Goal: Task Accomplishment & Management: Manage account settings

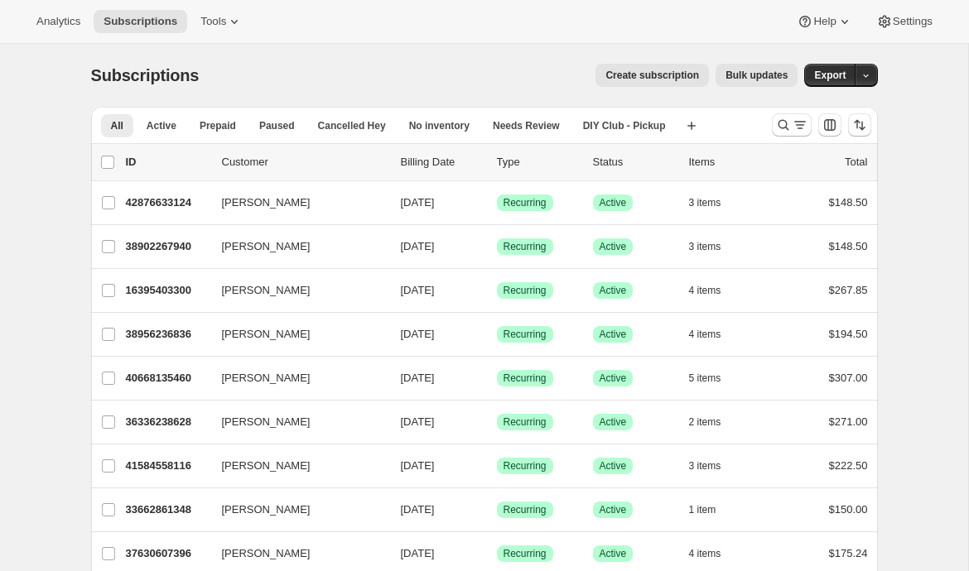
click at [224, 20] on span "Tools" at bounding box center [213, 21] width 26 height 13
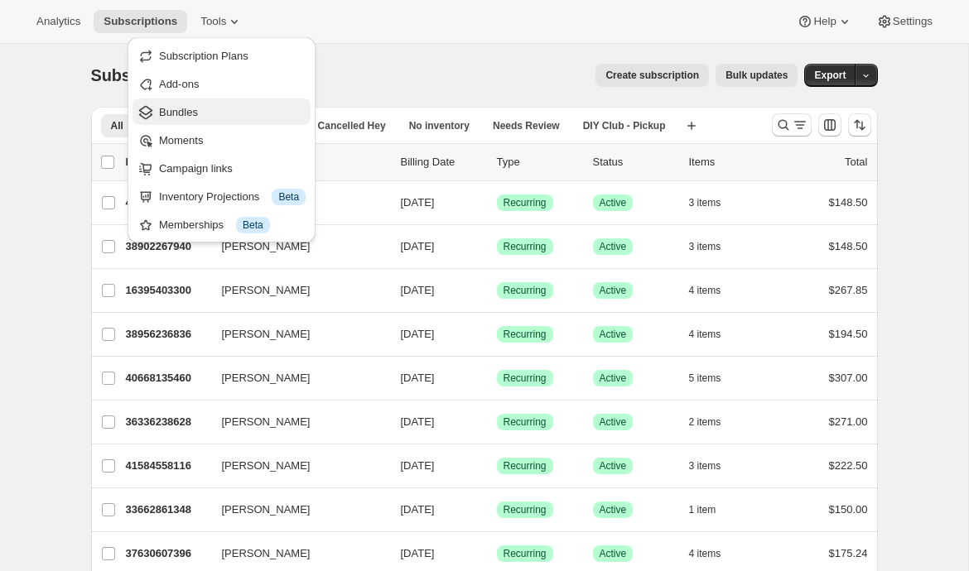
click at [211, 107] on span "Bundles" at bounding box center [232, 112] width 147 height 17
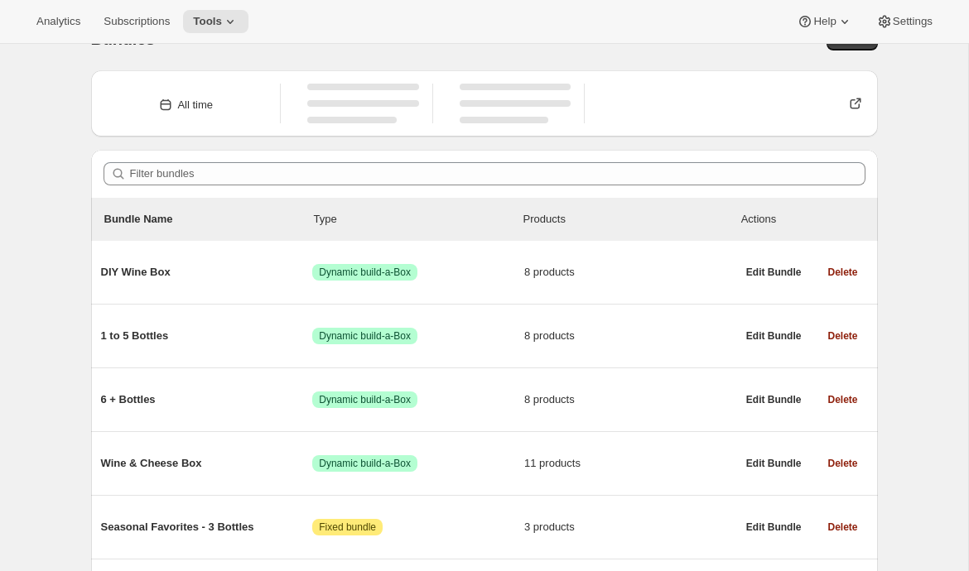
scroll to position [37, 0]
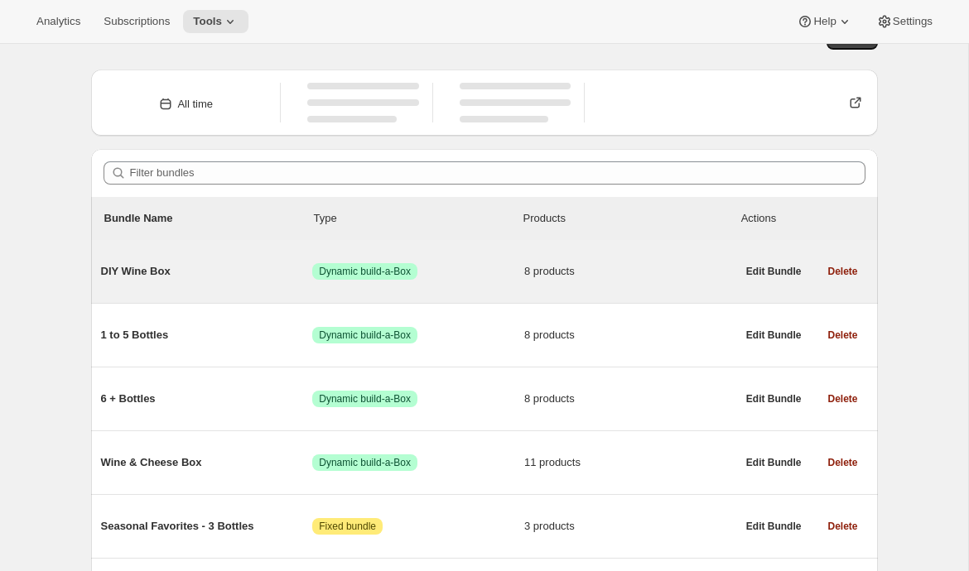
click at [193, 290] on div "DIY Wine Box Success Dynamic build-a-Box 8 products" at bounding box center [418, 271] width 635 height 43
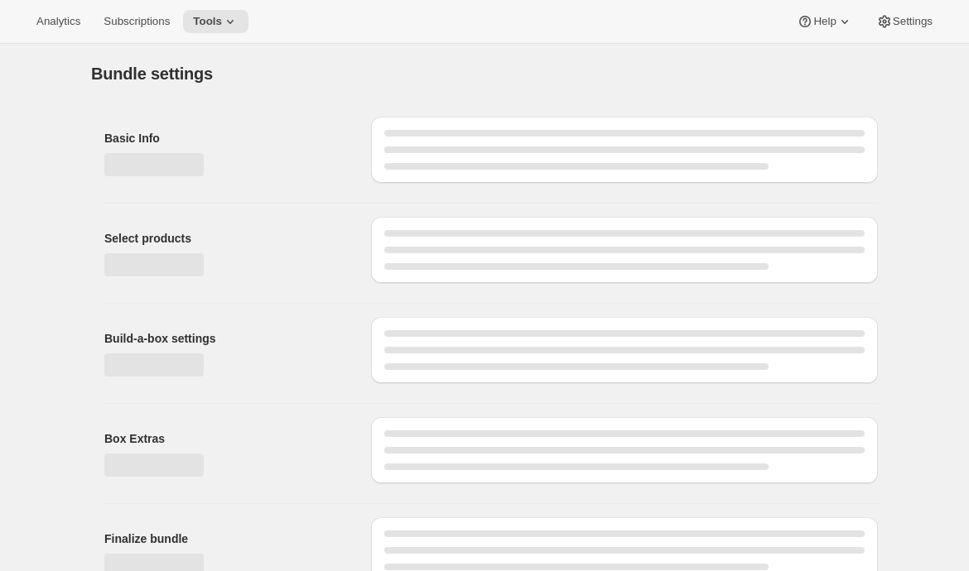
scroll to position [26, 0]
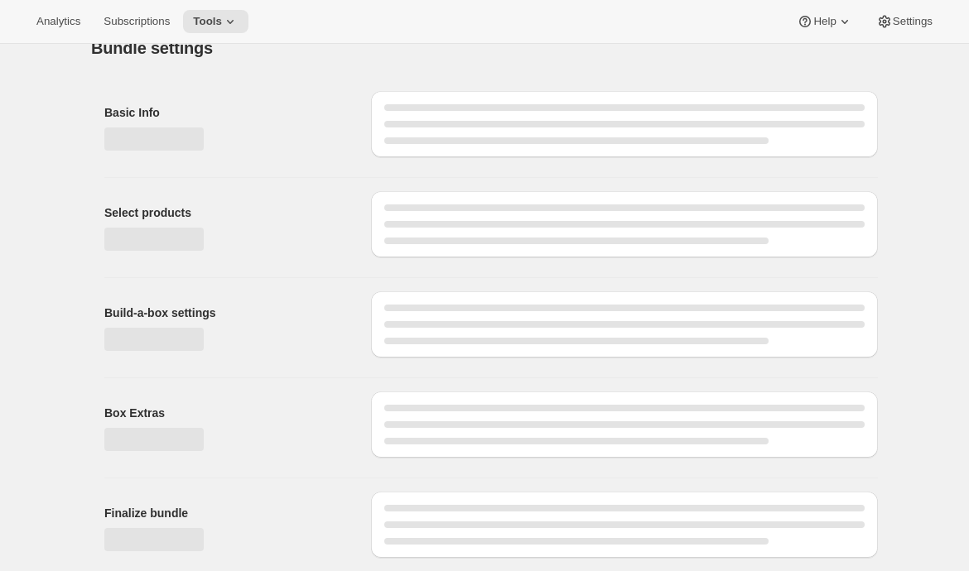
type input "DIY Wine Box"
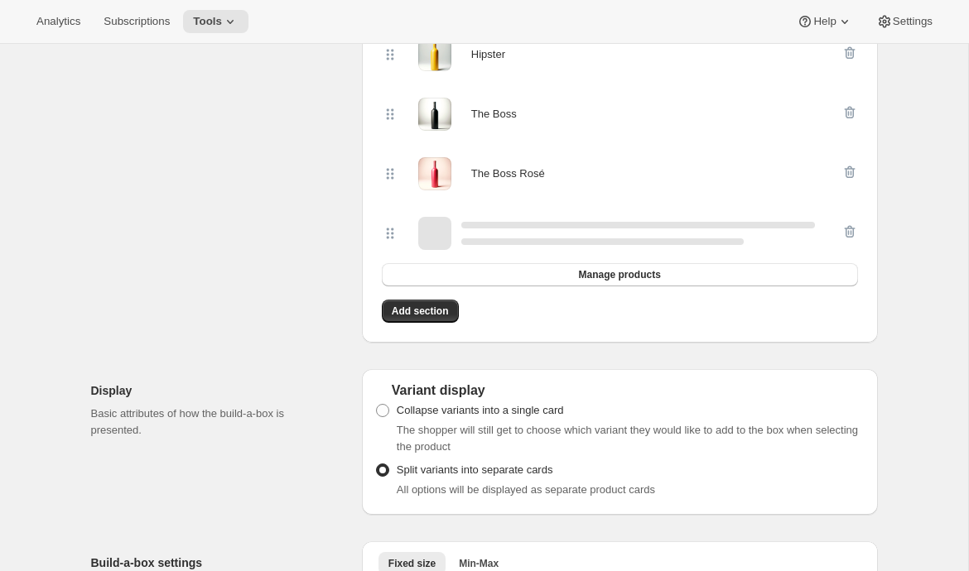
scroll to position [789, 0]
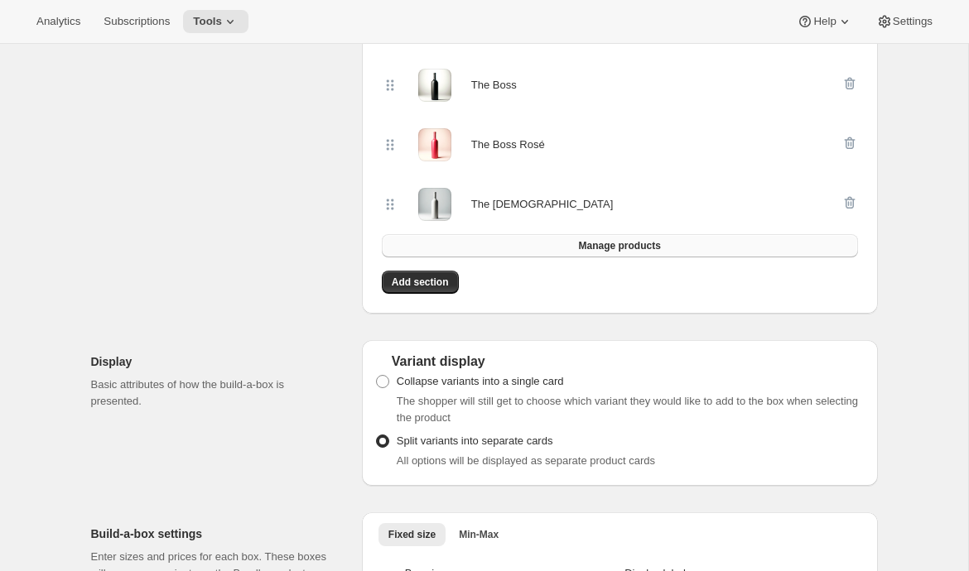
click at [603, 248] on span "Manage products" at bounding box center [619, 245] width 82 height 13
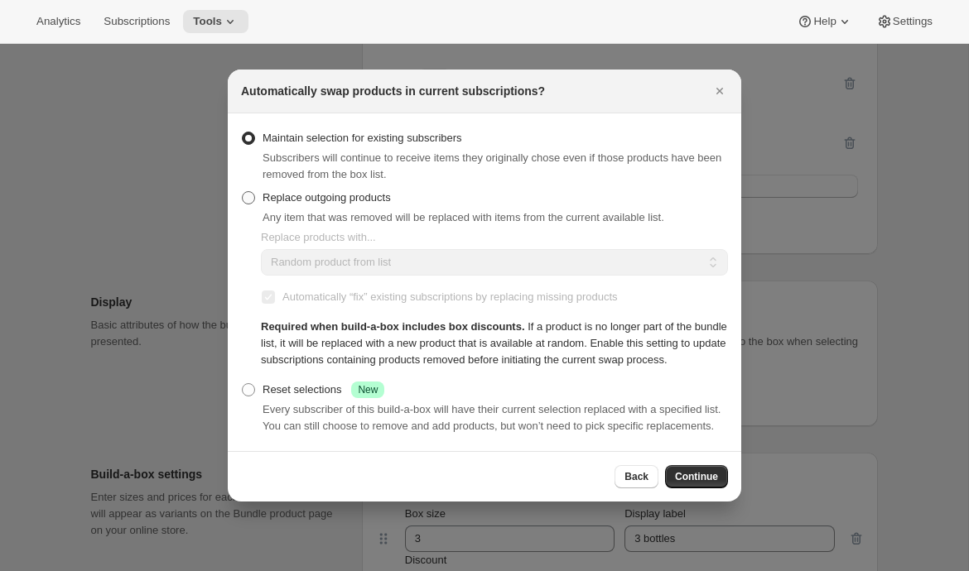
click at [328, 190] on span "Replace outgoing products" at bounding box center [326, 198] width 128 height 17
click at [243, 191] on input "Replace outgoing products" at bounding box center [242, 191] width 1 height 1
radio input "true"
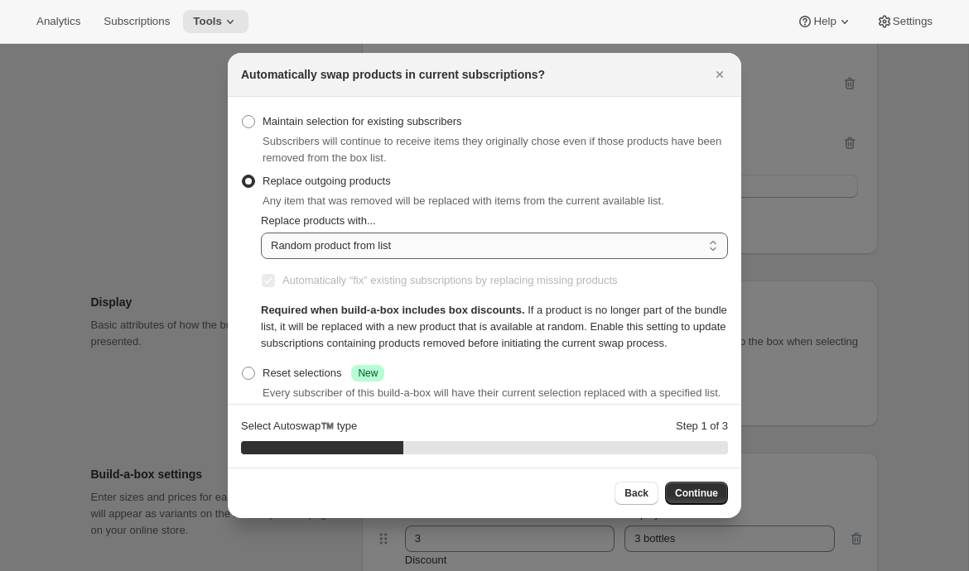
click at [455, 246] on select "Random product from list Matching product type Select specific replacements" at bounding box center [494, 246] width 467 height 26
select select "selection"
click at [261, 233] on select "Random product from list Matching product type Select specific replacements" at bounding box center [494, 246] width 467 height 26
click at [704, 499] on span "Continue" at bounding box center [696, 493] width 43 height 13
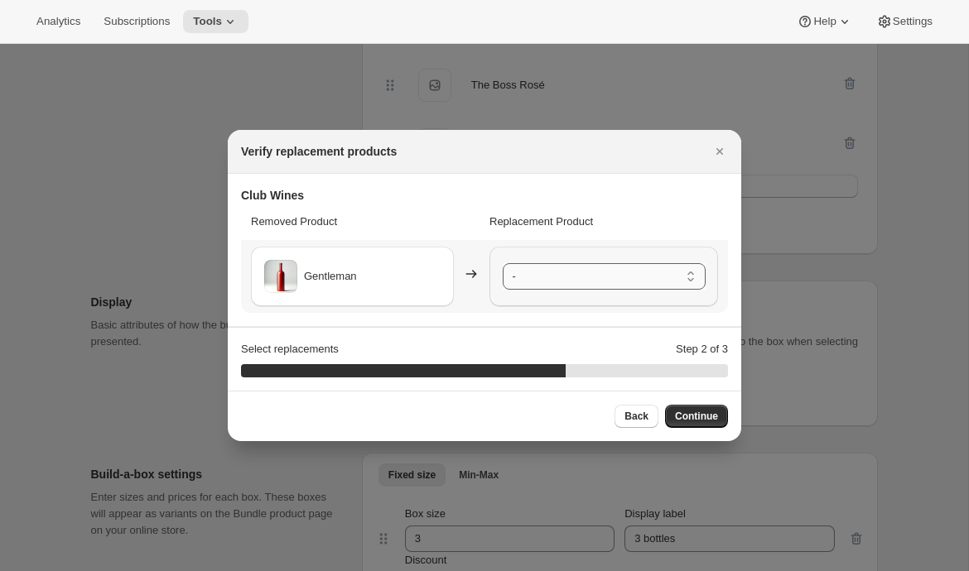
click at [566, 288] on select "- Hashtag - Default Title Hipster - Default Title The Boss - Default Title The …" at bounding box center [603, 276] width 203 height 26
click at [626, 421] on span "Back" at bounding box center [636, 416] width 24 height 13
select select "selection"
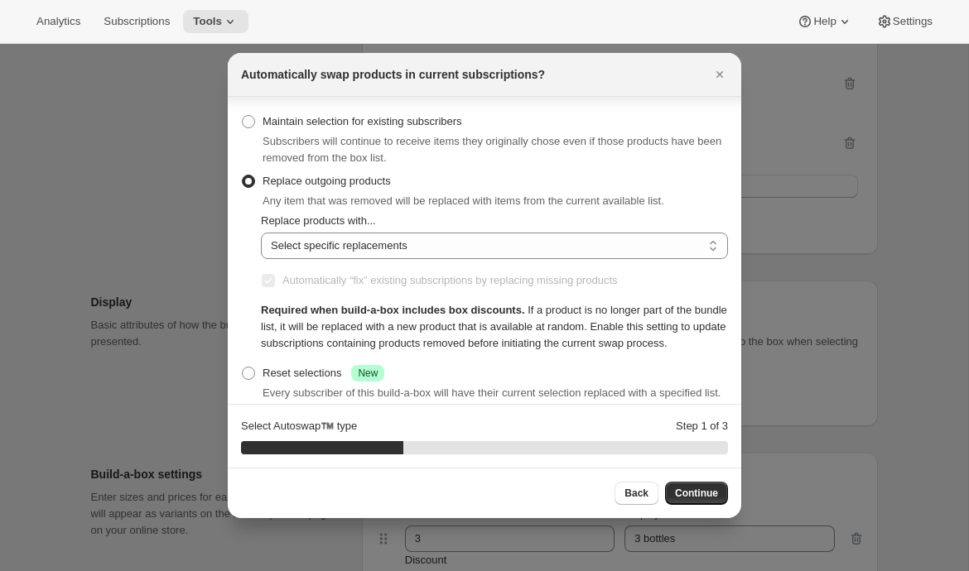
scroll to position [65, 0]
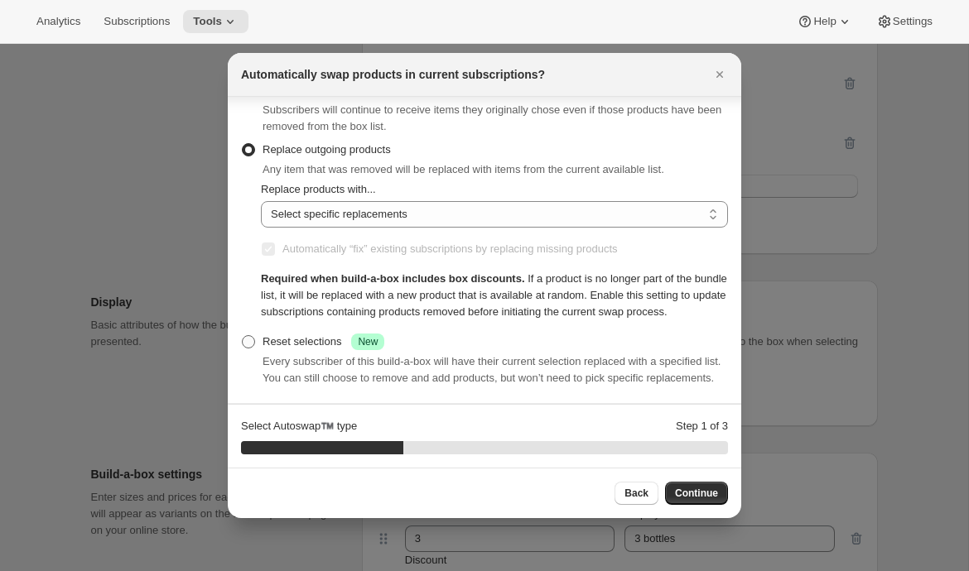
click at [291, 334] on div "Reset selections Success New" at bounding box center [323, 342] width 122 height 17
click at [243, 335] on input "Reset selections Success New" at bounding box center [242, 335] width 1 height 1
radio input "true"
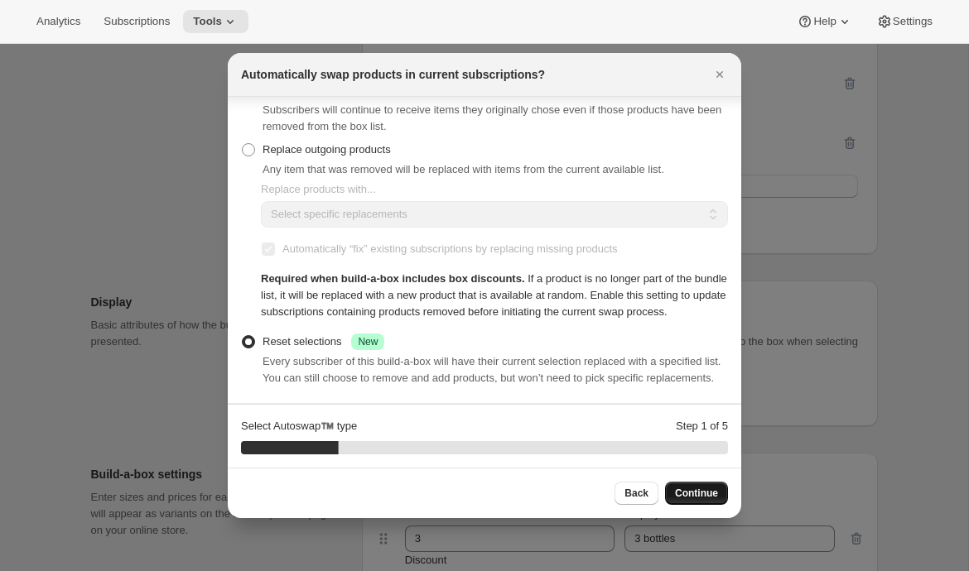
click at [695, 495] on span "Continue" at bounding box center [696, 493] width 43 height 13
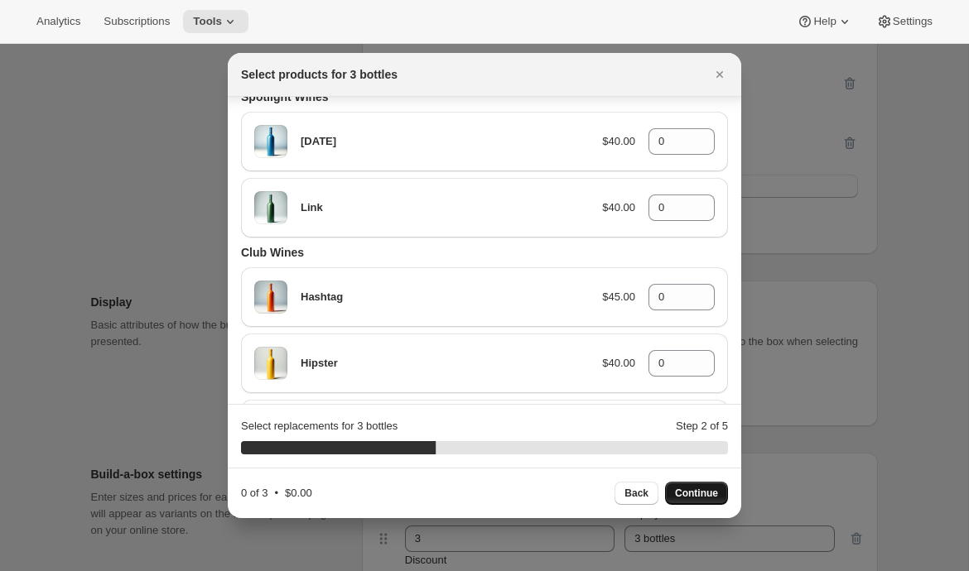
scroll to position [0, 0]
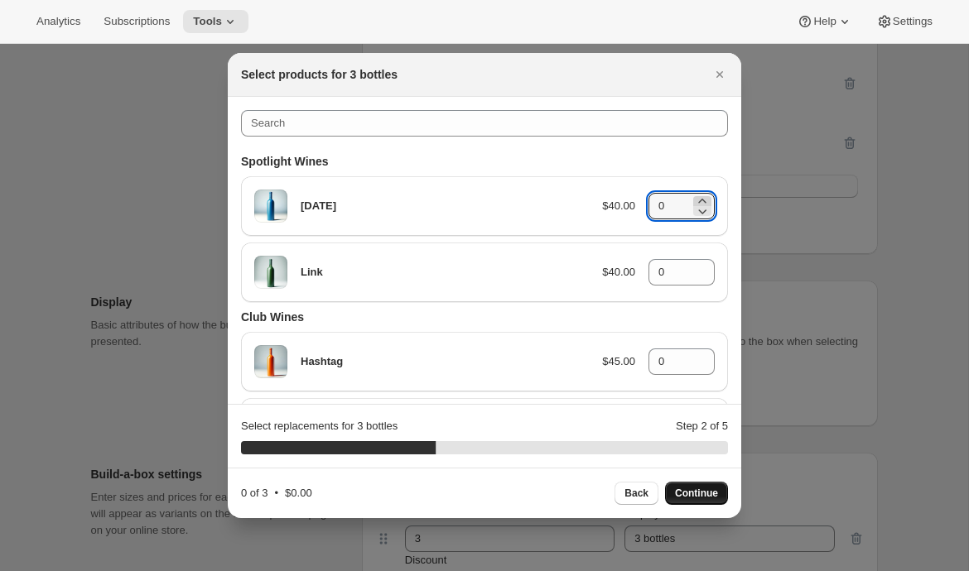
click at [704, 197] on icon ":rc8:" at bounding box center [702, 201] width 17 height 17
type input "1"
click at [704, 263] on icon ":rc8:" at bounding box center [702, 267] width 17 height 17
type input "1"
click at [705, 356] on icon ":rc8:" at bounding box center [702, 357] width 17 height 17
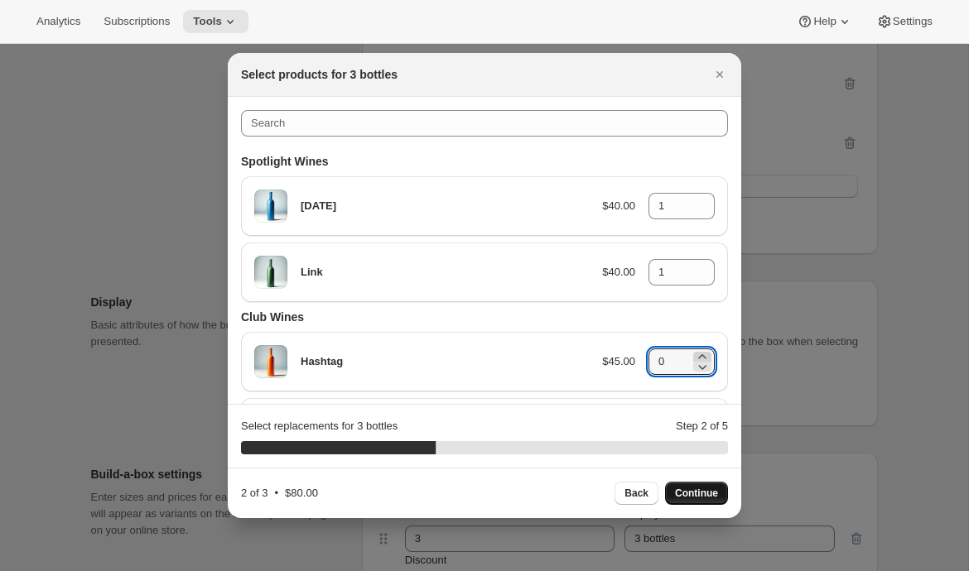
type input "1"
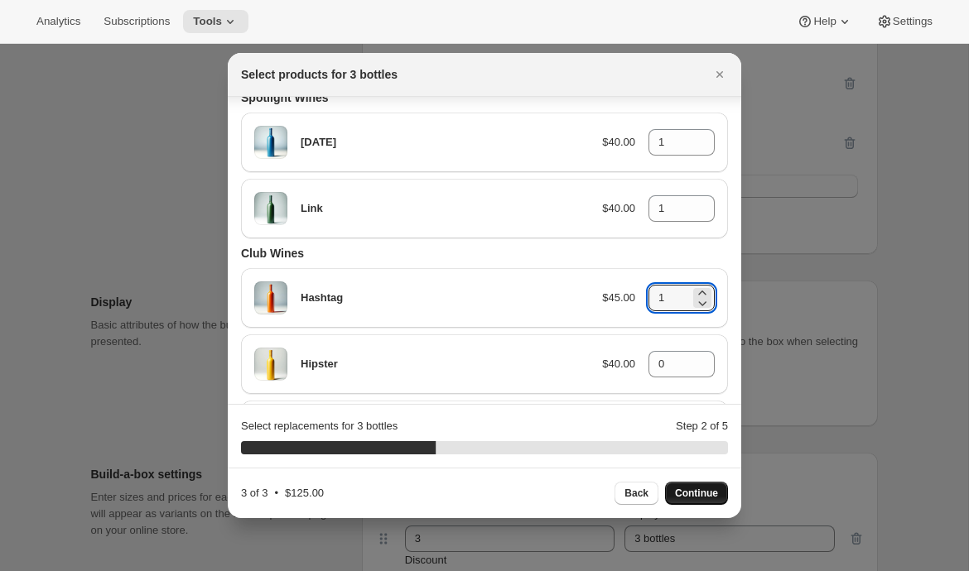
scroll to position [67, 0]
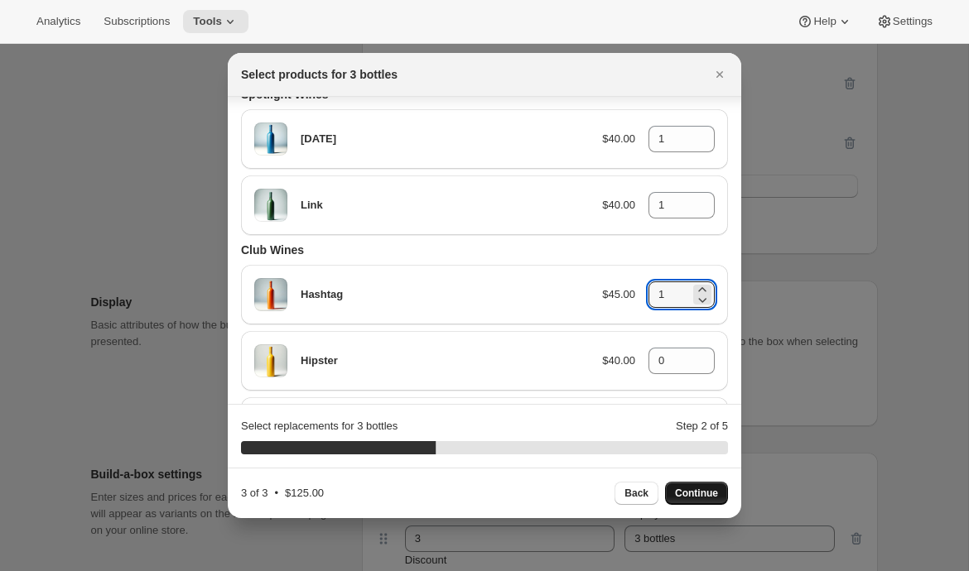
click at [700, 494] on span "Continue" at bounding box center [696, 493] width 43 height 13
type input "0"
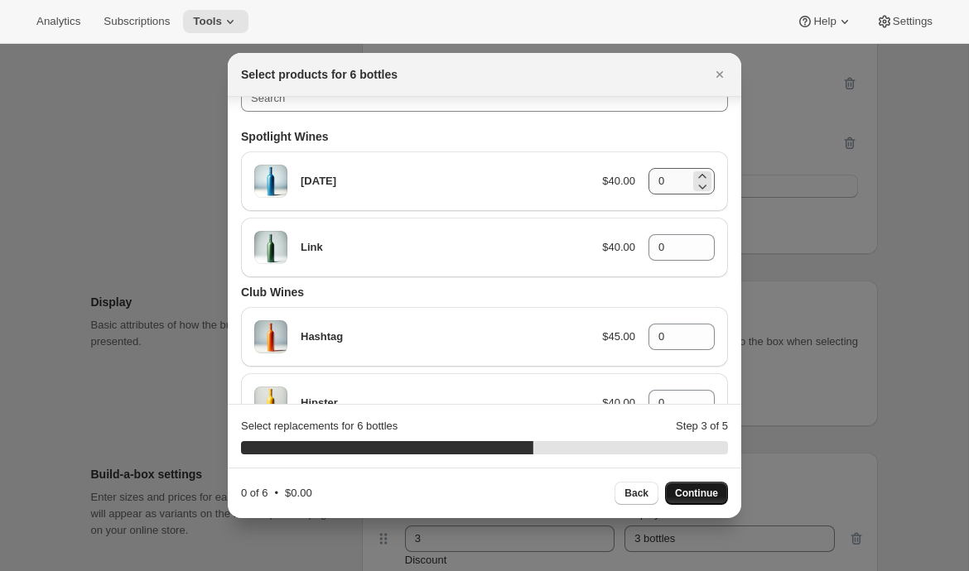
scroll to position [15, 0]
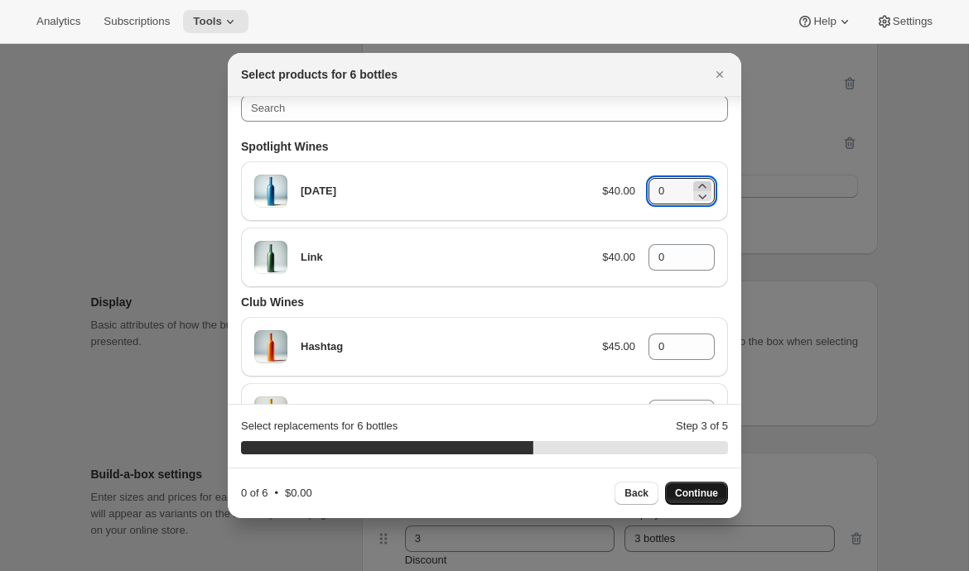
click at [701, 183] on icon ":rc8:" at bounding box center [702, 186] width 17 height 17
type input "2"
click at [702, 252] on icon ":rc8:" at bounding box center [702, 252] width 17 height 17
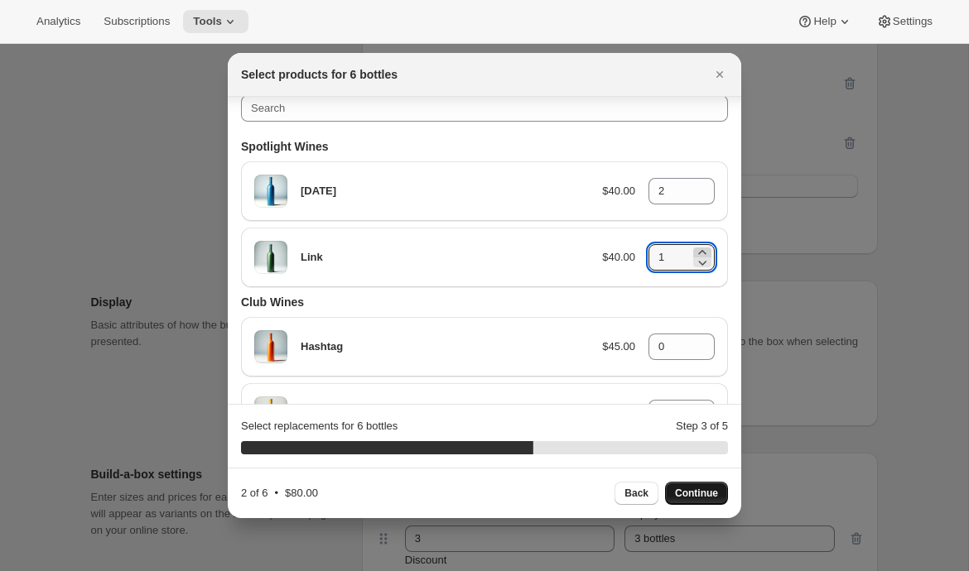
type input "2"
click at [701, 342] on icon ":rc8:" at bounding box center [702, 342] width 17 height 17
type input "2"
click at [693, 495] on span "Continue" at bounding box center [696, 493] width 43 height 13
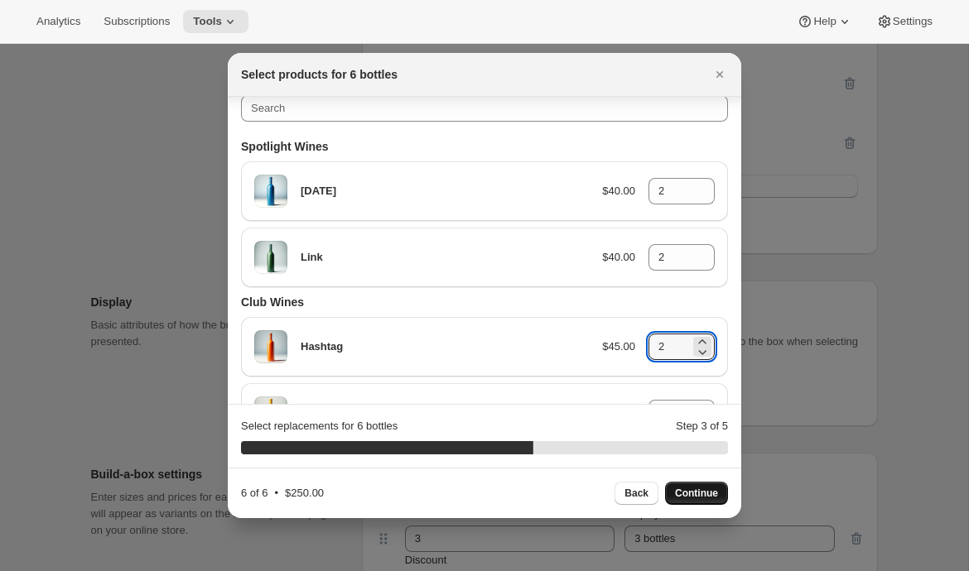
type input "0"
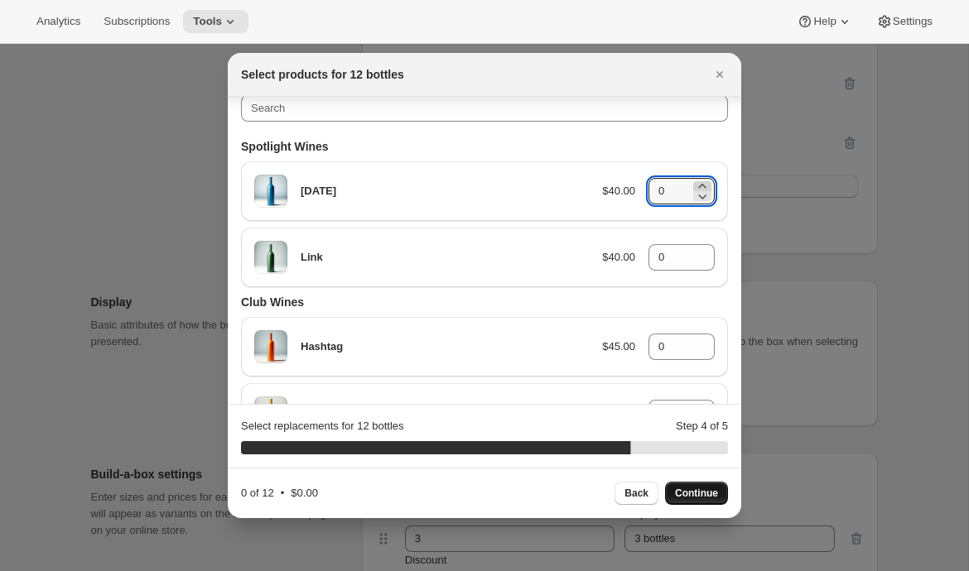
click at [703, 185] on icon ":rc8:" at bounding box center [702, 186] width 17 height 17
type input "2"
click at [701, 254] on icon ":rc8:" at bounding box center [702, 262] width 17 height 17
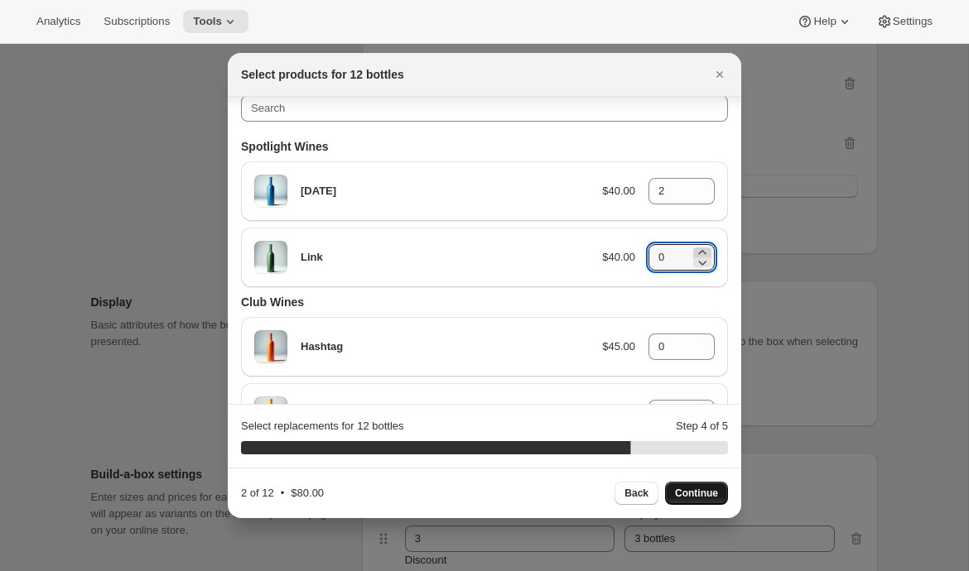
click at [705, 252] on icon ":rc8:" at bounding box center [702, 252] width 17 height 17
type input "2"
click at [702, 340] on icon ":rc8:" at bounding box center [701, 341] width 7 height 4
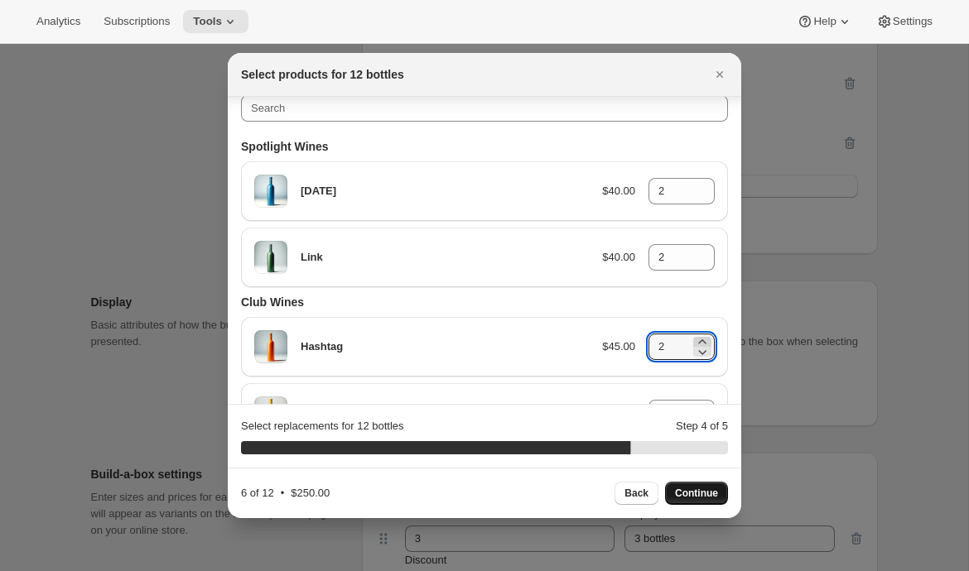
click at [702, 340] on icon ":rc8:" at bounding box center [701, 341] width 7 height 4
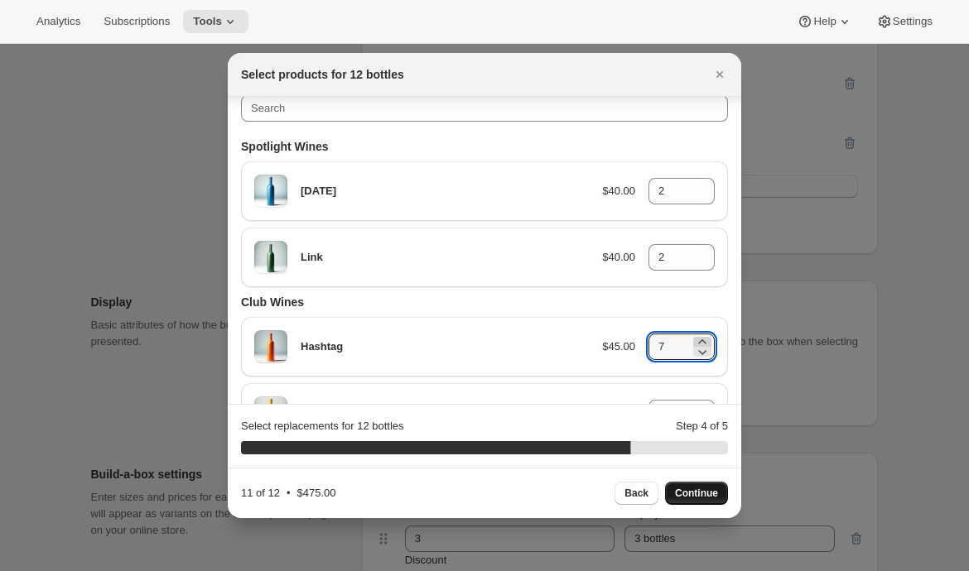
click at [702, 340] on icon ":rc8:" at bounding box center [701, 341] width 7 height 4
click at [703, 341] on icon ":rc8:" at bounding box center [701, 341] width 7 height 4
click at [704, 354] on icon ":rc8:" at bounding box center [702, 352] width 17 height 17
type input "8"
click at [715, 70] on icon "Close" at bounding box center [719, 74] width 17 height 17
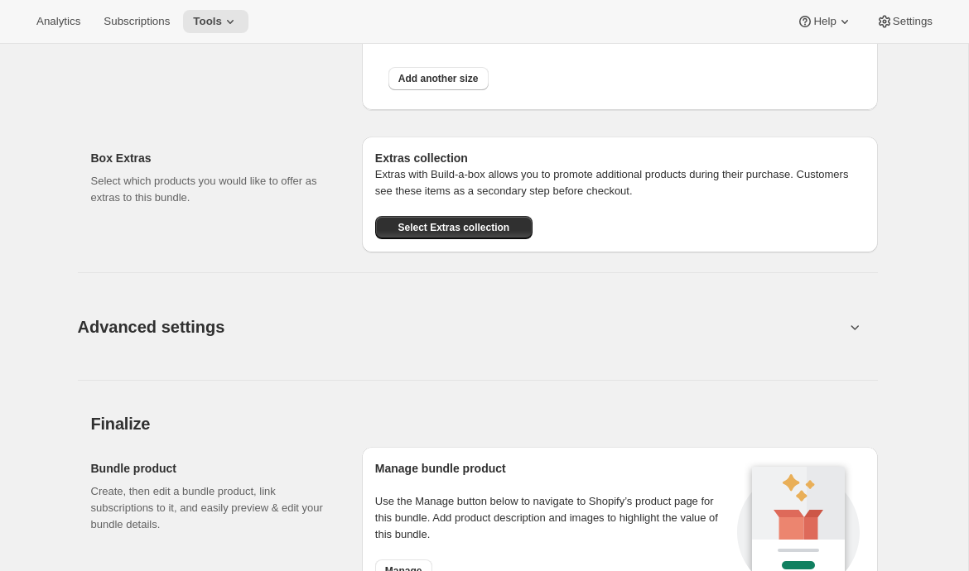
scroll to position [1637, 0]
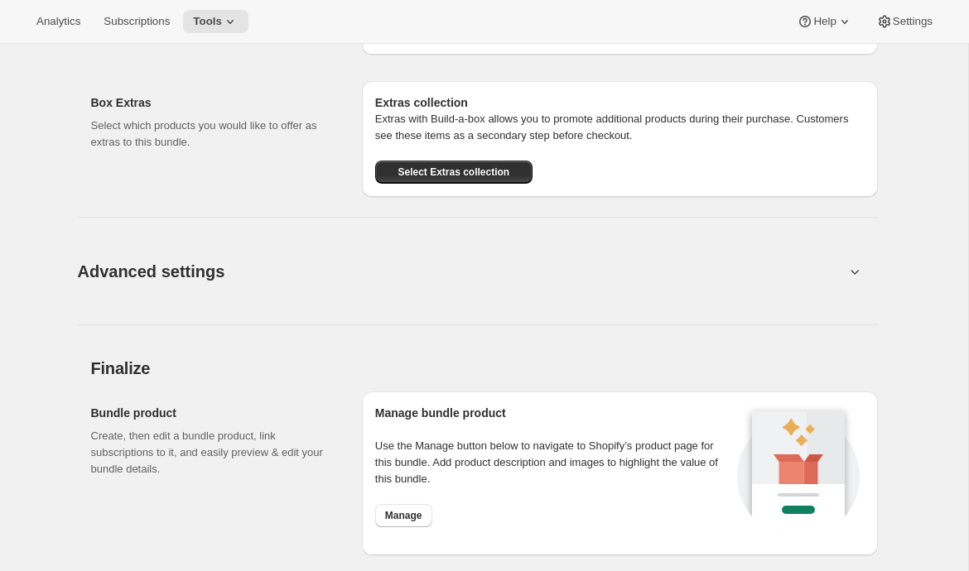
click at [161, 258] on span "Advanced settings" at bounding box center [151, 271] width 147 height 26
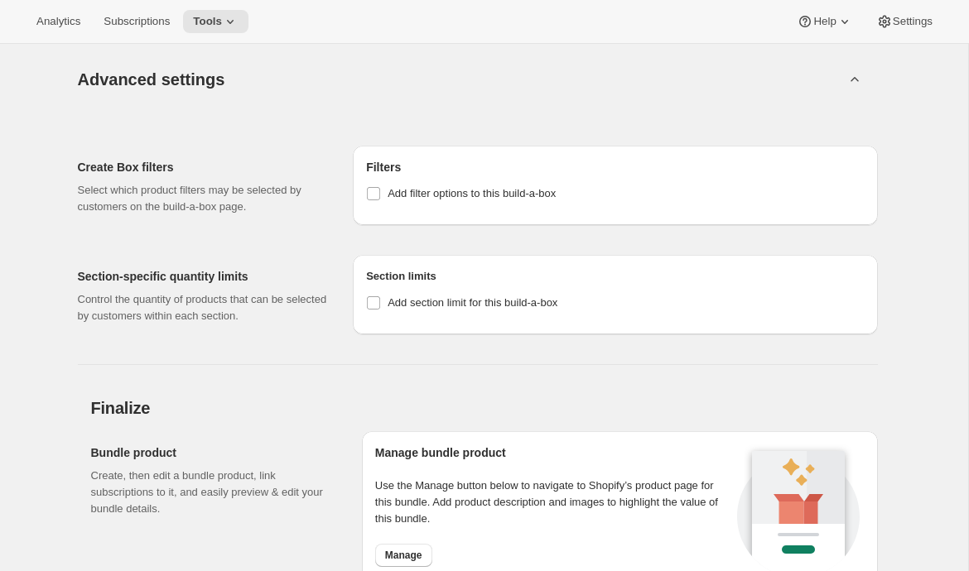
scroll to position [1862, 0]
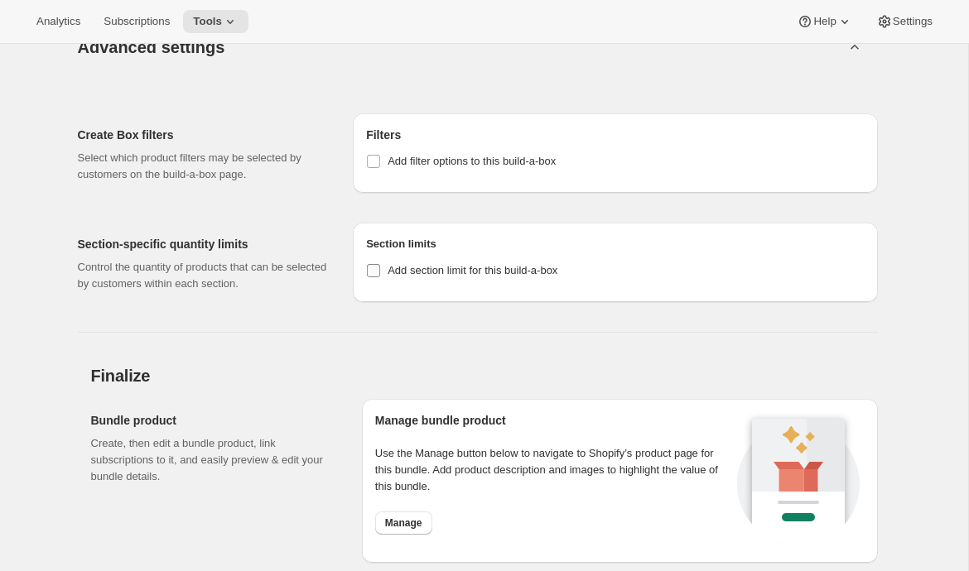
click at [435, 271] on span "Add section limit for this build-a-box" at bounding box center [472, 270] width 170 height 12
click at [380, 271] on input "Add section limit for this build-a-box" at bounding box center [373, 270] width 13 height 13
checkbox input "true"
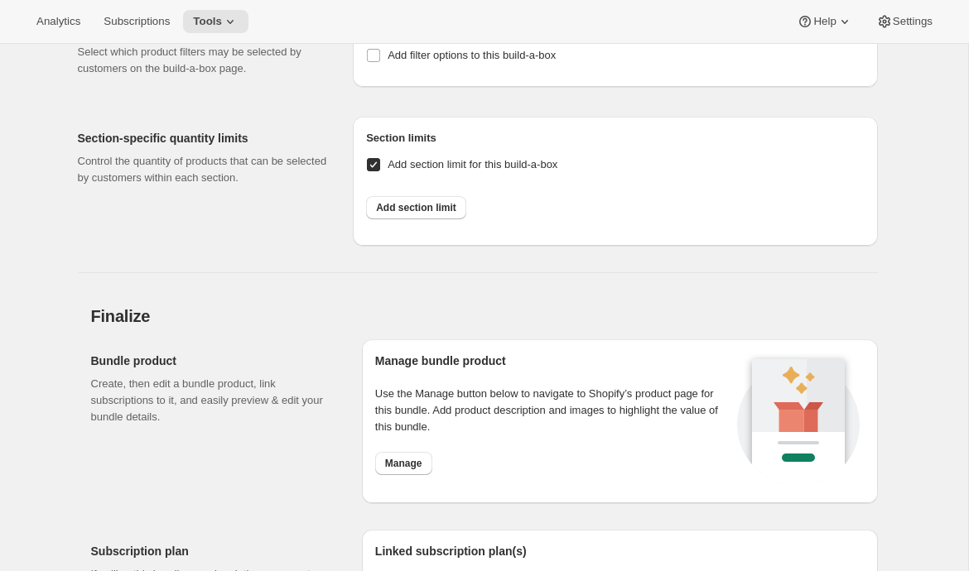
scroll to position [1964, 0]
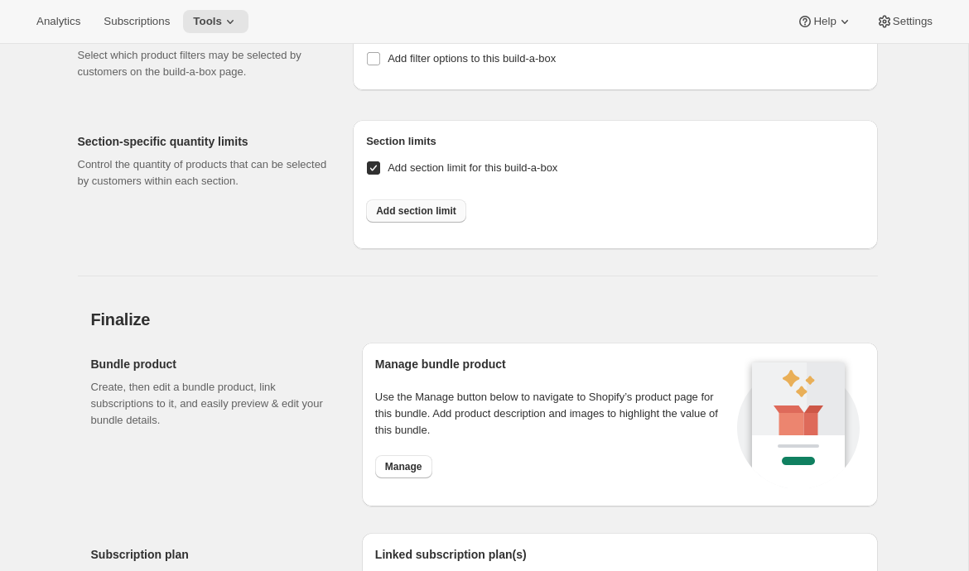
click at [426, 205] on span "Add section limit" at bounding box center [416, 210] width 80 height 13
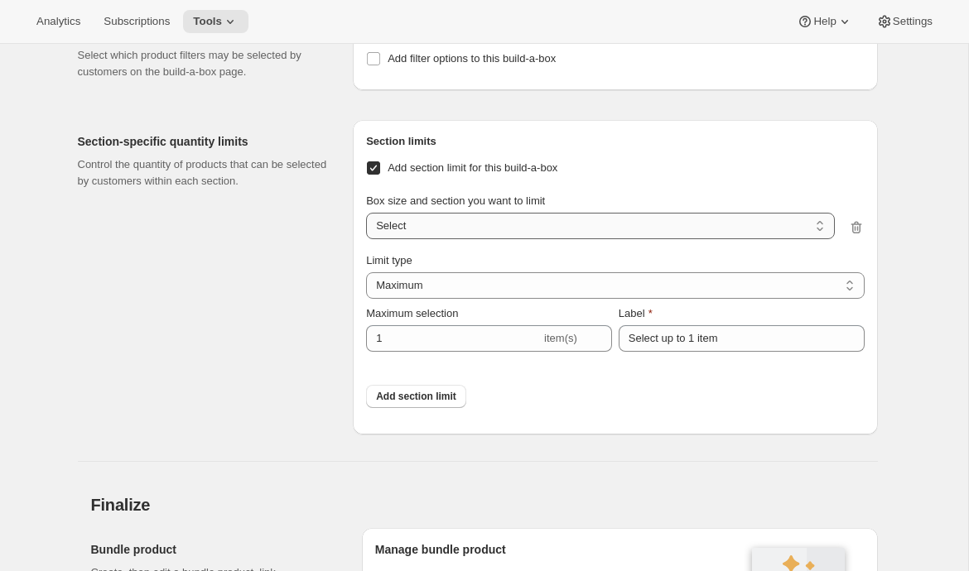
click at [579, 219] on select "3 bottles / Spotlight Wines 3 bottles / Club Wines 6 bottles / Spotlight Wines …" at bounding box center [600, 226] width 468 height 26
select select "gid://shopify/ProductVariant/41085701750820_255a0634-dd1b-4f32-b1e5-8cbb5ea4b3a2"
click at [366, 213] on select "3 bottles / Spotlight Wines 3 bottles / Club Wines 6 bottles / Spotlight Wines …" at bounding box center [600, 226] width 468 height 26
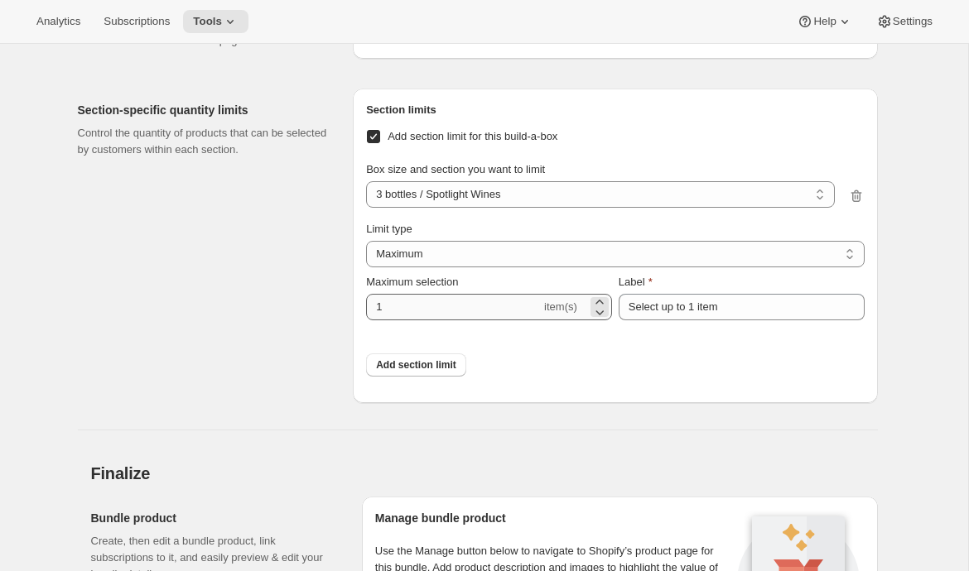
scroll to position [2000, 0]
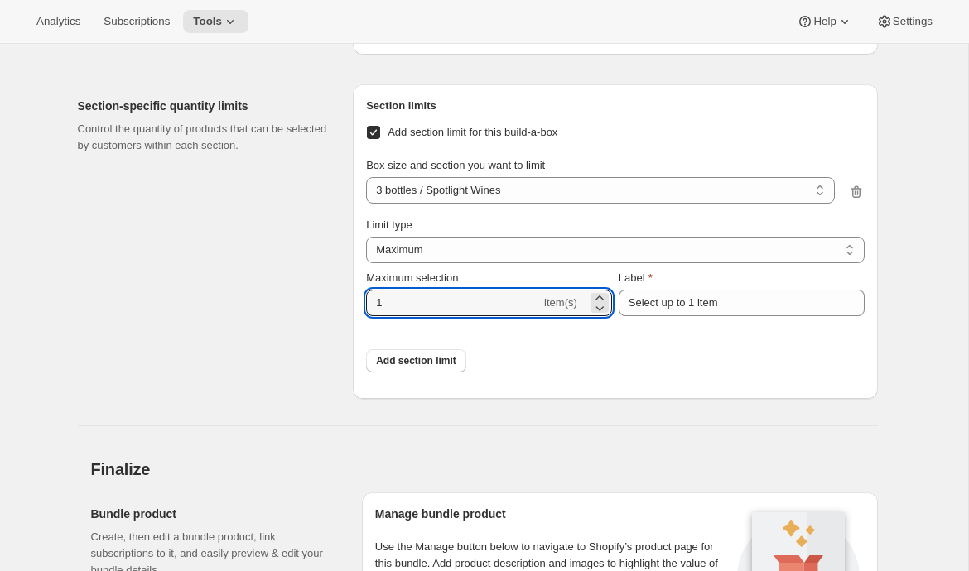
drag, startPoint x: 406, startPoint y: 299, endPoint x: 322, endPoint y: 296, distance: 84.5
click at [322, 296] on div "Section-specific quantity limits Control the quantity of products that can be s…" at bounding box center [478, 235] width 800 height 328
click at [303, 334] on div "Section-specific quantity limits Control the quantity of products that can be s…" at bounding box center [209, 241] width 262 height 315
drag, startPoint x: 390, startPoint y: 298, endPoint x: 348, endPoint y: 299, distance: 42.2
click at [348, 299] on div "Section-specific quantity limits Control the quantity of products that can be s…" at bounding box center [478, 235] width 800 height 328
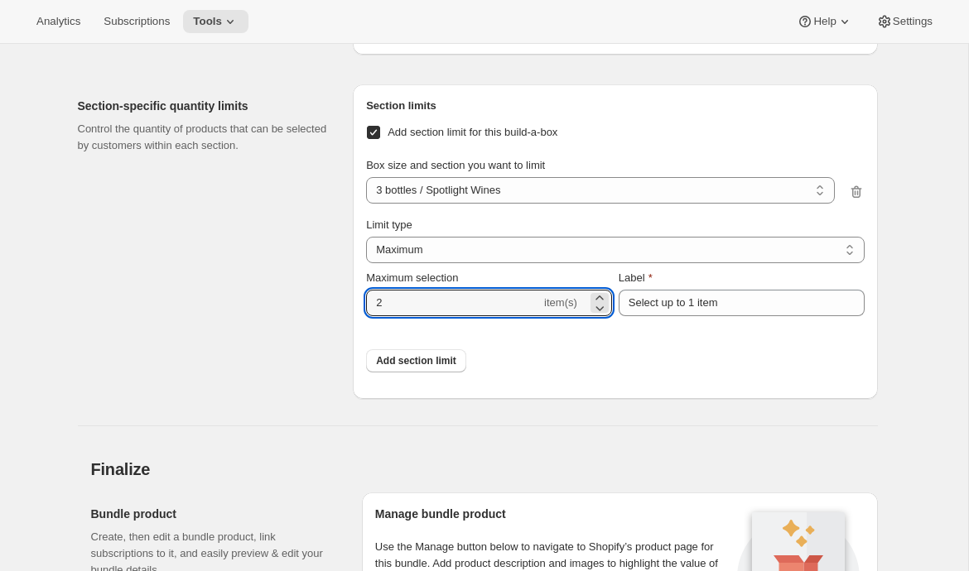
type input "2"
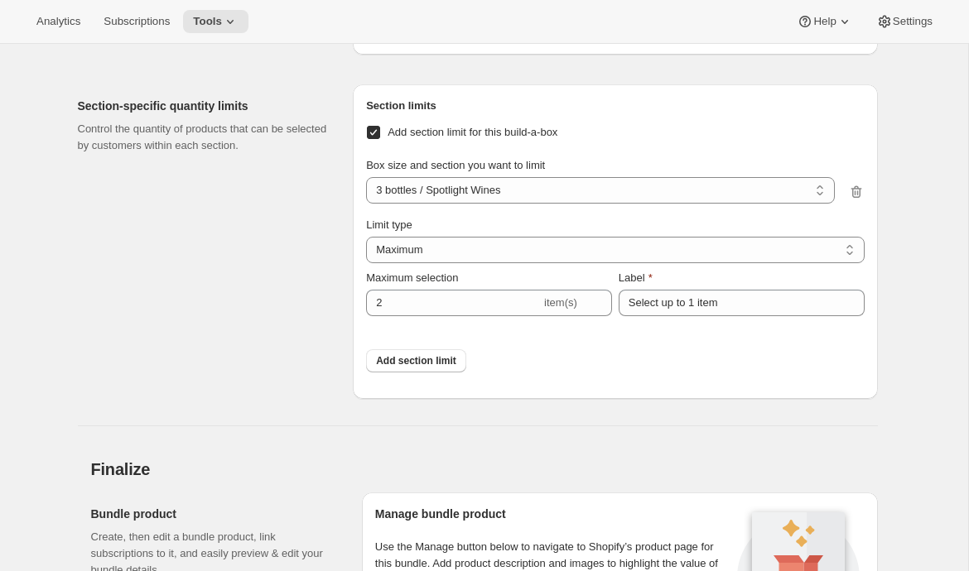
click at [313, 319] on div "Section-specific quantity limits Control the quantity of products that can be s…" at bounding box center [209, 241] width 262 height 315
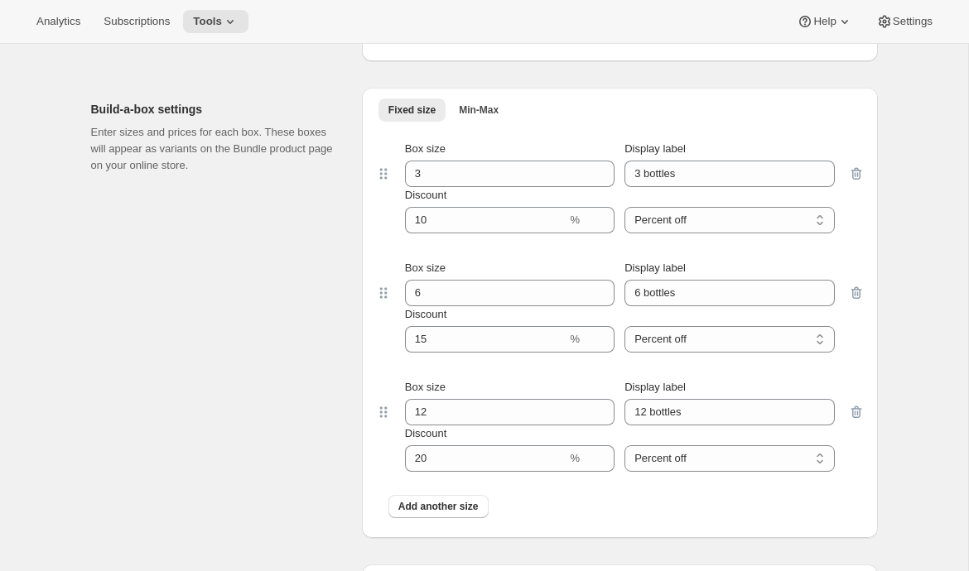
scroll to position [1152, 0]
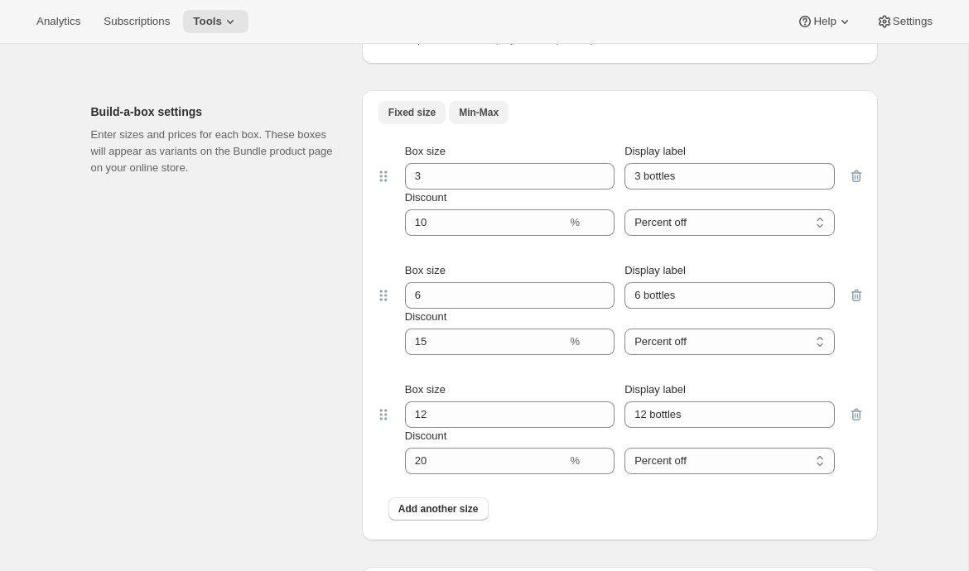
click at [488, 106] on span "Min-Max" at bounding box center [479, 112] width 40 height 13
select select "0_255a0634-dd1b-4f32-b1e5-8cbb5ea4b3a2"
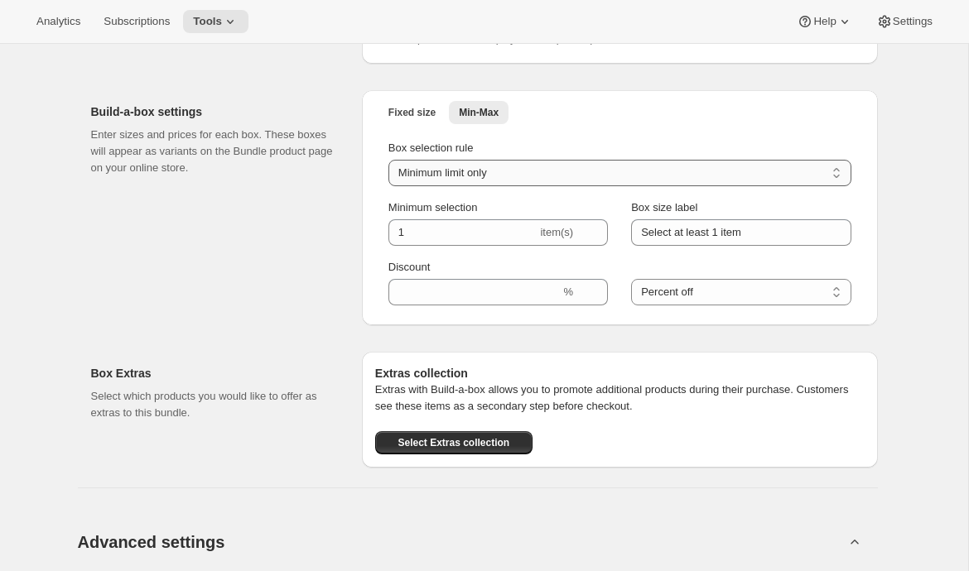
click at [521, 172] on select "Minimum limit only Maximum limit only Minimum and Maximum limits" at bounding box center [619, 173] width 463 height 26
drag, startPoint x: 392, startPoint y: 227, endPoint x: 369, endPoint y: 227, distance: 23.2
click at [369, 227] on div "Fixed size Min-Max More views Fixed size Min-Max More views Box selection rule …" at bounding box center [620, 207] width 516 height 235
drag, startPoint x: 441, startPoint y: 228, endPoint x: 352, endPoint y: 228, distance: 89.4
click at [352, 228] on div "Build-a-box settings Enter sizes and prices for each box. These boxes will appe…" at bounding box center [484, 201] width 786 height 248
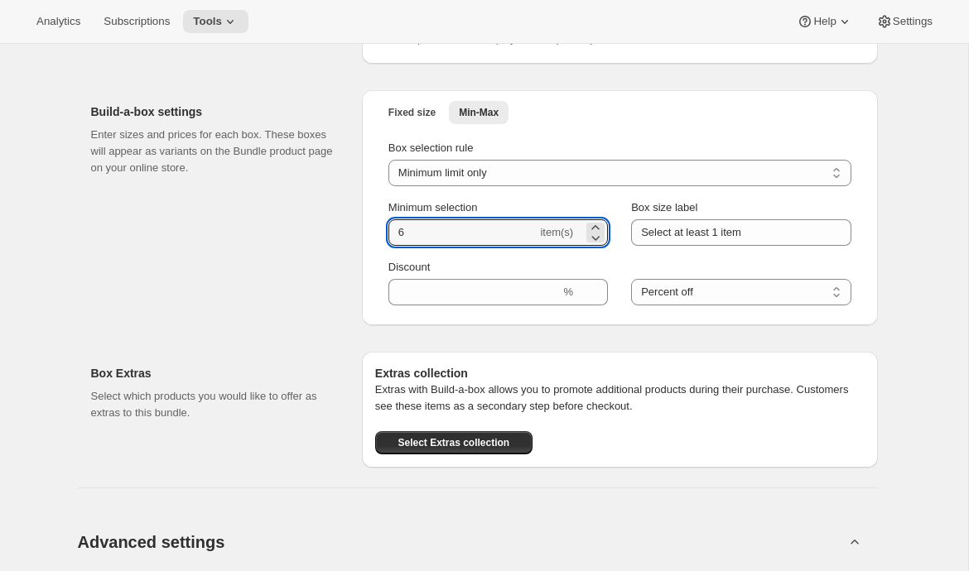
type input "6"
click at [308, 270] on div "Build-a-box settings Enter sizes and prices for each box. These boxes will appe…" at bounding box center [219, 207] width 257 height 235
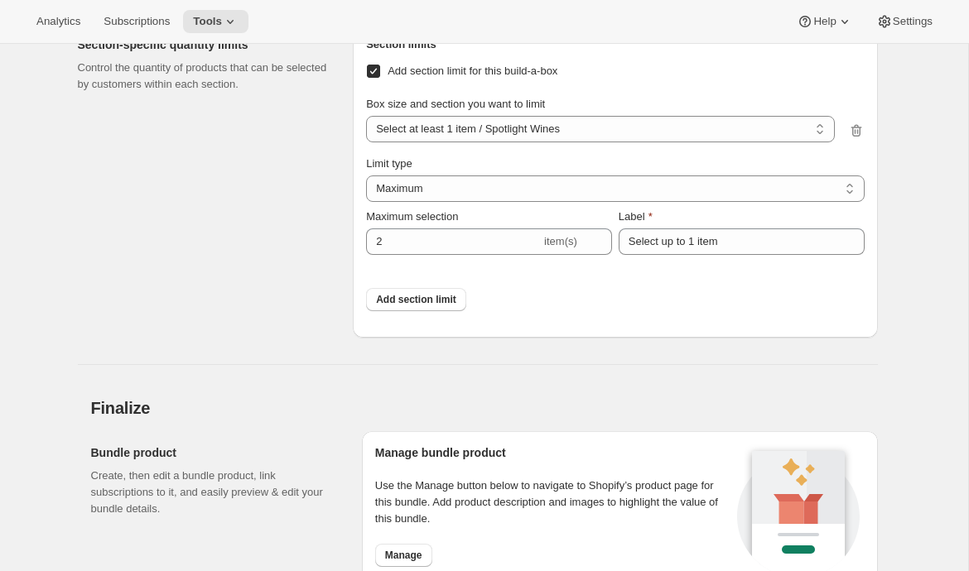
scroll to position [1779, 0]
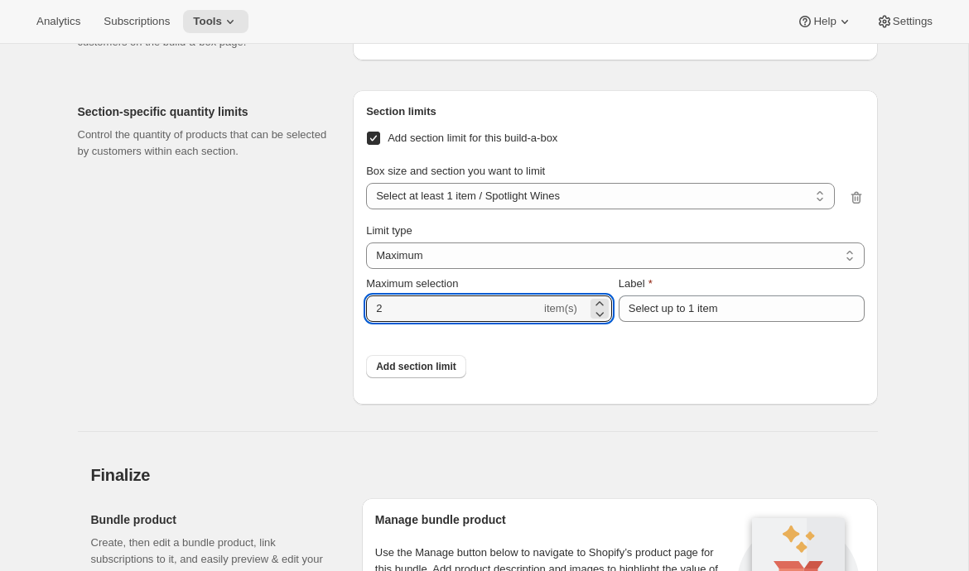
drag, startPoint x: 392, startPoint y: 299, endPoint x: 347, endPoint y: 299, distance: 45.5
click at [351, 299] on div "Section-specific quantity limits Control the quantity of products that can be s…" at bounding box center [478, 241] width 800 height 328
drag, startPoint x: 409, startPoint y: 309, endPoint x: 324, endPoint y: 309, distance: 85.3
click at [329, 309] on div "Section-specific quantity limits Control the quantity of products that can be s…" at bounding box center [478, 241] width 800 height 328
type input "6"
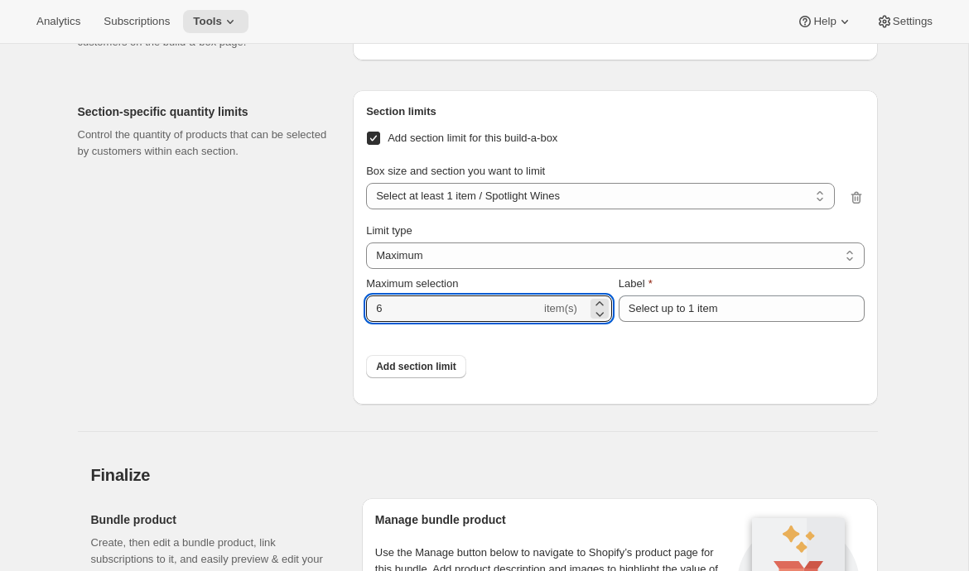
click at [271, 328] on div "Section-specific quantity limits Control the quantity of products that can be s…" at bounding box center [209, 247] width 262 height 315
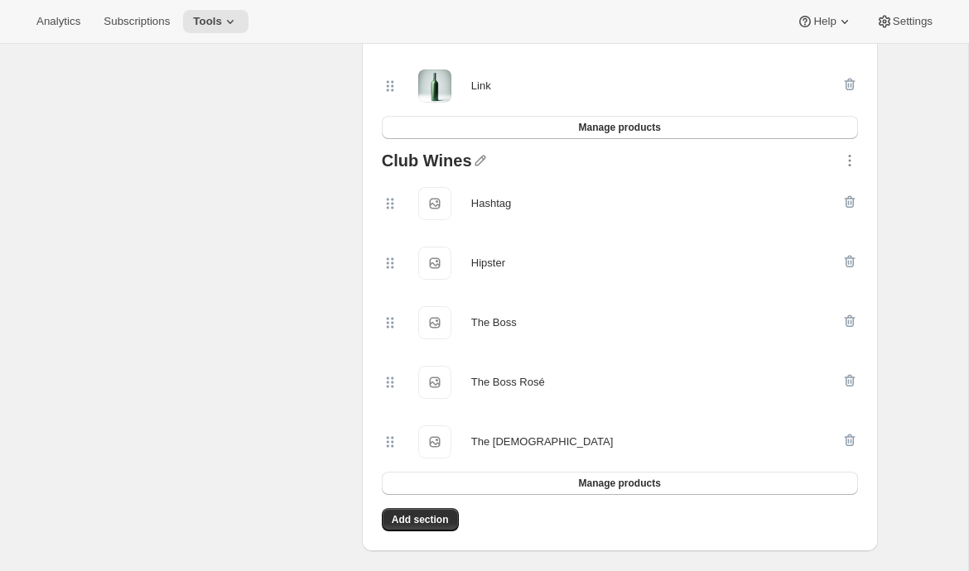
scroll to position [0, 0]
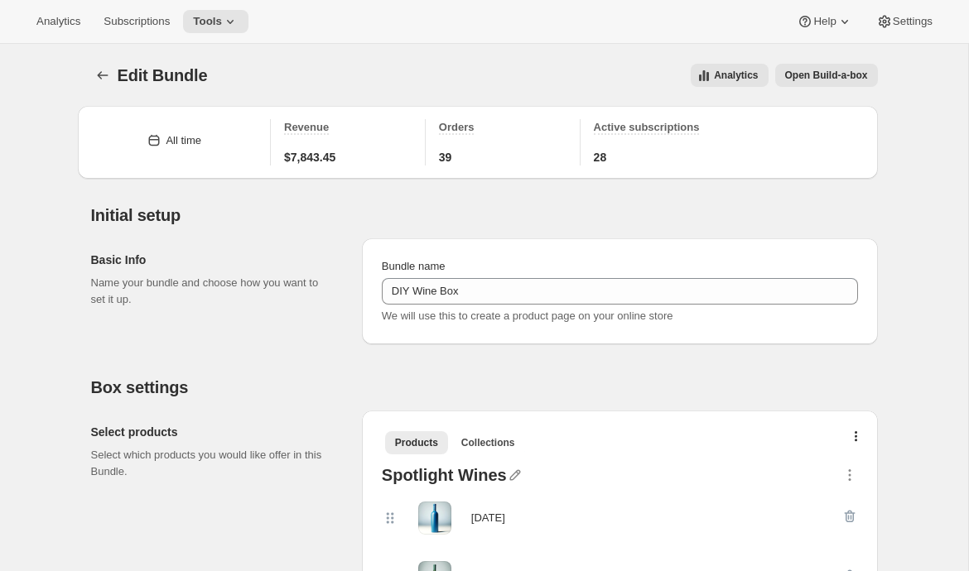
checkbox input "false"
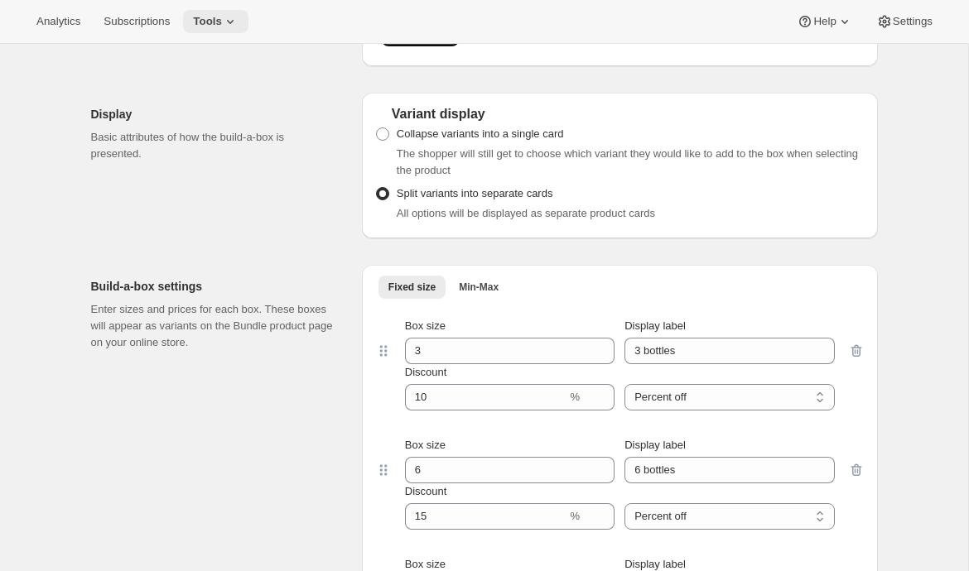
click at [229, 24] on icon at bounding box center [230, 21] width 17 height 17
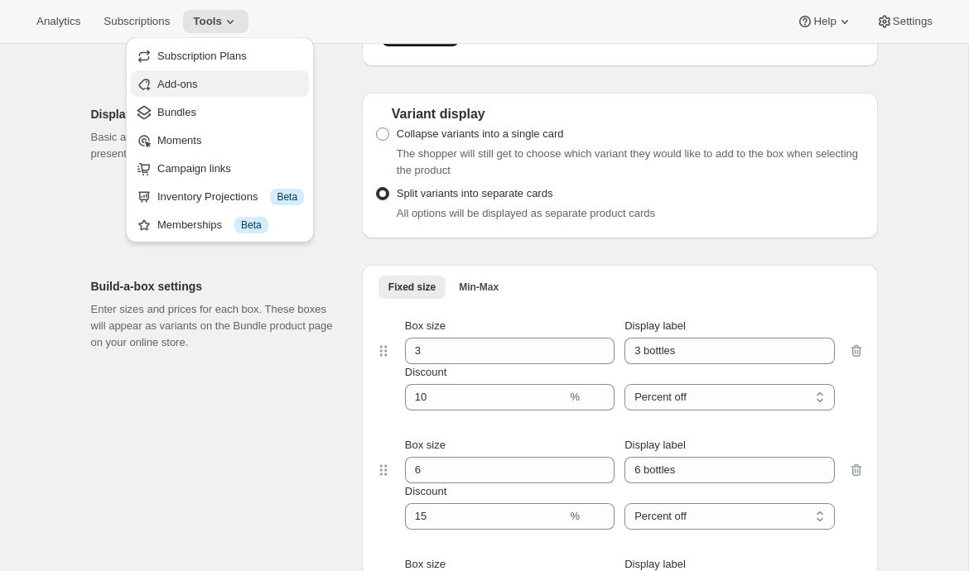
click at [215, 84] on span "Add-ons" at bounding box center [230, 84] width 147 height 17
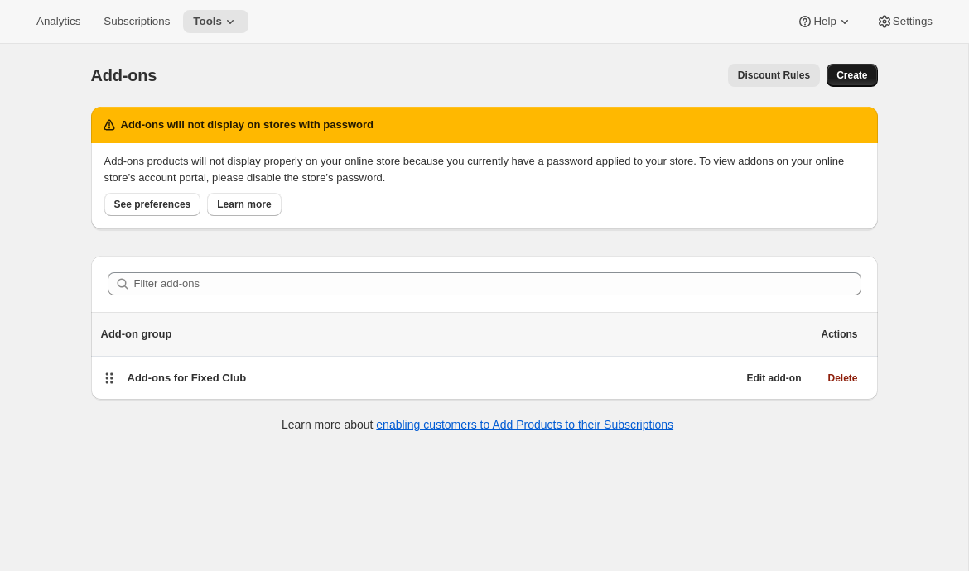
click at [847, 78] on span "Create" at bounding box center [851, 75] width 31 height 13
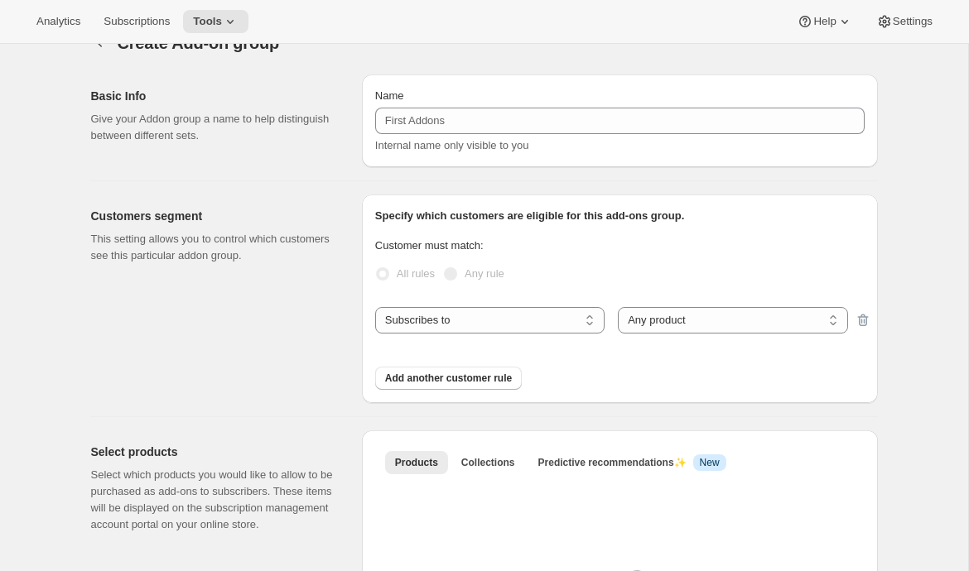
scroll to position [69, 0]
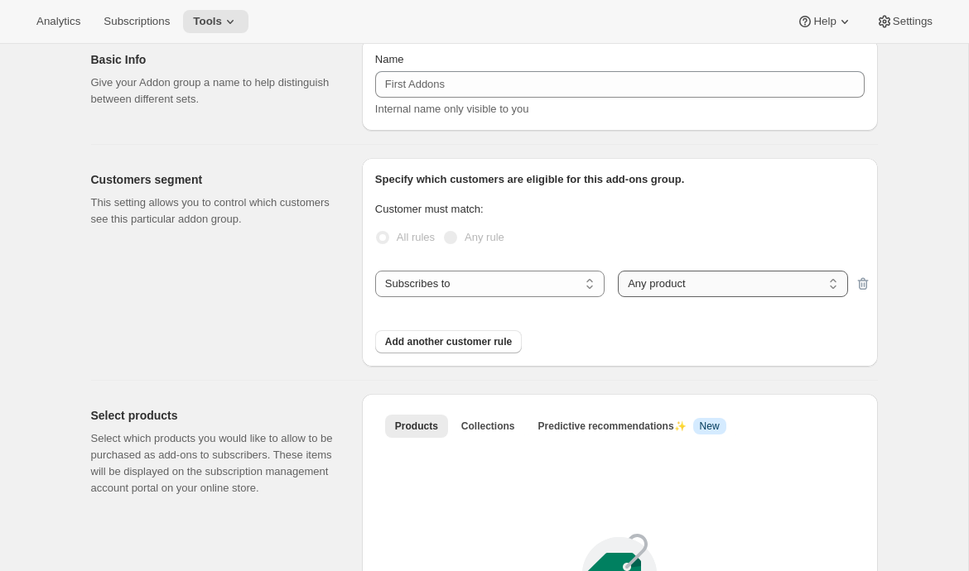
click at [663, 282] on select "Any product Specific products Specific product variants" at bounding box center [732, 284] width 229 height 26
select select "selectedProducts"
click at [618, 271] on select "Any product Specific products Specific product variants" at bounding box center [732, 284] width 229 height 26
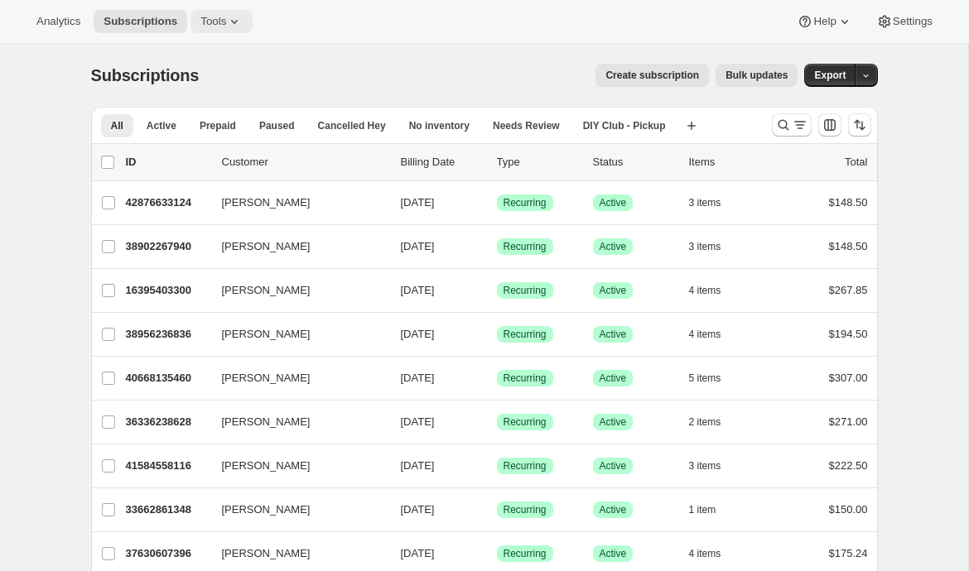
click at [235, 26] on icon at bounding box center [234, 21] width 17 height 17
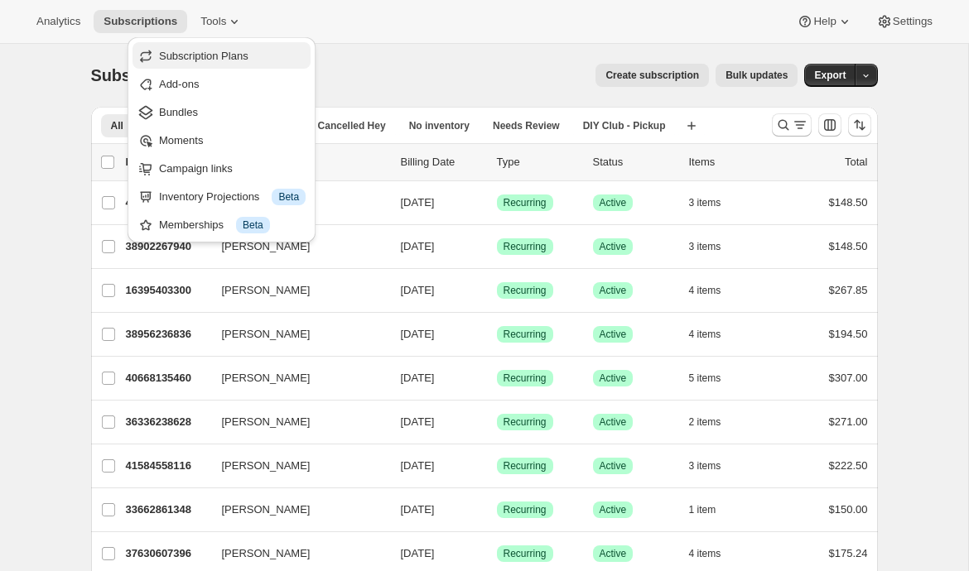
click at [238, 59] on span "Subscription Plans" at bounding box center [203, 56] width 89 height 12
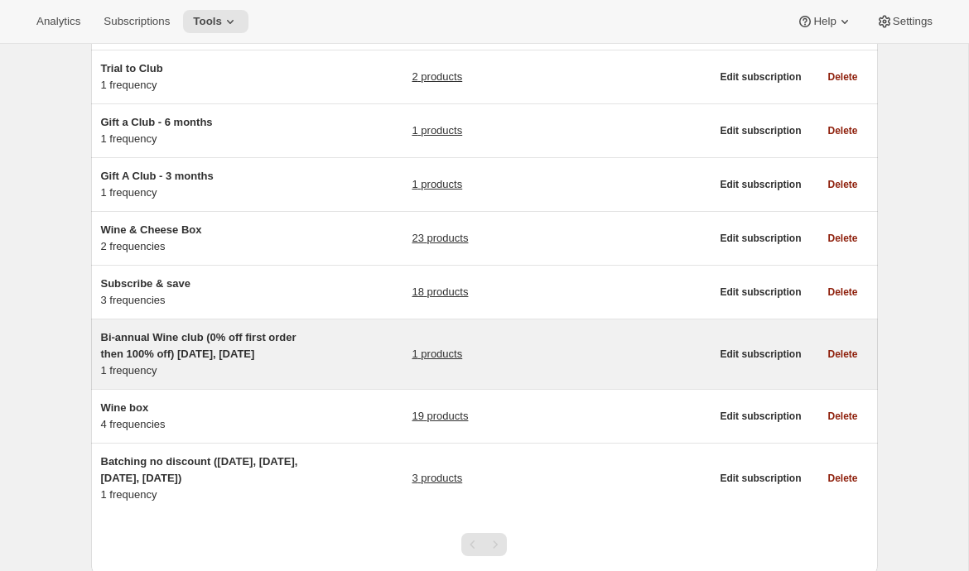
scroll to position [149, 0]
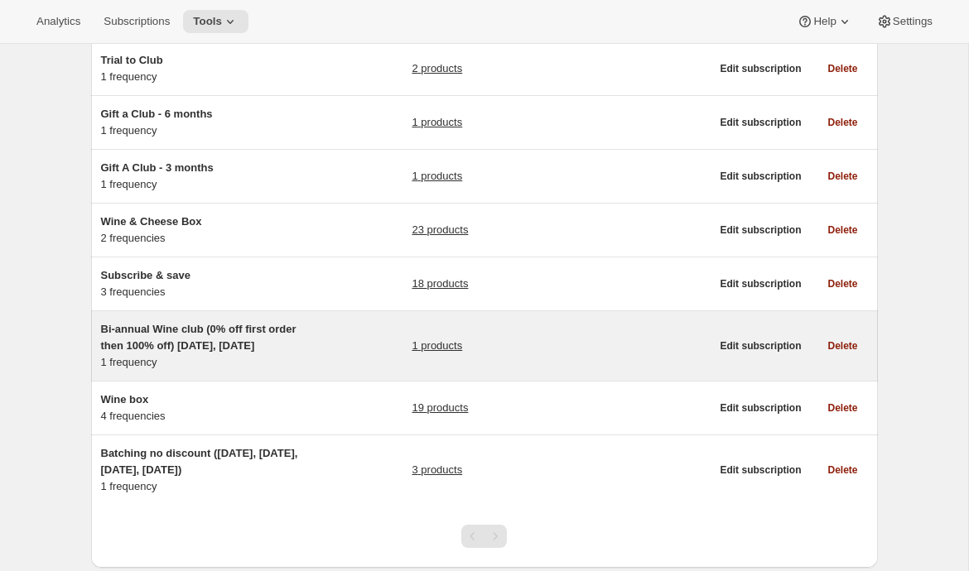
click at [310, 344] on div "Bi-annual Wine club (0% off first order then 100% off) [DATE], [DATE] 1 frequen…" at bounding box center [405, 346] width 609 height 50
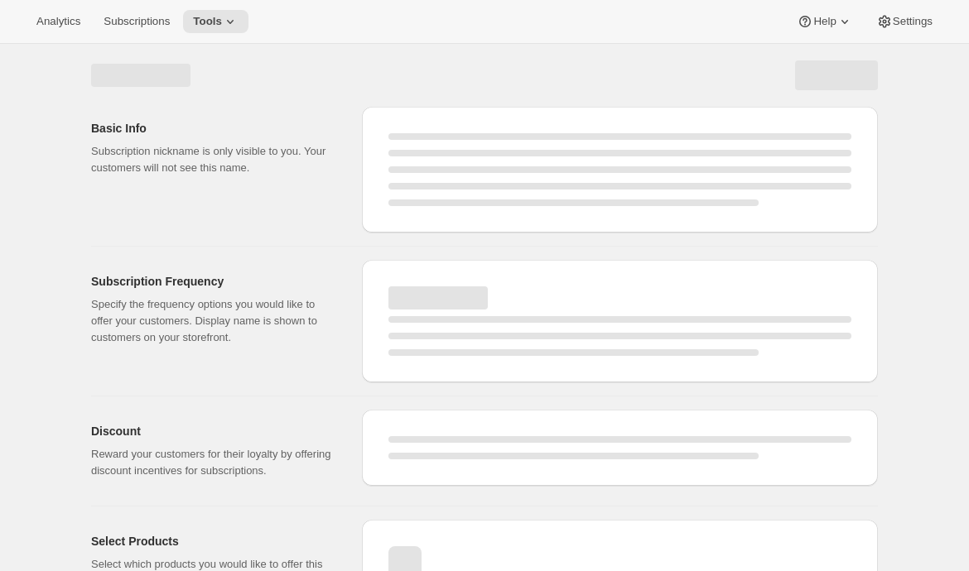
select select "WEEK"
select select "MONTH"
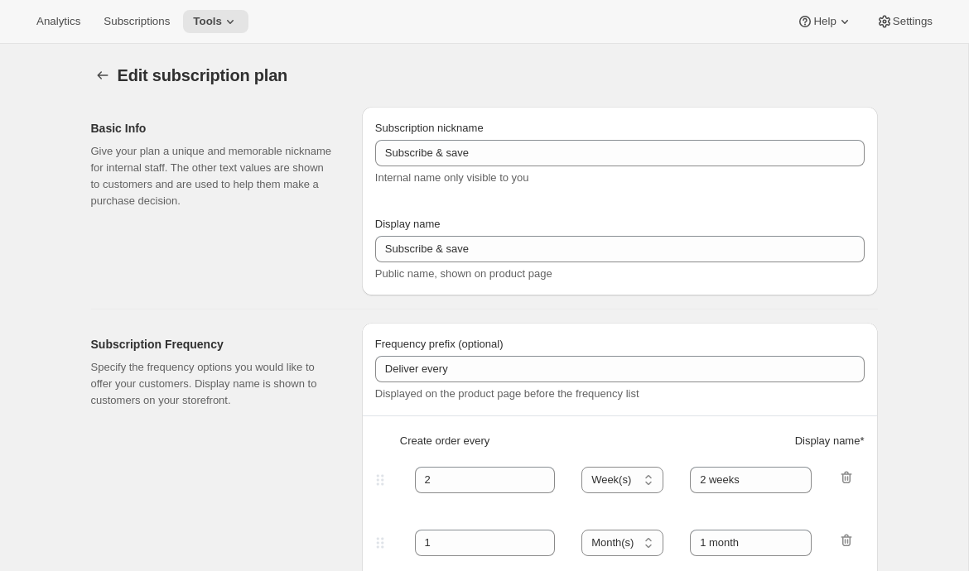
type input "Bi-annual Wine club (0% off first order then 100% off) [DATE], [DATE]"
type input "Wine Club"
type input "6"
select select "MONTH"
type input "6 months"
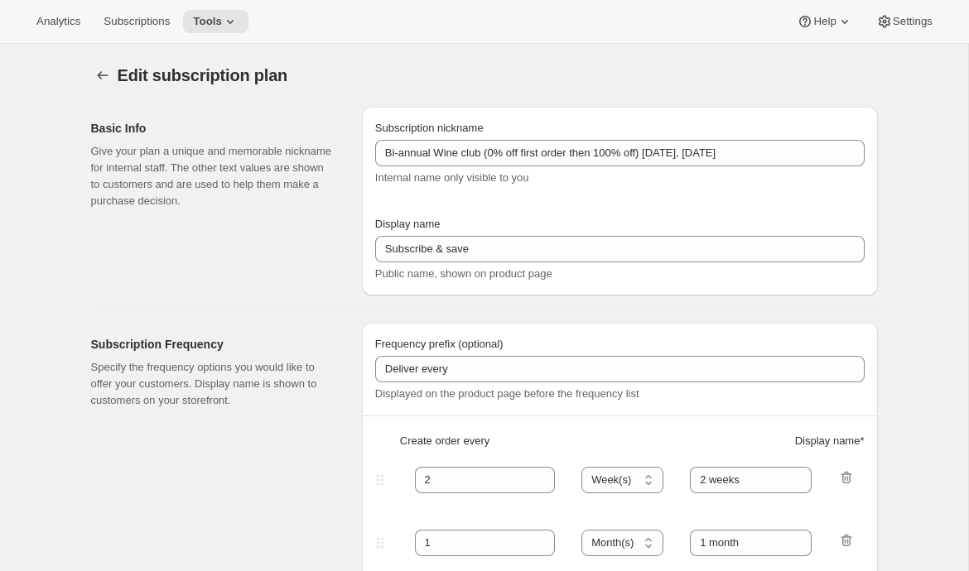
checkbox input "true"
select select "YEARDAY"
select select "25"
select select "7"
select select "10"
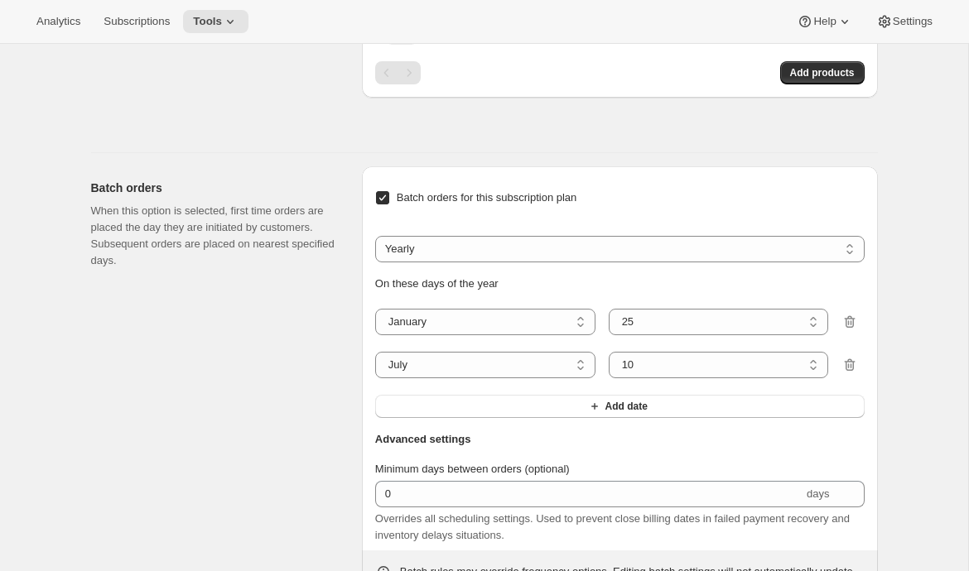
scroll to position [1075, 0]
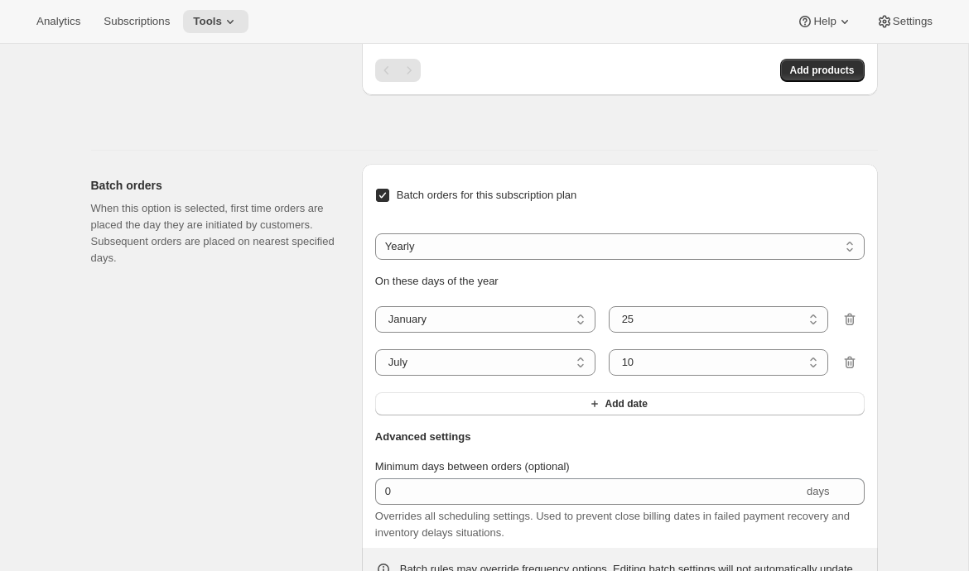
click at [284, 445] on div "Batch orders When this option is selected, first time orders are placed the day…" at bounding box center [219, 386] width 257 height 444
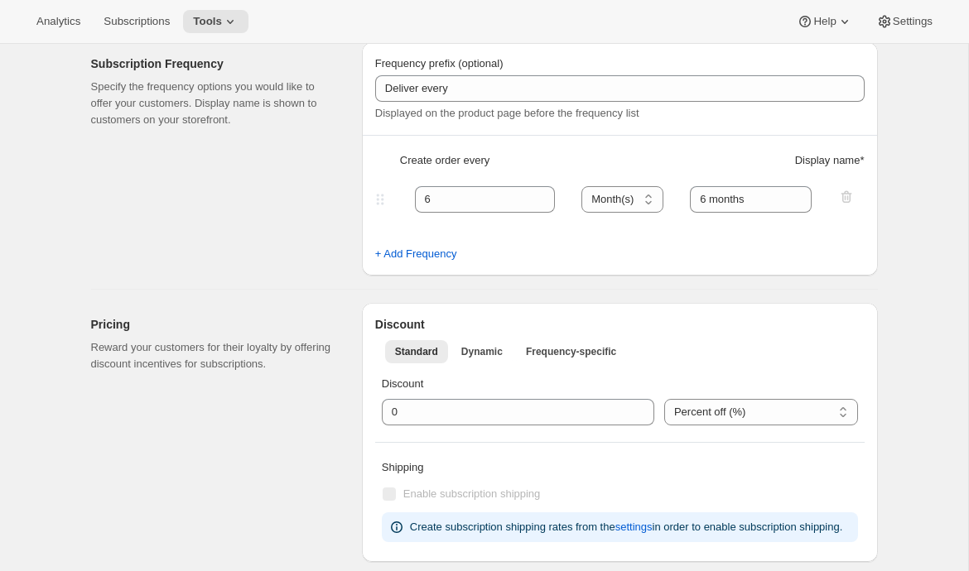
scroll to position [0, 0]
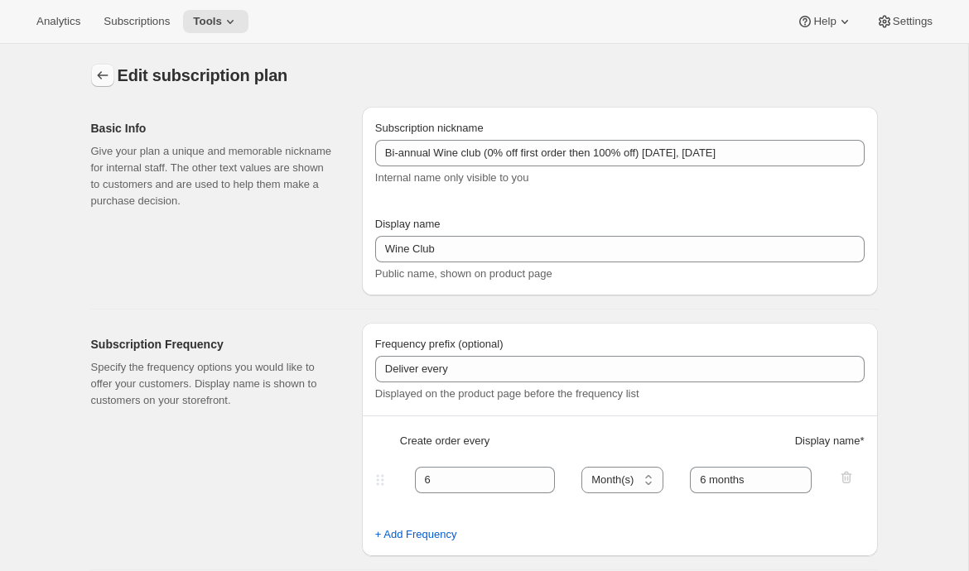
click at [99, 79] on icon "Subscription plans" at bounding box center [102, 75] width 17 height 17
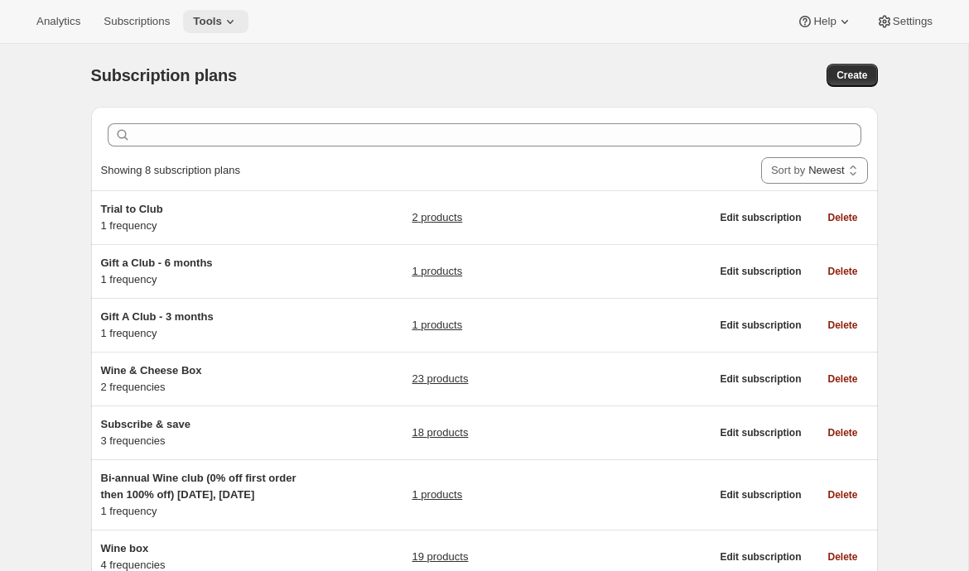
click at [238, 14] on icon at bounding box center [230, 21] width 17 height 17
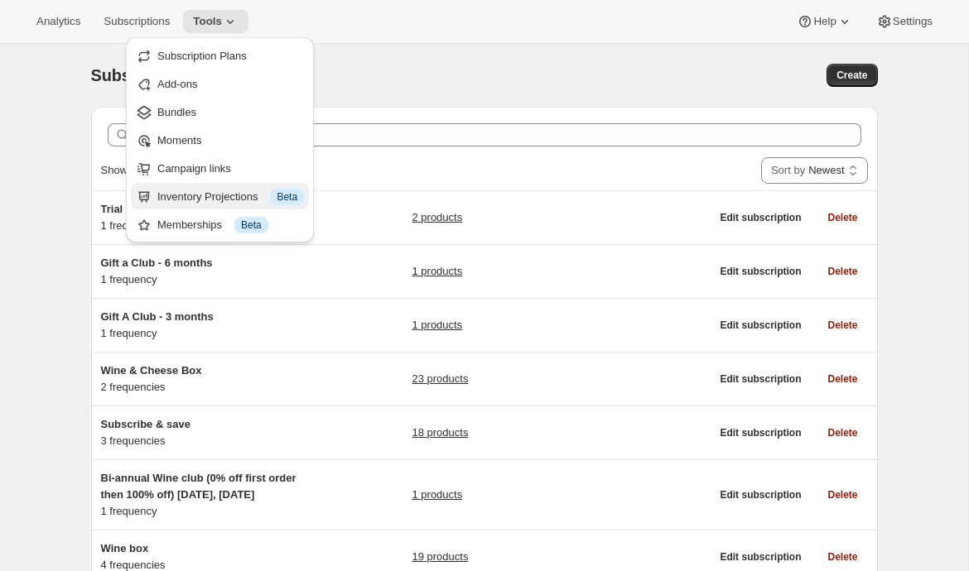
click at [195, 200] on div "Inventory Projections Info Beta" at bounding box center [230, 197] width 147 height 17
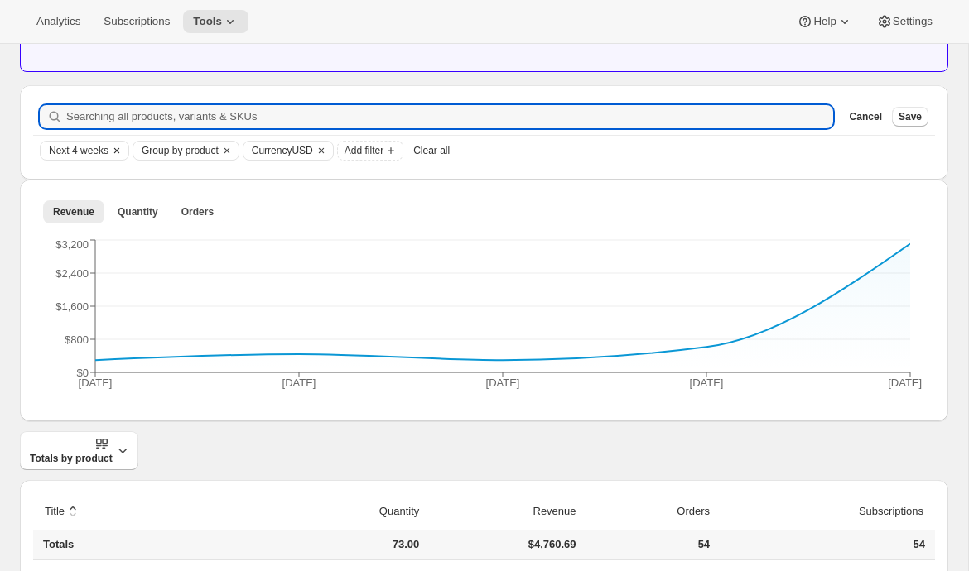
scroll to position [165, 0]
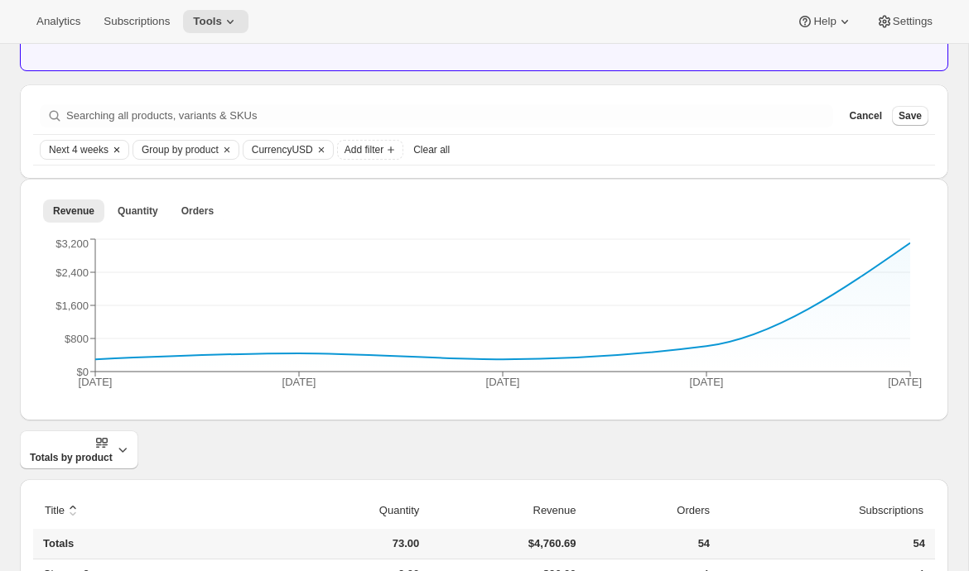
click at [88, 151] on span "Next 4 weeks" at bounding box center [79, 149] width 60 height 13
type input "14"
drag, startPoint x: 71, startPoint y: 198, endPoint x: 123, endPoint y: 202, distance: 52.3
click at [123, 202] on input "Date Range" at bounding box center [103, 197] width 107 height 23
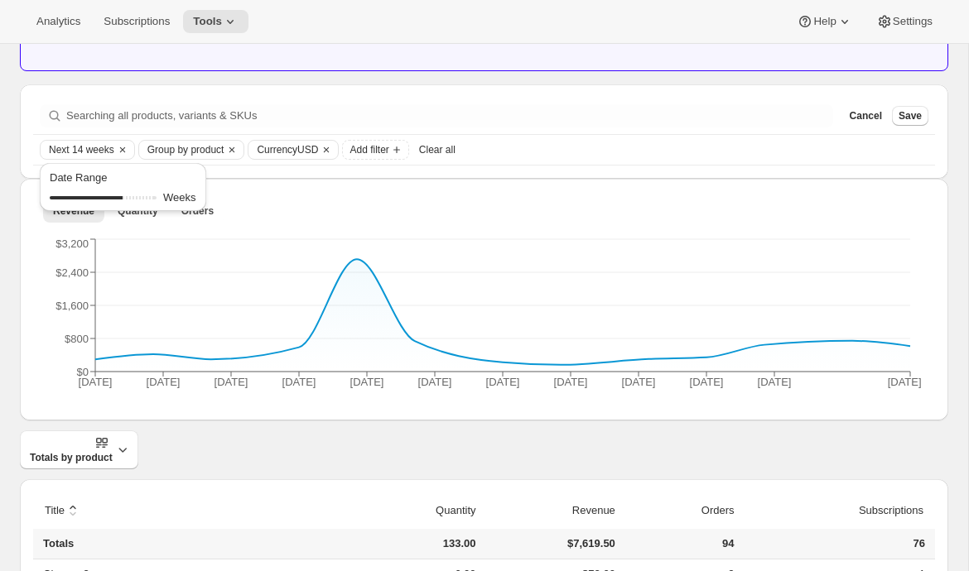
click at [561, 87] on div "Searching all products, variants & SKUs Cancel Save Next 14 weeks Group by prod…" at bounding box center [484, 131] width 928 height 94
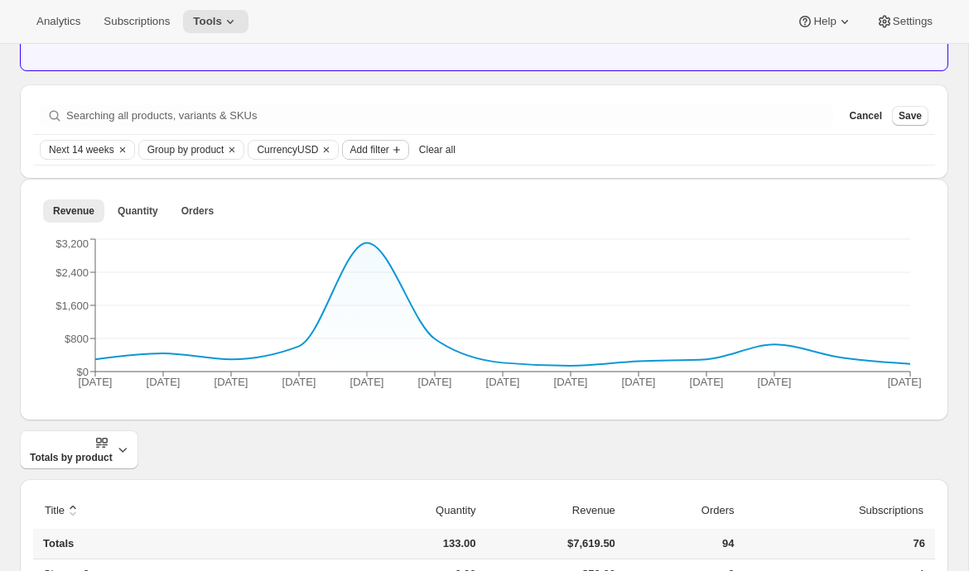
click at [385, 150] on span "Add filter" at bounding box center [368, 149] width 39 height 13
click at [428, 95] on div "Searching all products, variants & SKUs Cancel Save Next 14 weeks Group by prod…" at bounding box center [484, 131] width 928 height 94
click at [403, 155] on icon "Add filter" at bounding box center [396, 149] width 13 height 13
click at [454, 79] on div "Try our new Predictive app for better forecasting! Download the app for full fo…" at bounding box center [484, 438] width 928 height 993
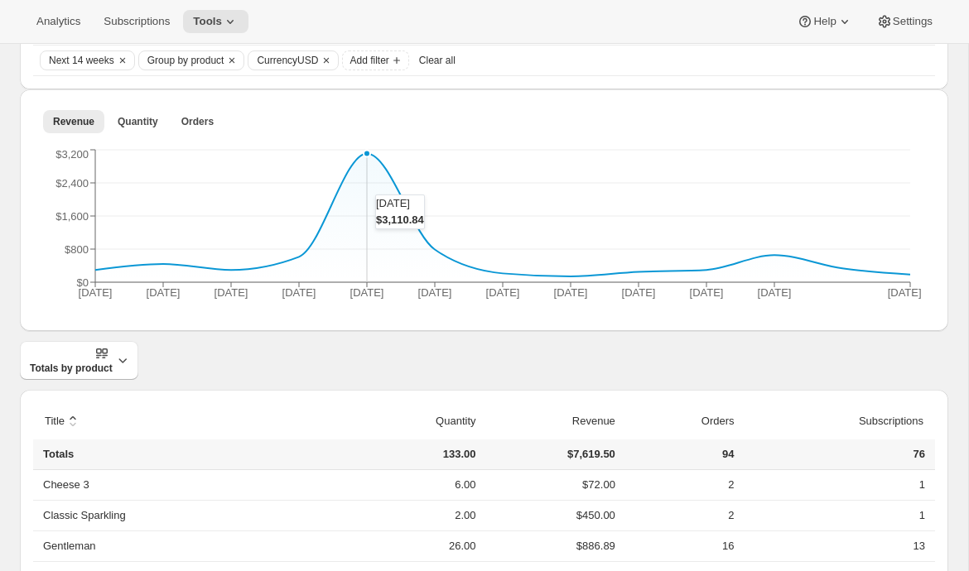
scroll to position [146, 0]
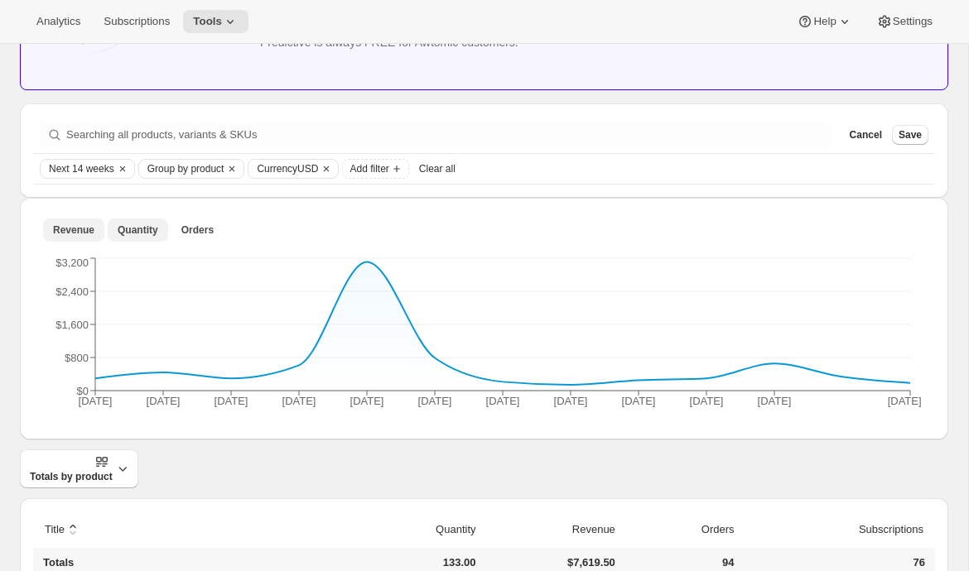
click at [141, 228] on span "Quantity" at bounding box center [138, 230] width 41 height 13
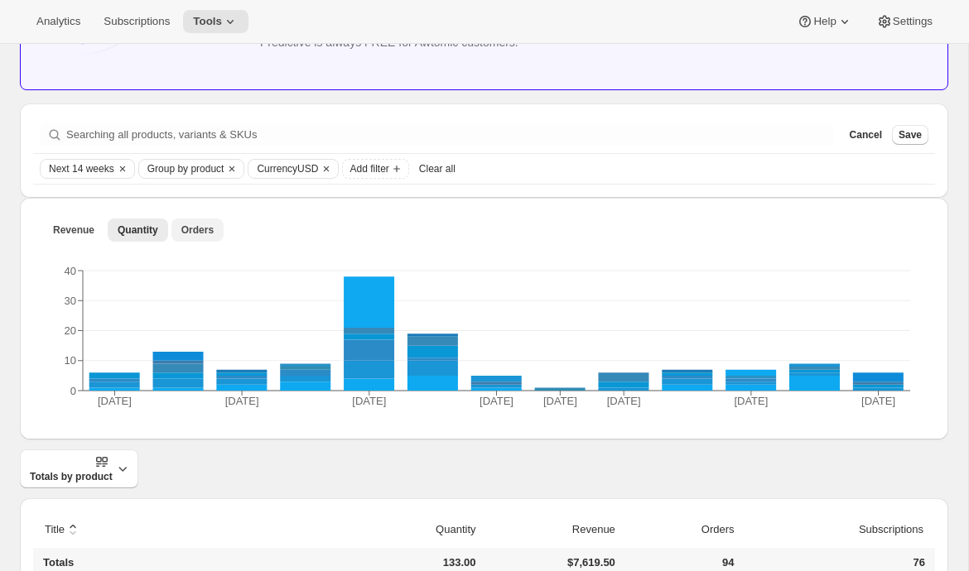
click at [194, 232] on span "Orders" at bounding box center [197, 230] width 32 height 13
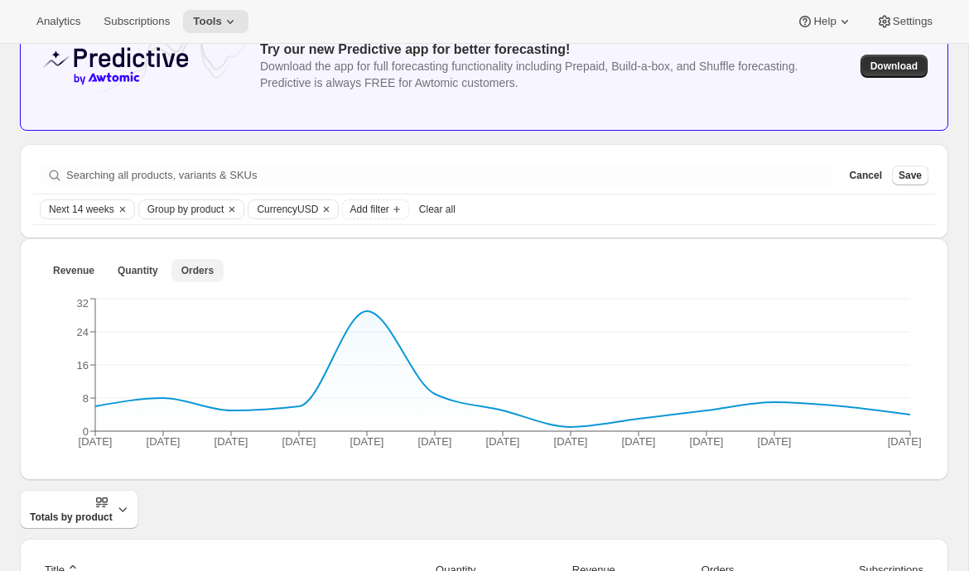
scroll to position [76, 0]
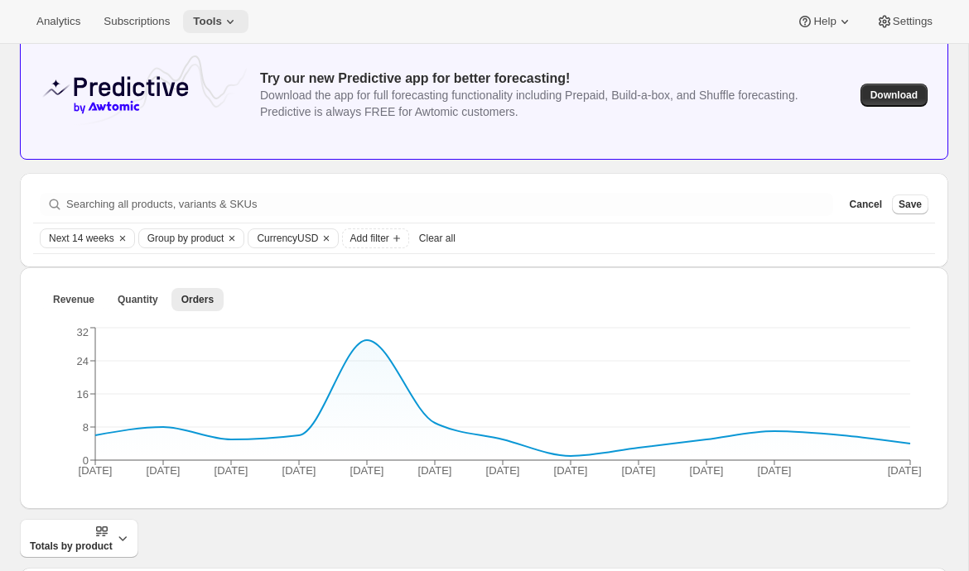
click at [212, 20] on span "Tools" at bounding box center [207, 21] width 29 height 13
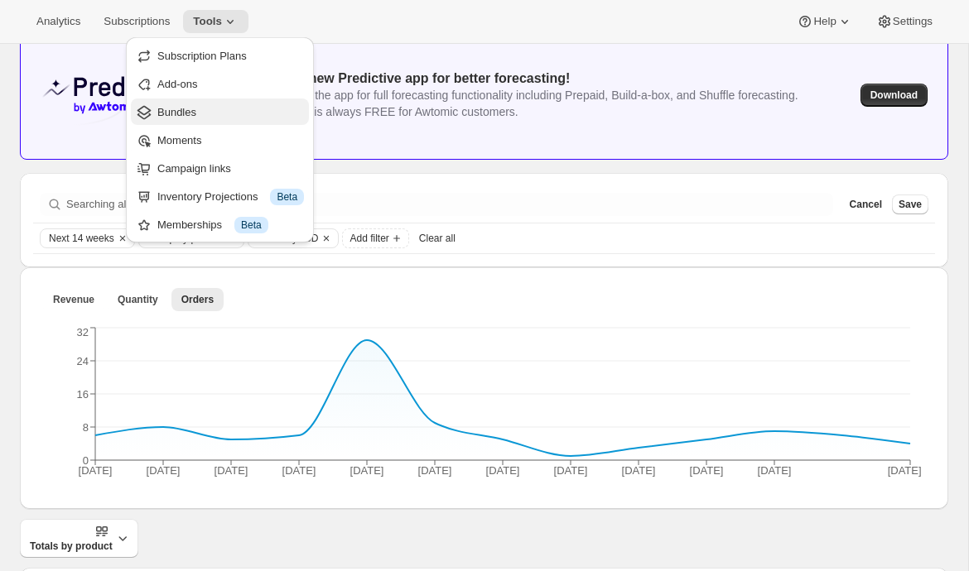
click at [214, 118] on span "Bundles" at bounding box center [230, 112] width 147 height 17
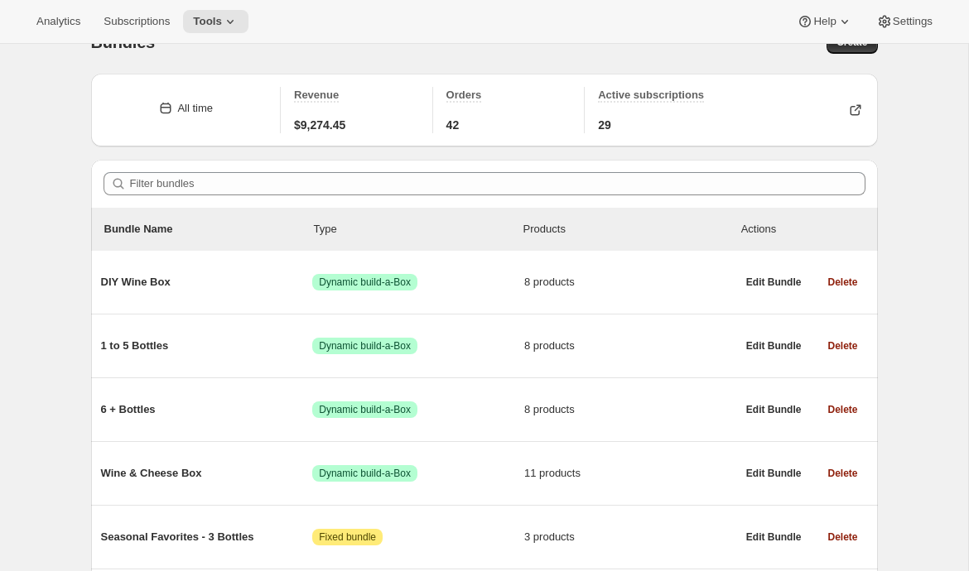
scroll to position [43, 0]
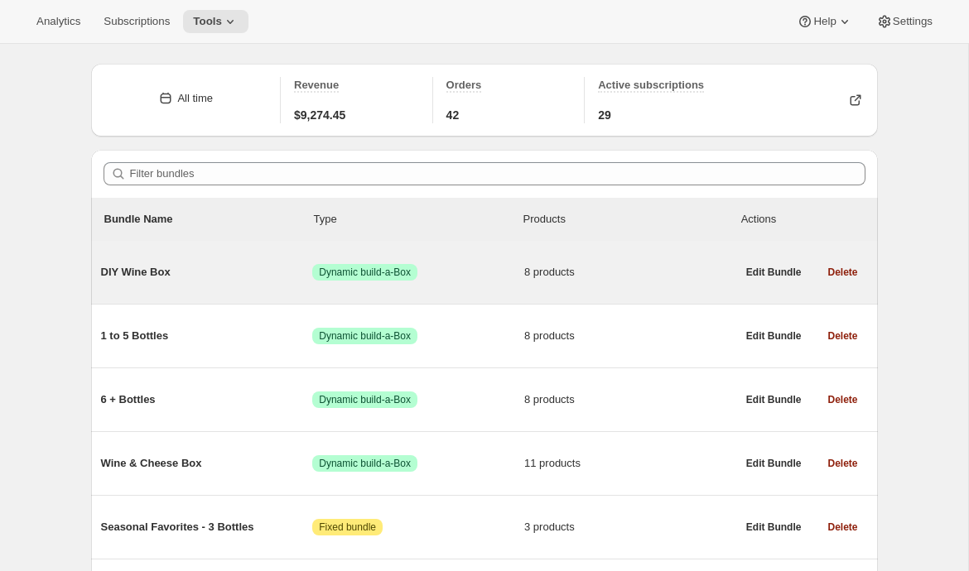
click at [241, 259] on div "DIY Wine Box Success Dynamic build-a-Box 8 products" at bounding box center [418, 272] width 635 height 43
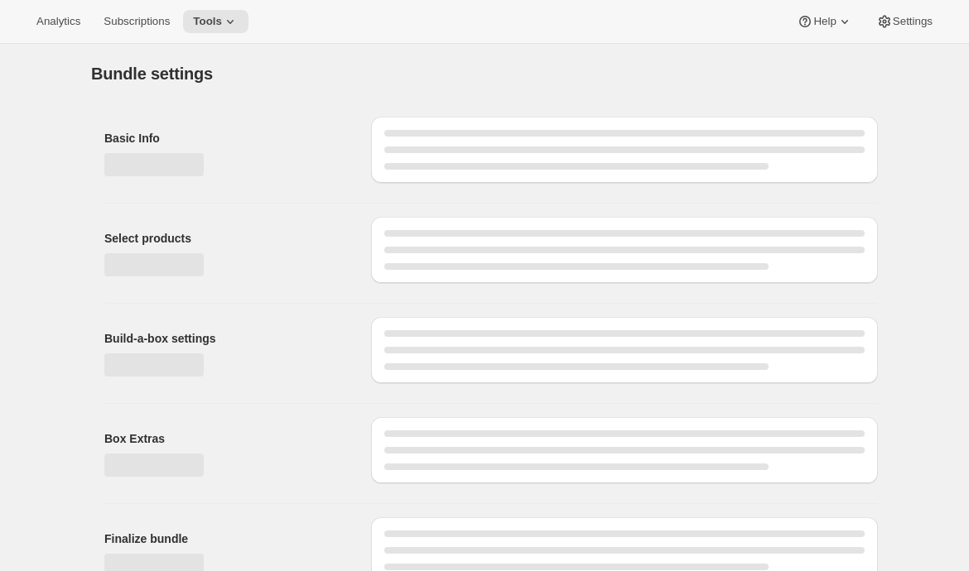
type input "DIY Wine Box"
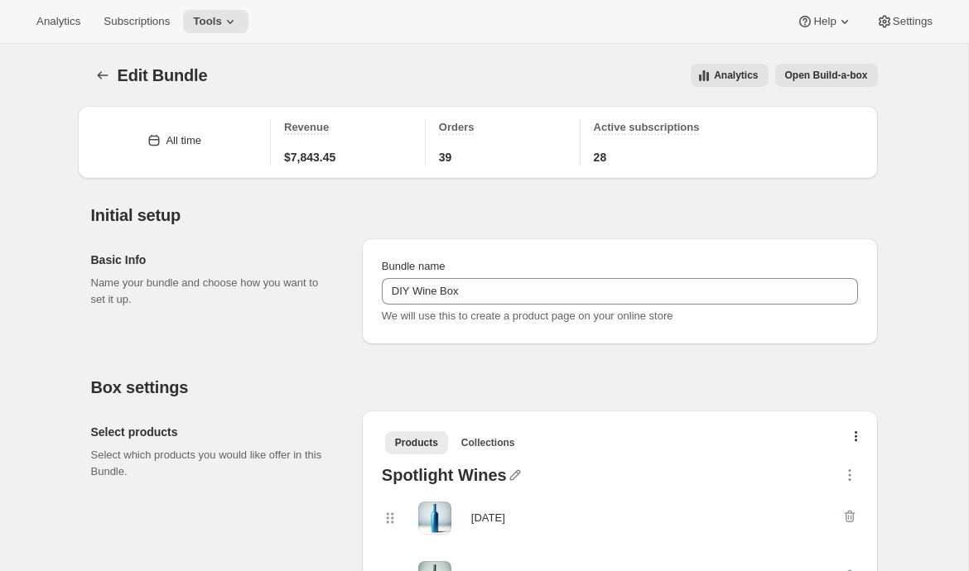
click at [737, 78] on span "Analytics" at bounding box center [736, 75] width 44 height 13
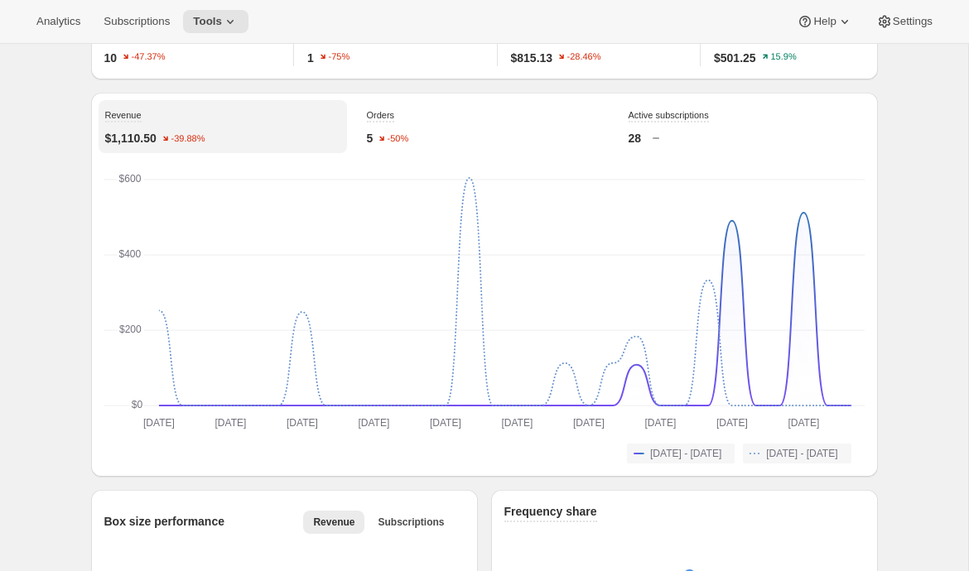
scroll to position [20, 0]
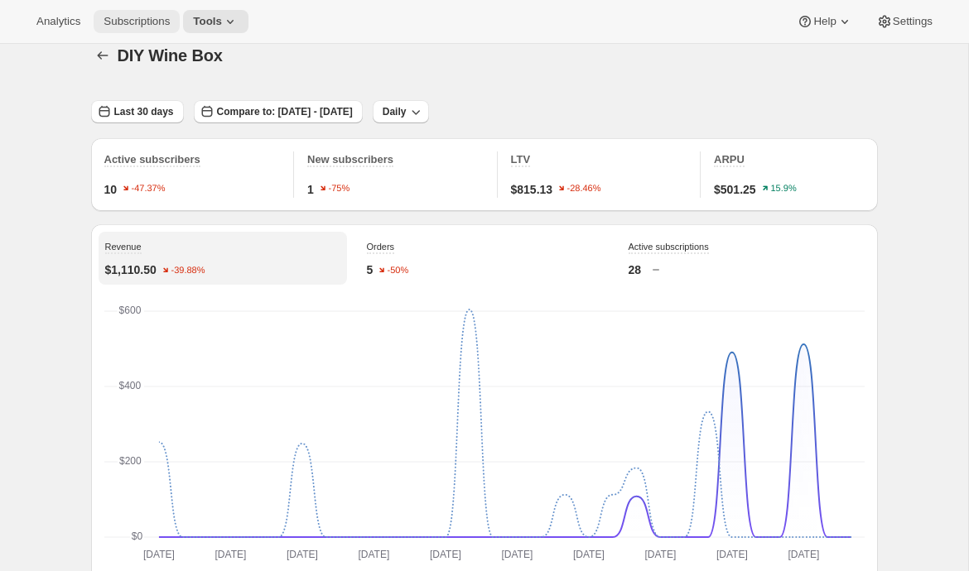
click at [142, 22] on span "Subscriptions" at bounding box center [136, 21] width 66 height 13
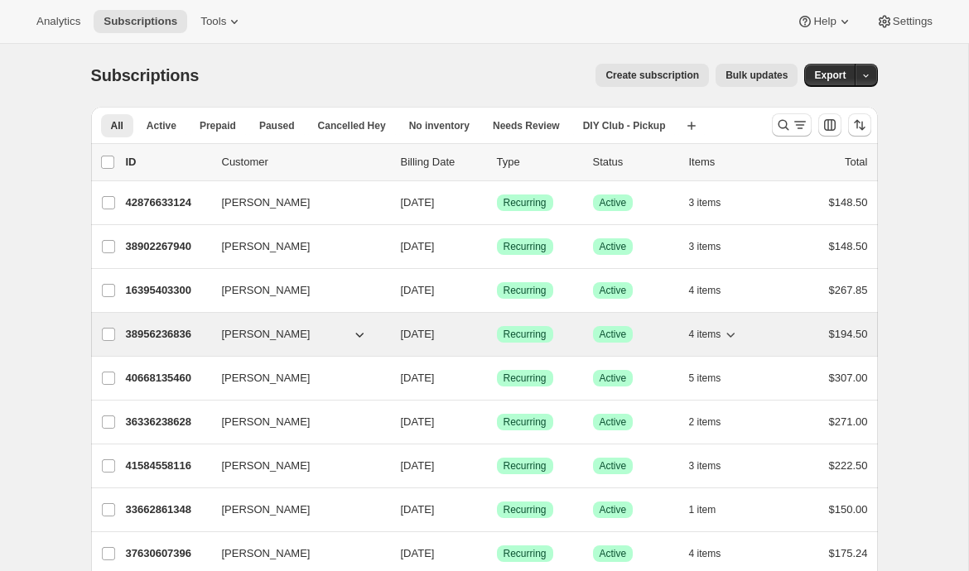
click at [147, 339] on p "38956236836" at bounding box center [167, 334] width 83 height 17
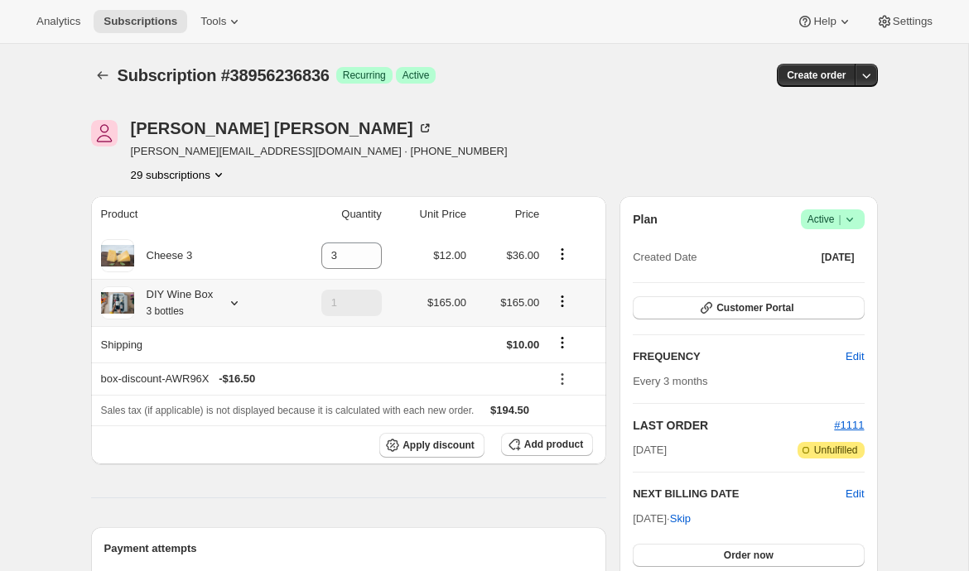
click at [233, 301] on icon at bounding box center [234, 303] width 17 height 17
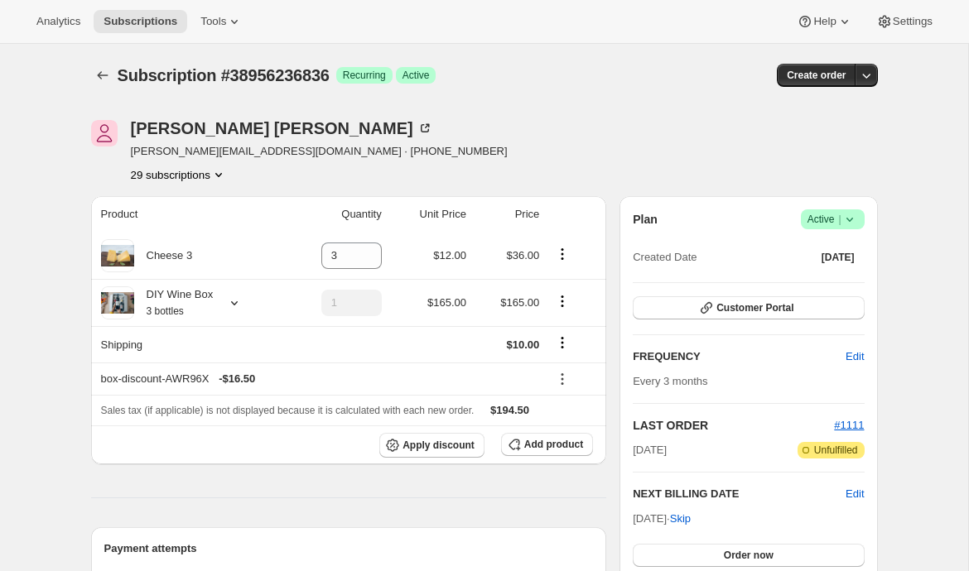
click at [849, 224] on icon at bounding box center [849, 219] width 17 height 17
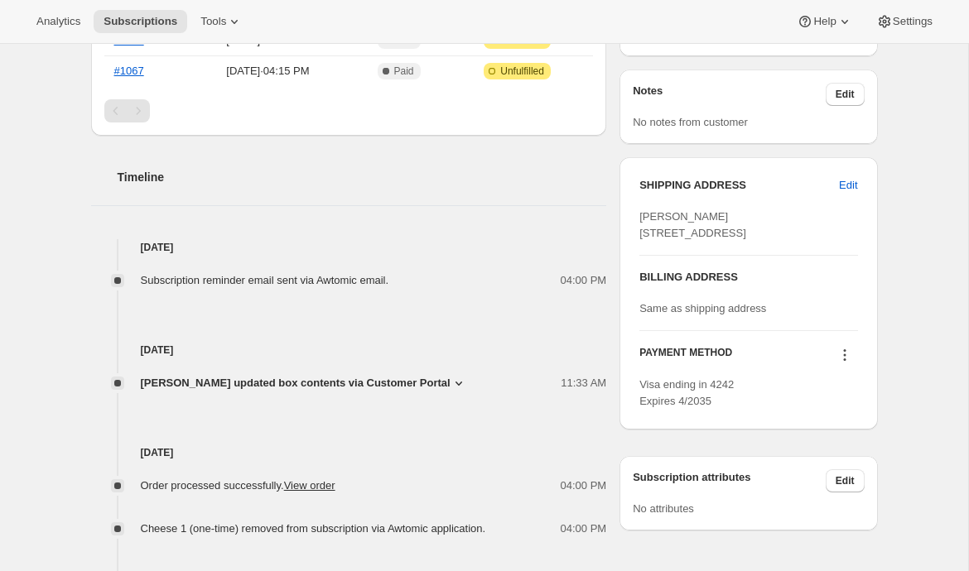
scroll to position [570, 0]
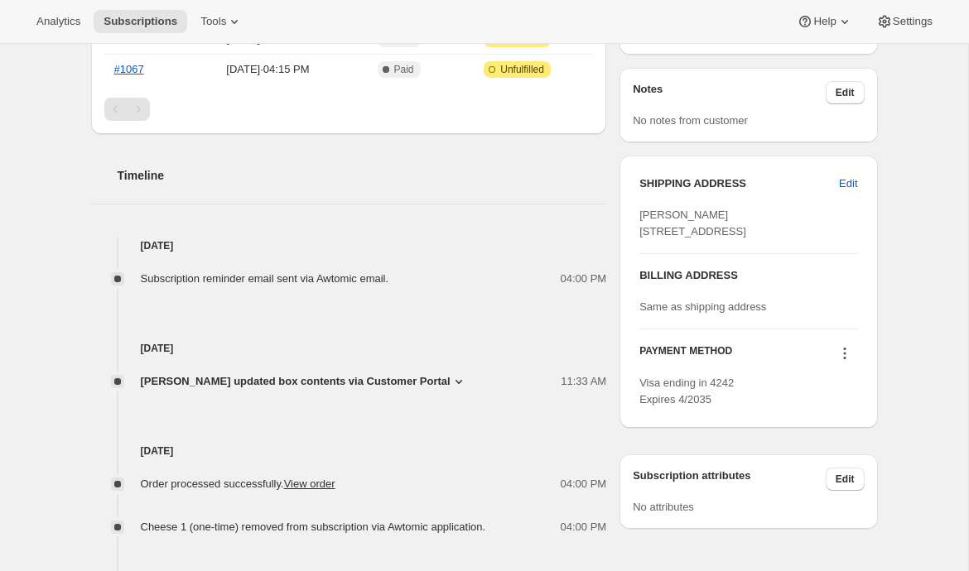
click at [842, 362] on icon at bounding box center [844, 353] width 17 height 17
click at [914, 305] on div "Subscription #38956236836. This page is ready Subscription #38956236836 Success…" at bounding box center [484, 287] width 968 height 1626
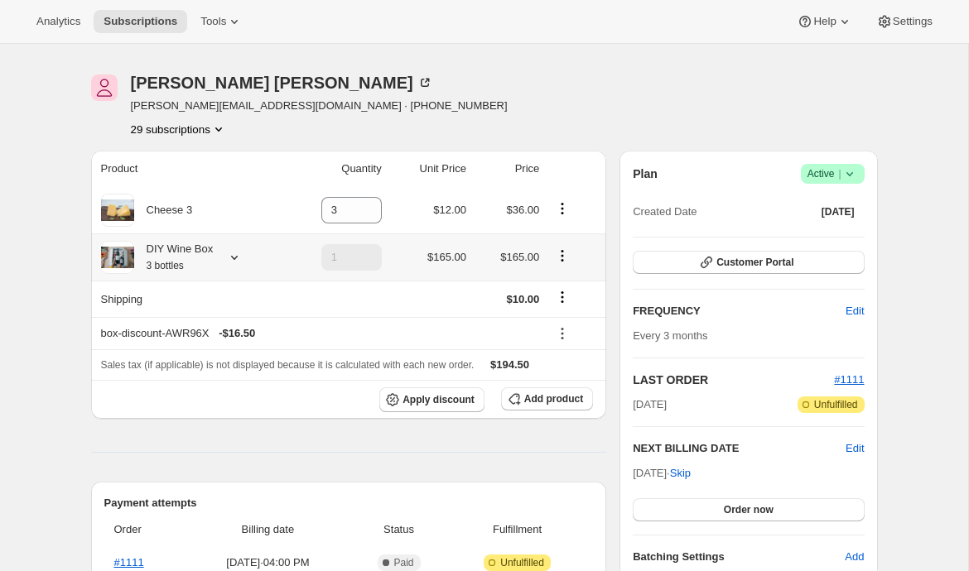
scroll to position [0, 0]
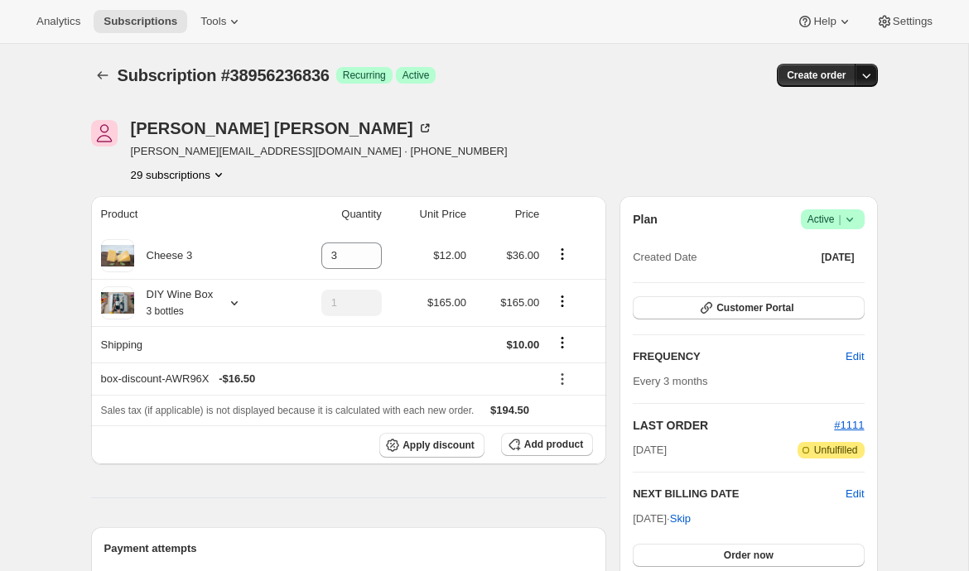
click at [868, 78] on icon "button" at bounding box center [866, 75] width 17 height 17
click at [829, 141] on span "Create custom one-time order" at bounding box center [795, 138] width 143 height 12
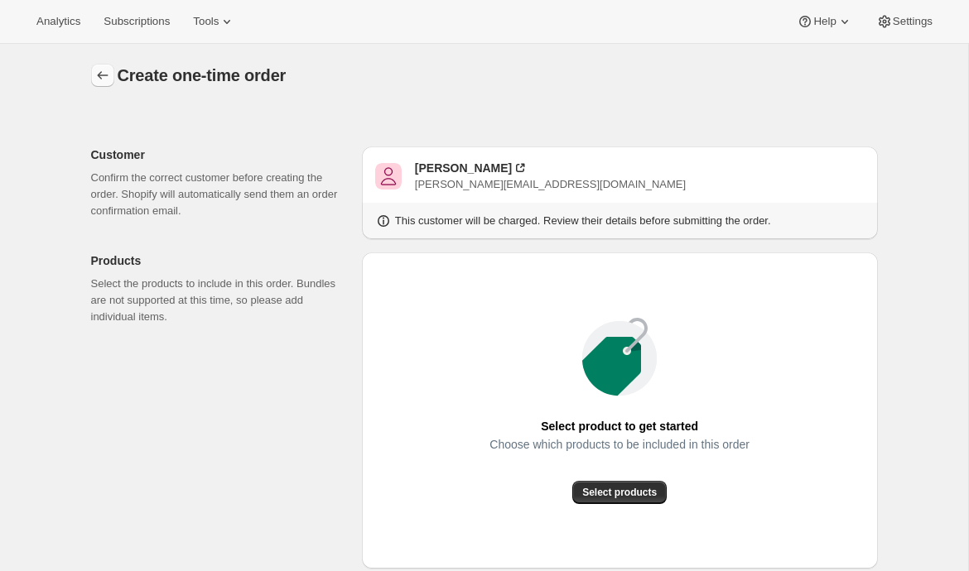
click at [98, 69] on icon "button" at bounding box center [102, 75] width 17 height 17
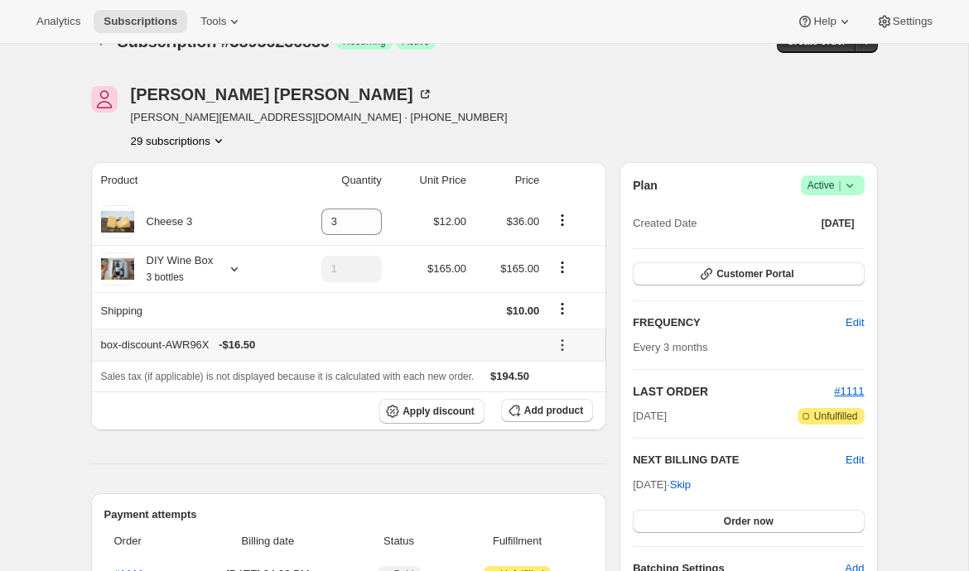
scroll to position [30, 0]
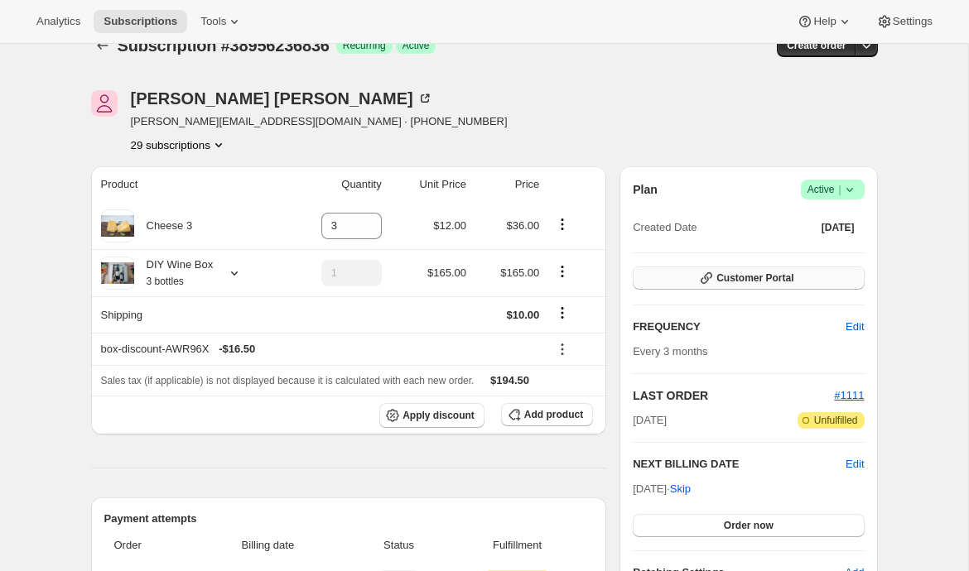
click at [666, 281] on button "Customer Portal" at bounding box center [747, 278] width 231 height 23
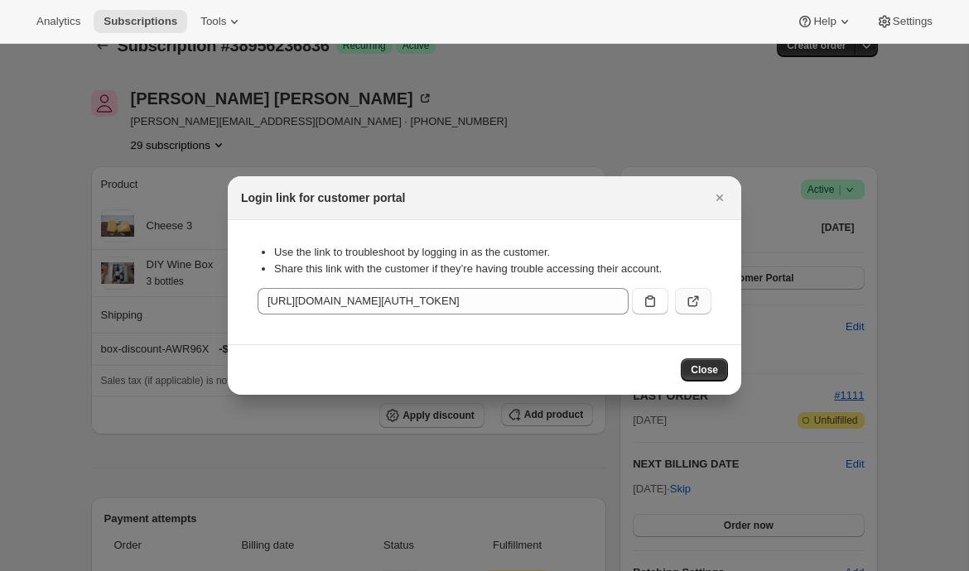
click at [701, 300] on button ":r13h:" at bounding box center [693, 301] width 36 height 26
click at [717, 201] on icon "Close" at bounding box center [719, 198] width 17 height 17
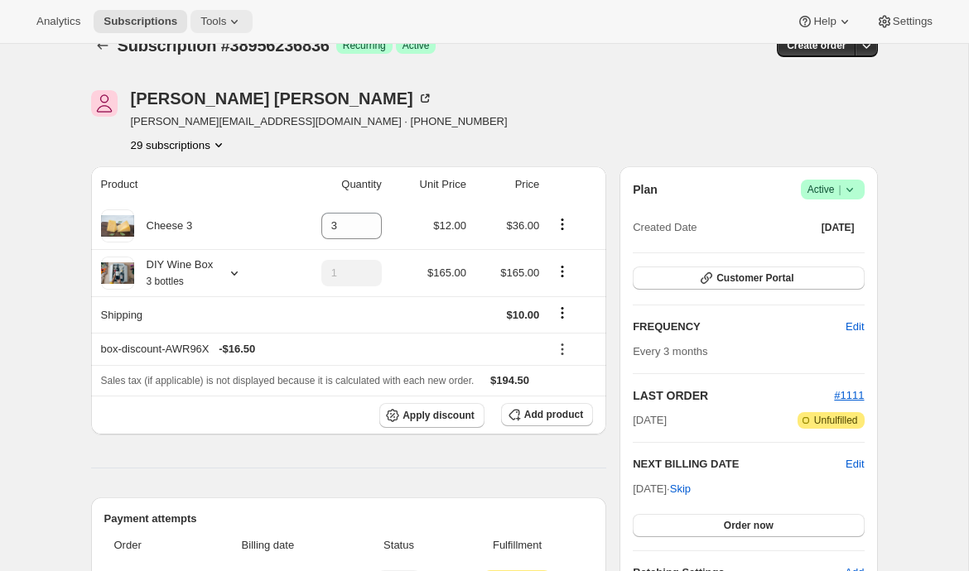
click at [221, 18] on span "Tools" at bounding box center [213, 21] width 26 height 13
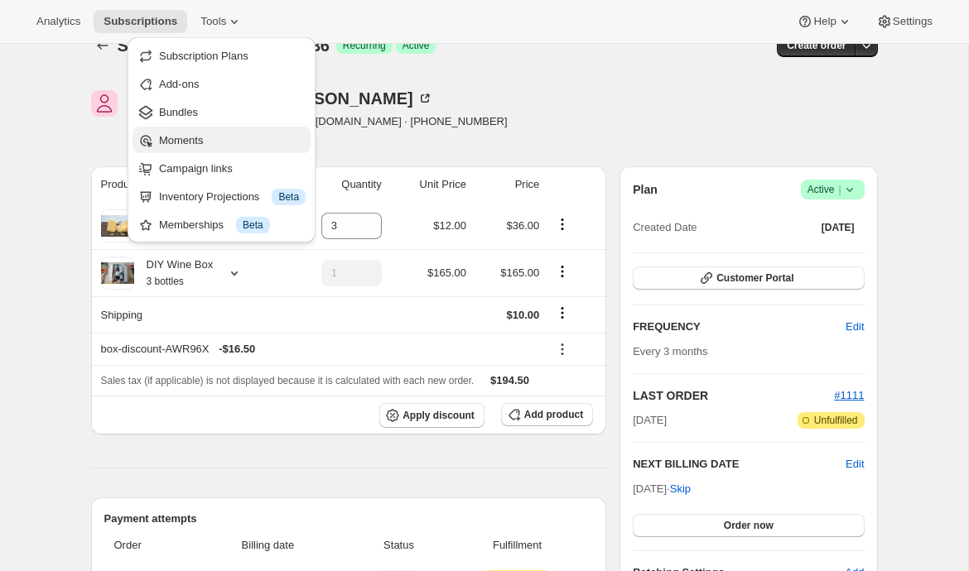
click at [197, 142] on span "Moments" at bounding box center [181, 140] width 44 height 12
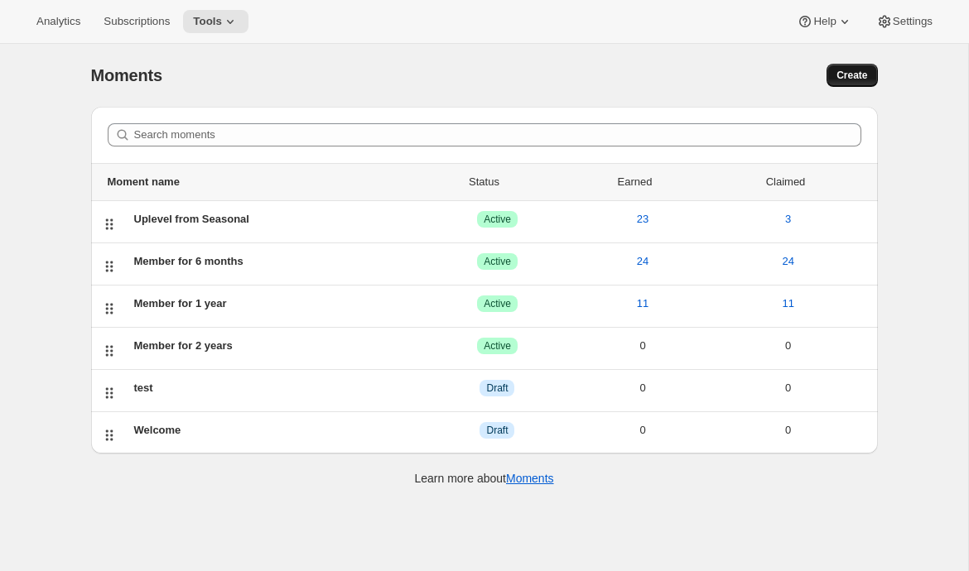
click at [844, 85] on button "Create" at bounding box center [851, 75] width 50 height 23
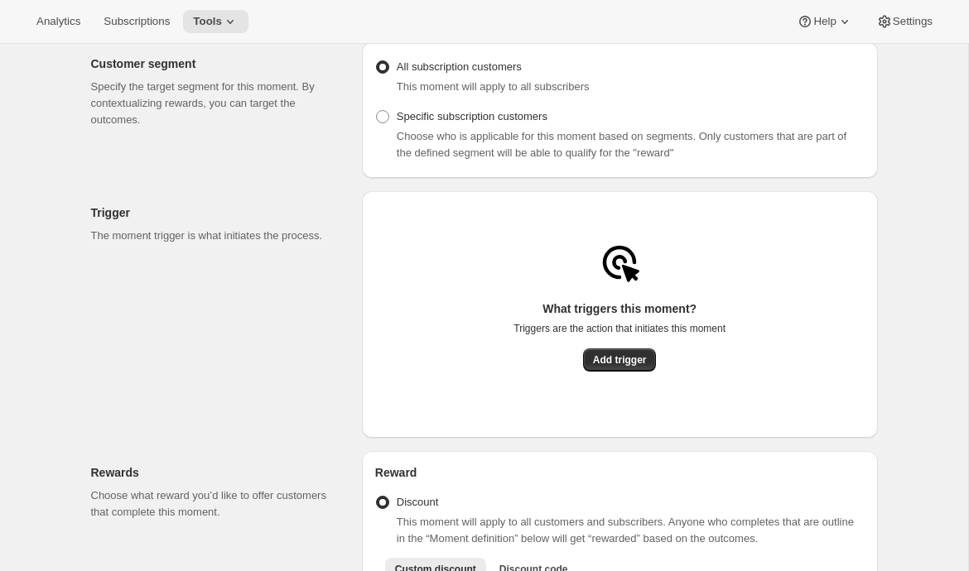
scroll to position [188, 0]
click at [619, 371] on button "Add trigger" at bounding box center [620, 359] width 74 height 23
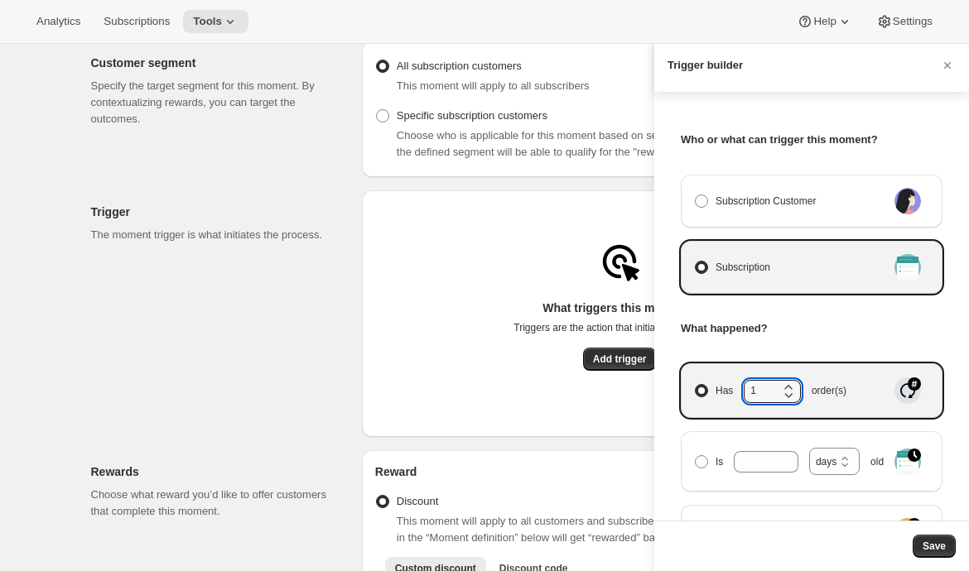
drag, startPoint x: 760, startPoint y: 391, endPoint x: 732, endPoint y: 391, distance: 28.1
click at [735, 391] on span "Has 1 order(s)" at bounding box center [780, 391] width 131 height 22
type input "4"
click at [931, 539] on button "Save" at bounding box center [933, 546] width 43 height 23
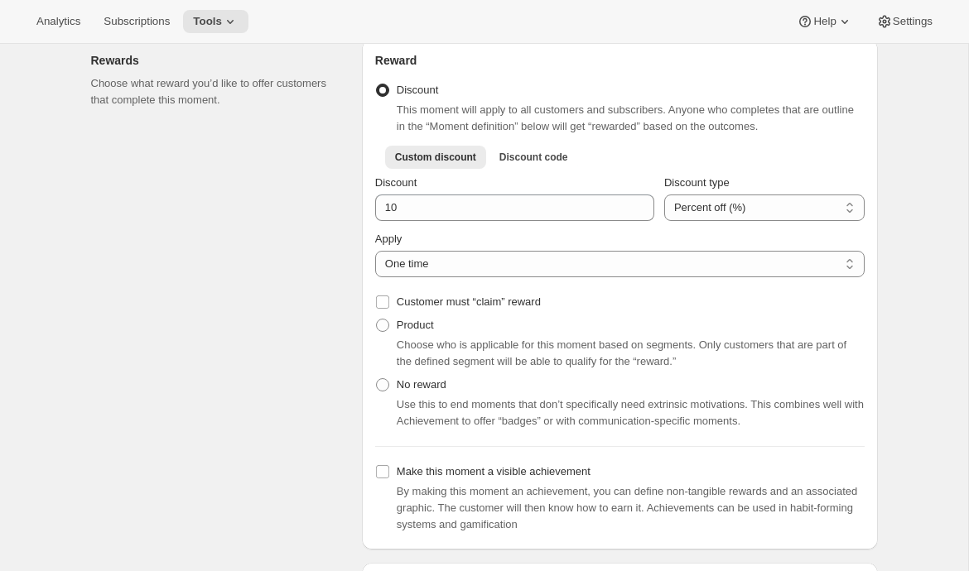
scroll to position [520, 0]
click at [406, 344] on div "Choose who is applicable for this moment based on segments. Only customers that…" at bounding box center [631, 355] width 468 height 33
click at [406, 331] on span "Product" at bounding box center [415, 326] width 37 height 12
click at [377, 321] on input "Product" at bounding box center [376, 320] width 1 height 1
radio input "true"
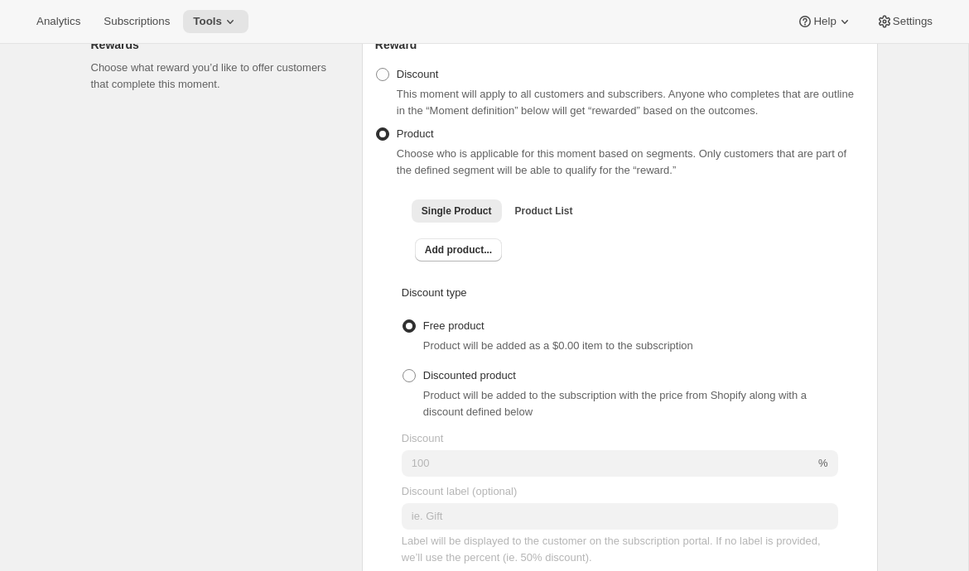
scroll to position [546, 0]
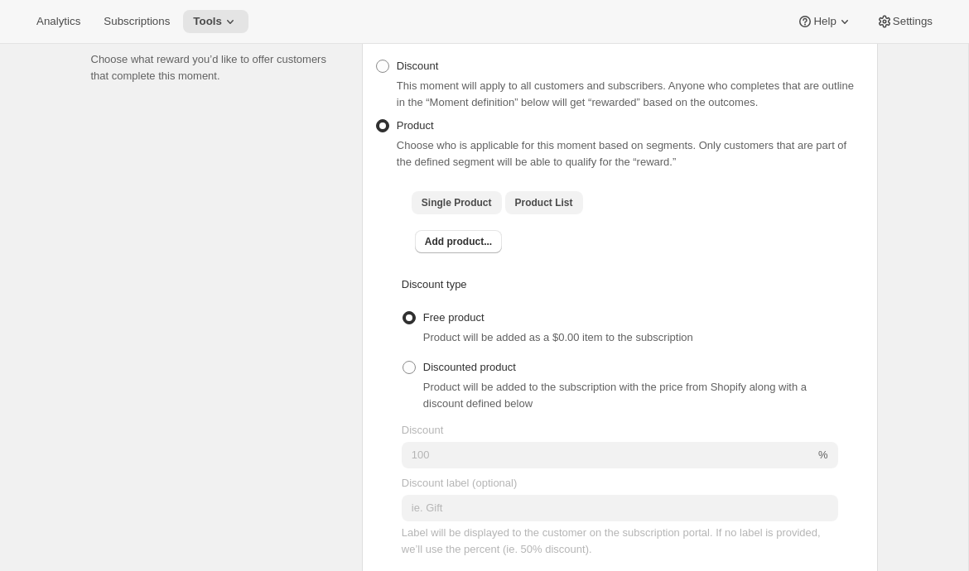
click at [569, 204] on span "Product List" at bounding box center [544, 202] width 58 height 13
checkbox input "true"
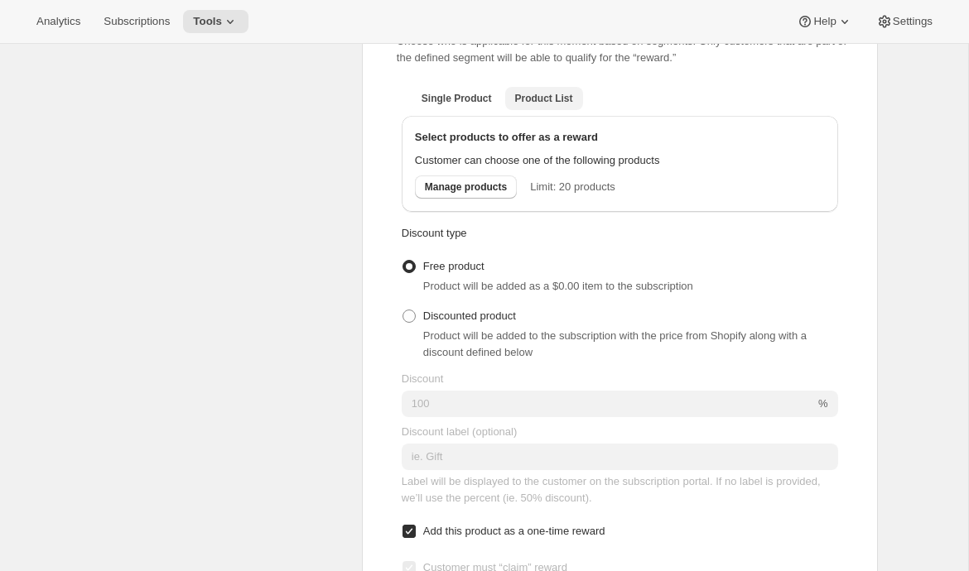
scroll to position [602, 0]
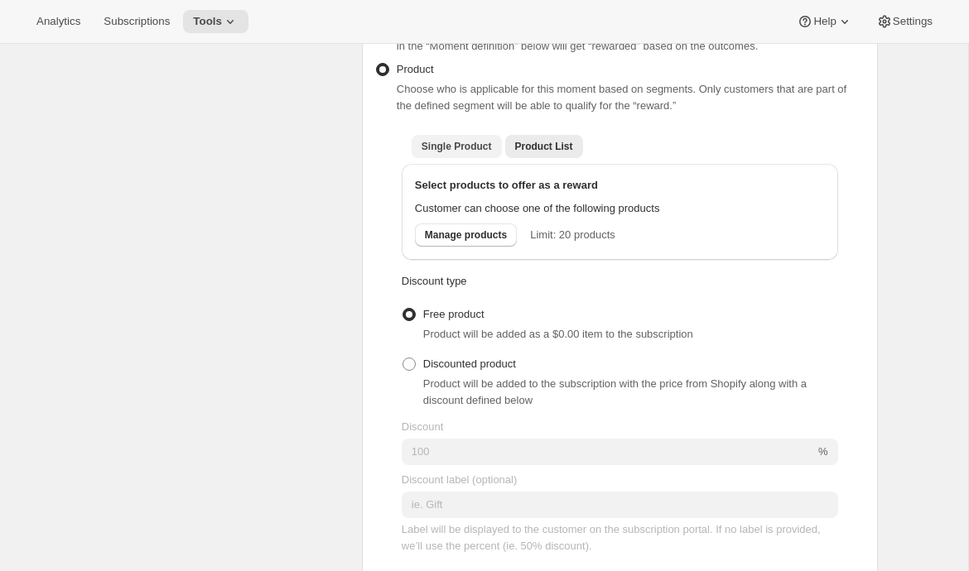
click at [464, 153] on span "Single Product" at bounding box center [456, 146] width 70 height 13
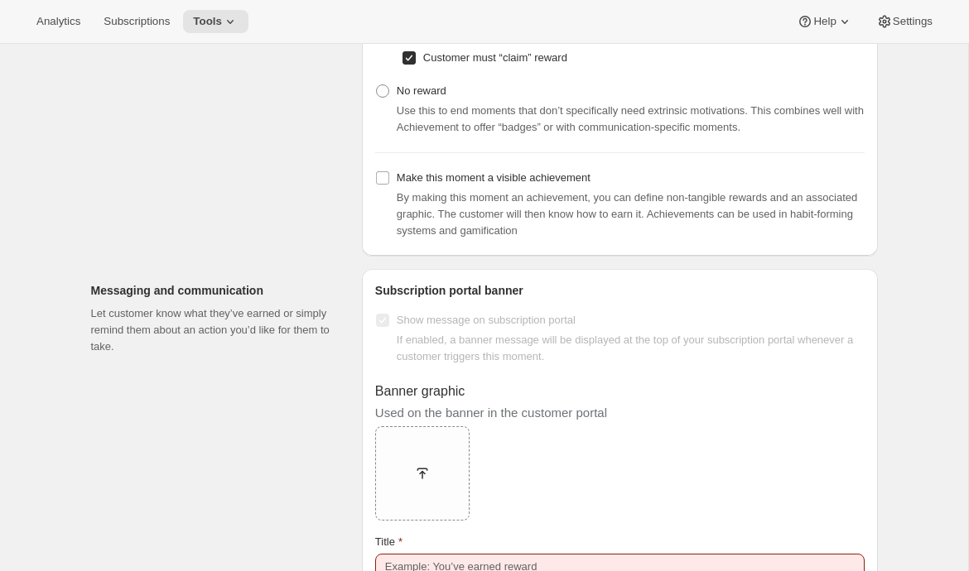
scroll to position [1133, 0]
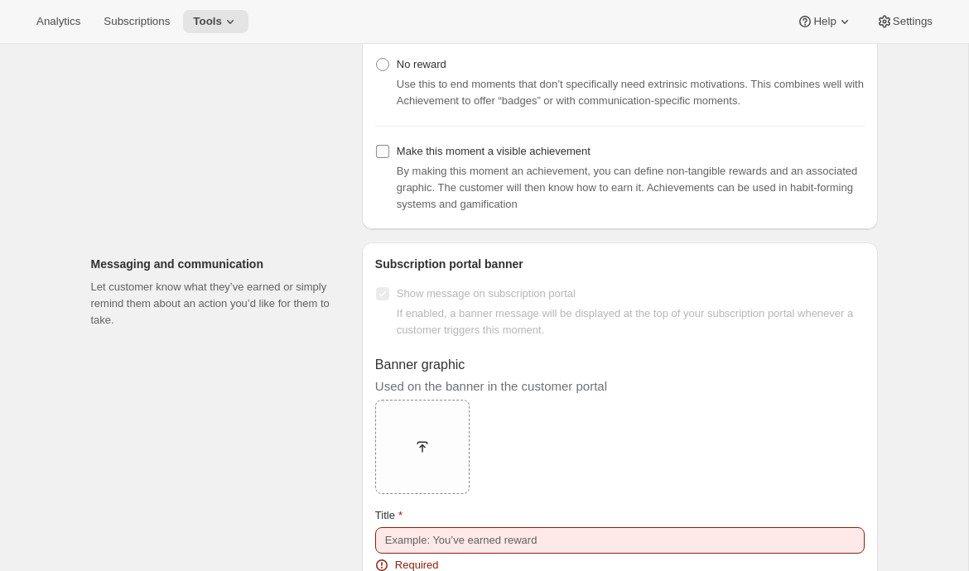
click at [425, 149] on span "Make this moment a visible achievement" at bounding box center [494, 151] width 194 height 17
click at [389, 149] on input "Make this moment a visible achievement" at bounding box center [382, 151] width 13 height 13
checkbox input "true"
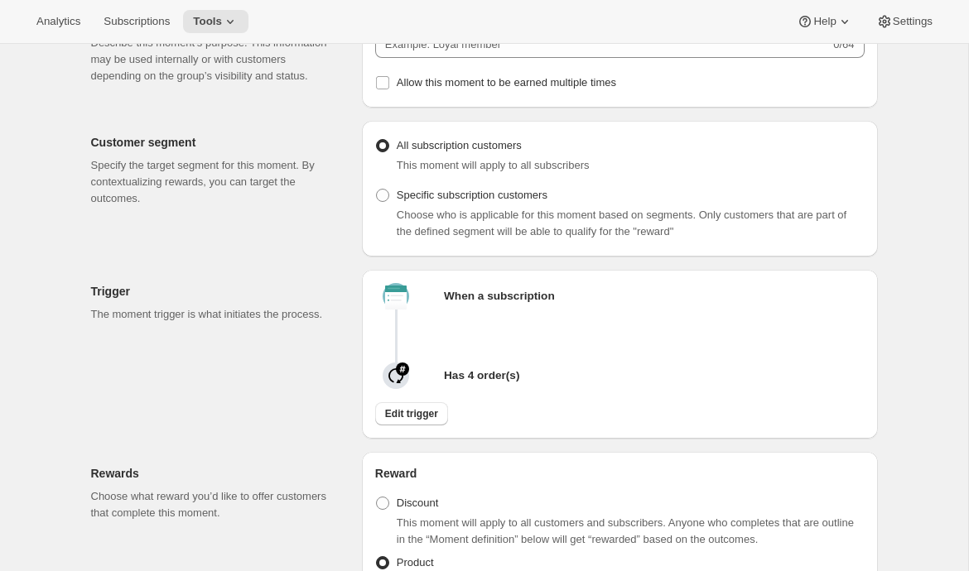
scroll to position [45, 0]
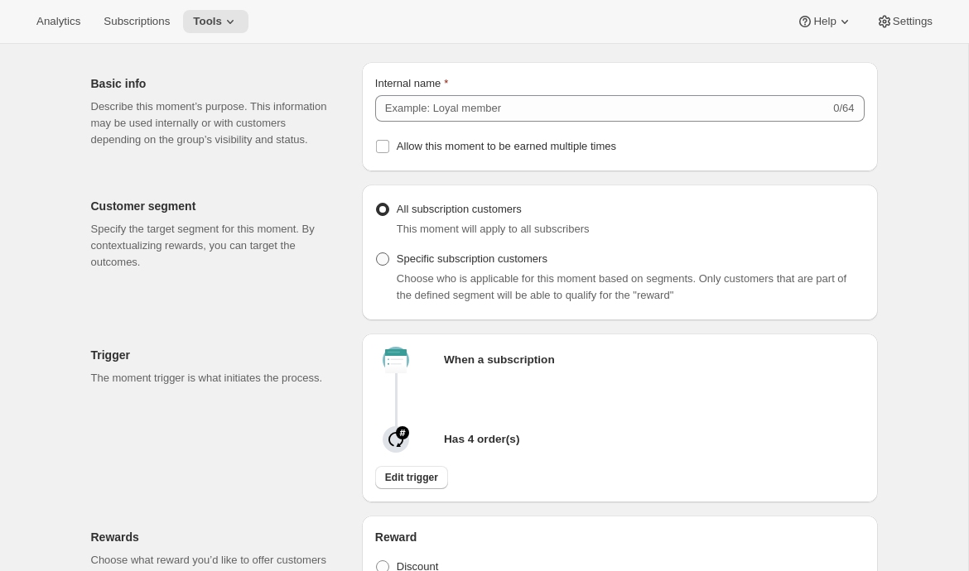
click at [459, 262] on span "Specific subscription customers" at bounding box center [472, 258] width 151 height 12
click at [377, 253] on input "Specific subscription customers" at bounding box center [376, 252] width 1 height 1
radio input "true"
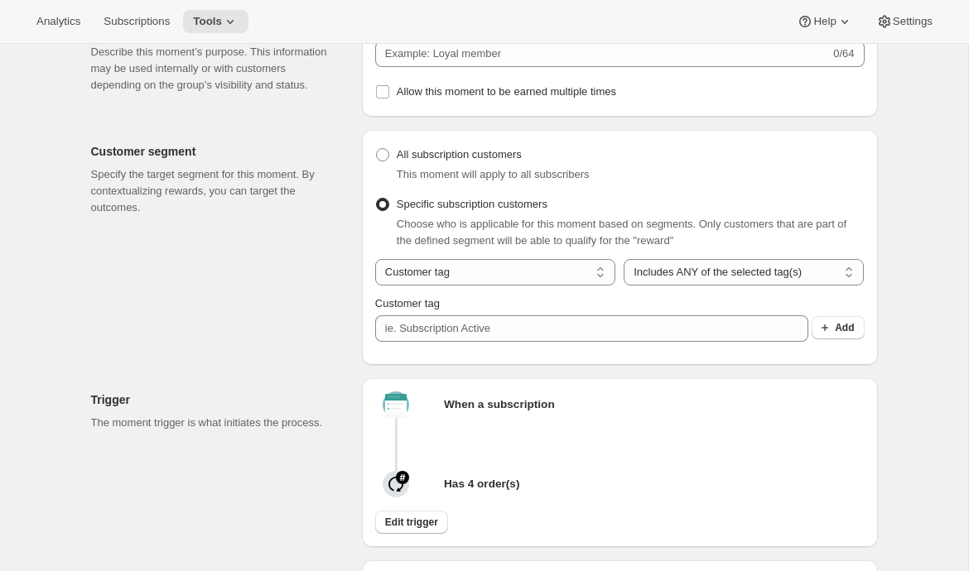
scroll to position [98, 0]
click at [469, 165] on span "All subscription customers" at bounding box center [459, 156] width 125 height 17
click at [377, 151] on input "All subscription customers" at bounding box center [376, 150] width 1 height 1
radio input "true"
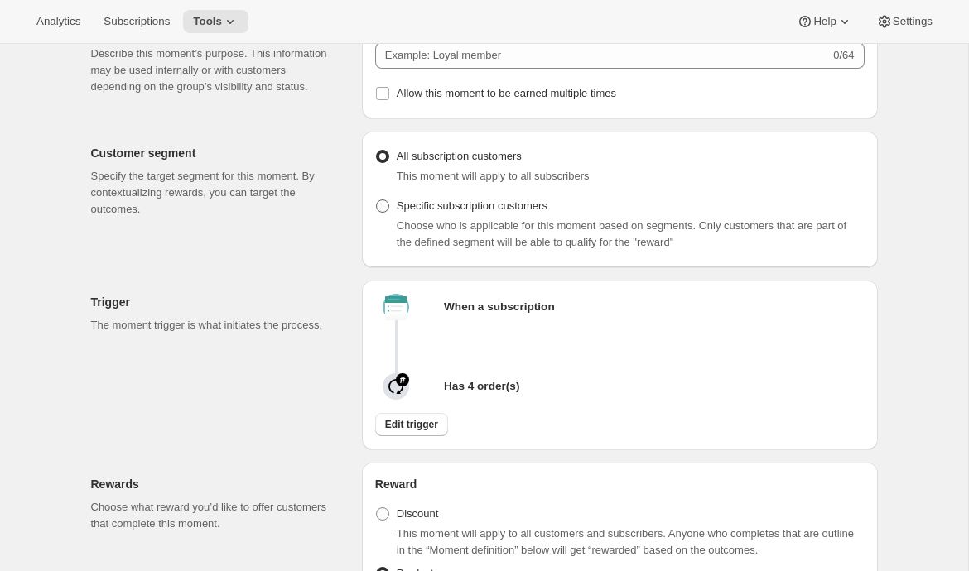
click at [459, 212] on span "Specific subscription customers" at bounding box center [472, 206] width 151 height 12
click at [377, 200] on input "Specific subscription customers" at bounding box center [376, 200] width 1 height 1
radio input "true"
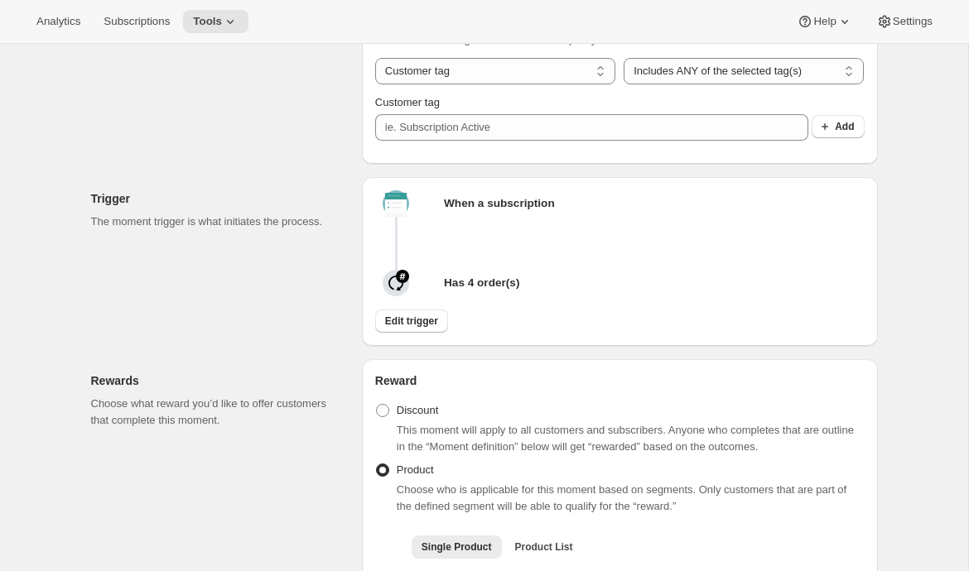
scroll to position [482, 0]
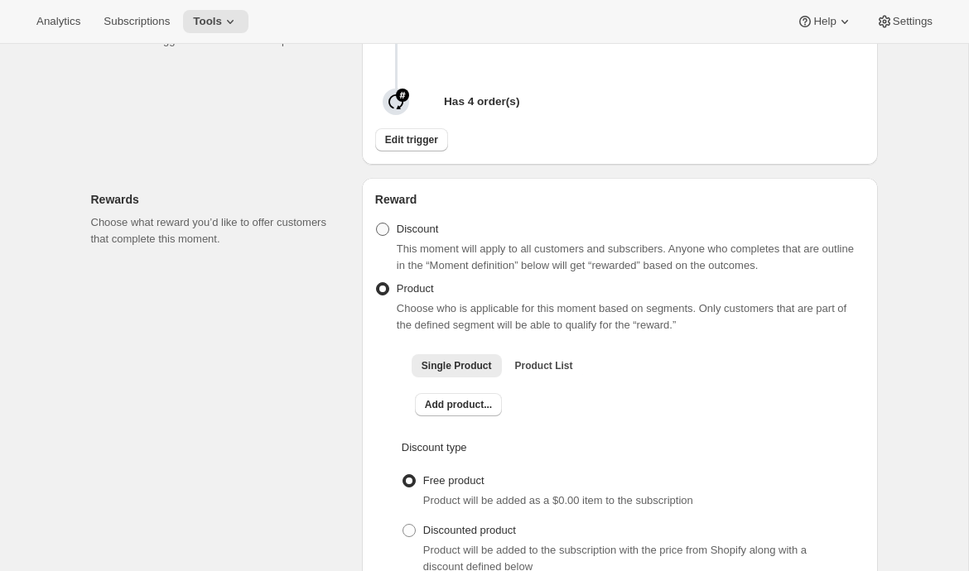
click at [426, 241] on label "Discount" at bounding box center [407, 229] width 64 height 23
click at [377, 224] on input "Discount" at bounding box center [376, 223] width 1 height 1
radio input "true"
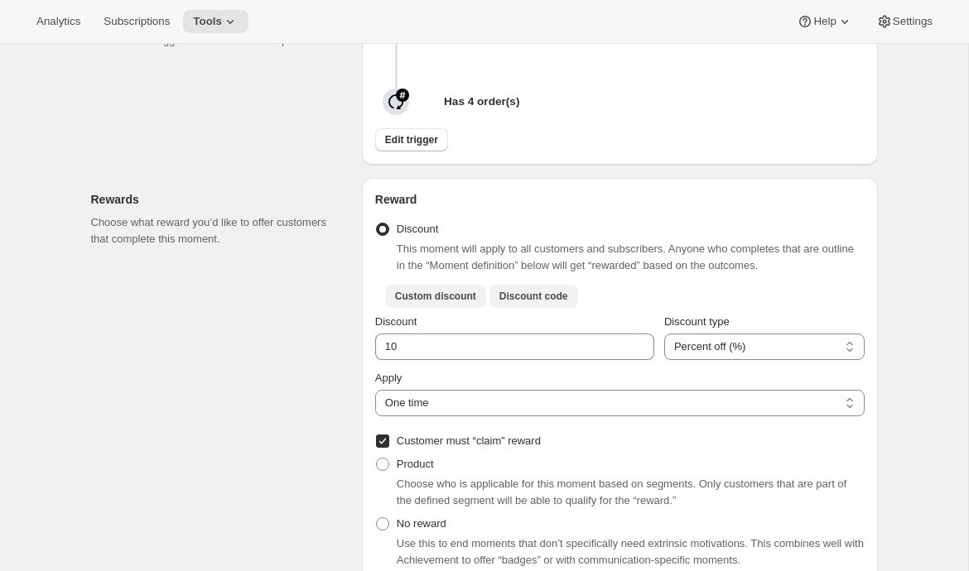
click at [520, 303] on span "Discount code" at bounding box center [533, 296] width 69 height 13
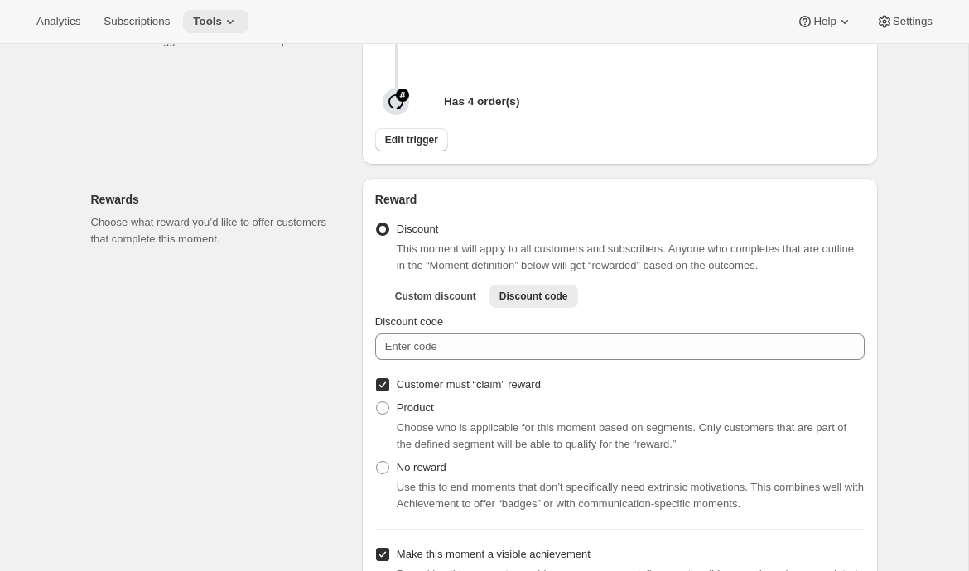
click at [222, 24] on span "Tools" at bounding box center [207, 21] width 29 height 13
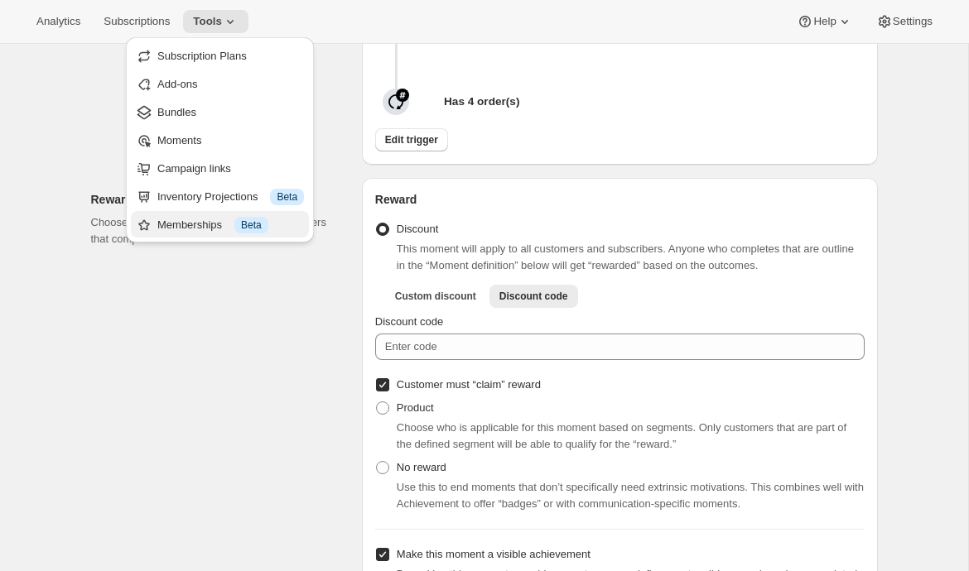
click at [189, 231] on div "Memberships Info Beta" at bounding box center [230, 225] width 147 height 17
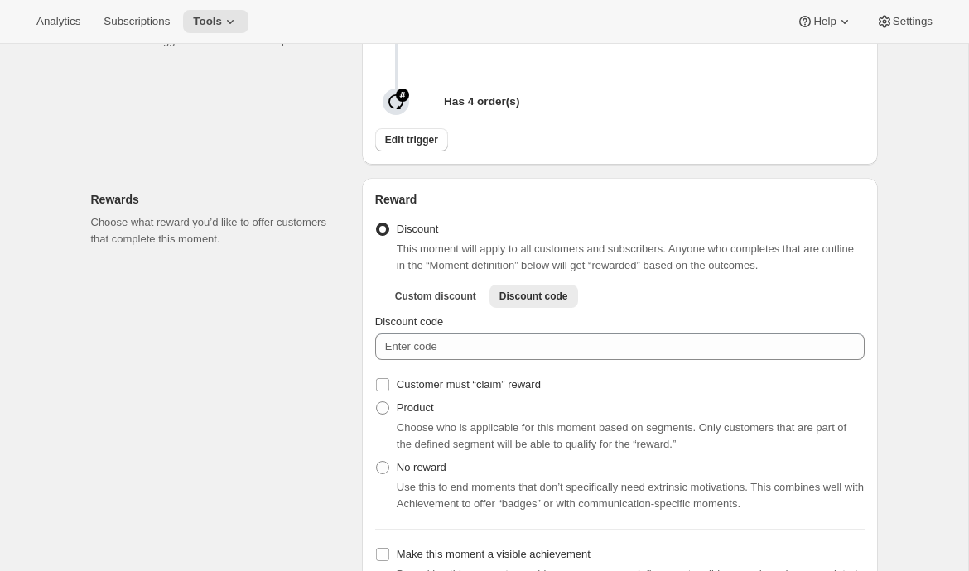
radio input "true"
checkbox input "false"
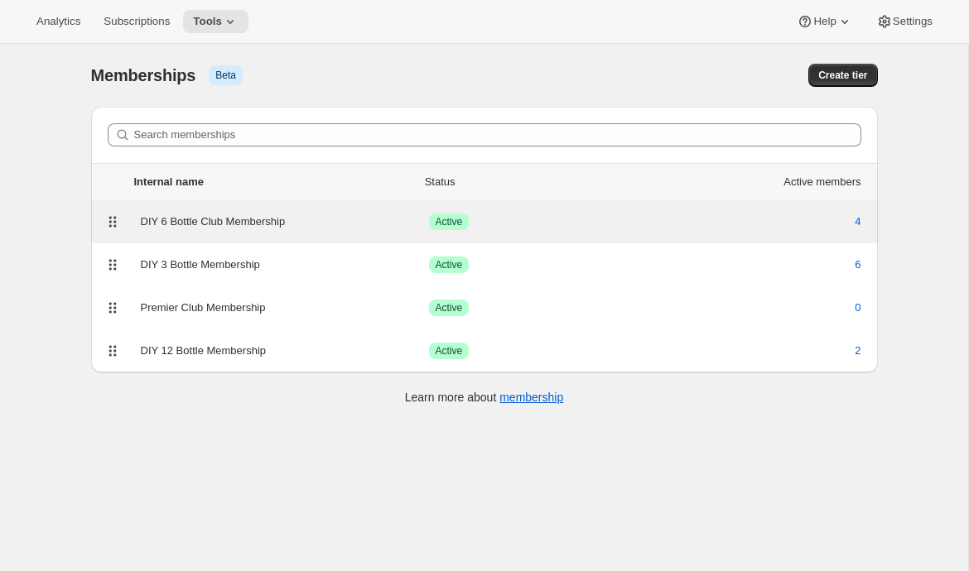
click at [262, 228] on div "DIY 6 Bottle Club Membership" at bounding box center [285, 222] width 288 height 17
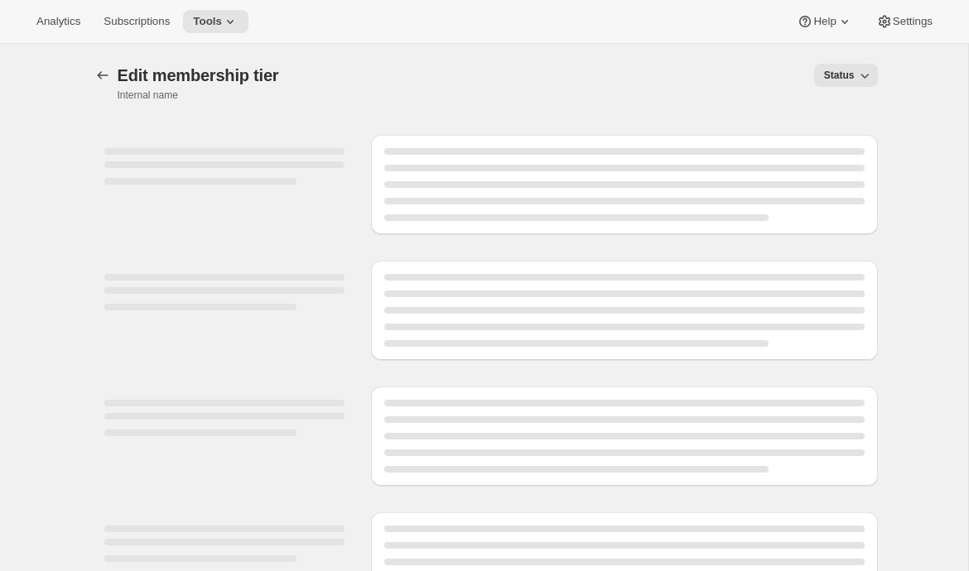
select select "variants"
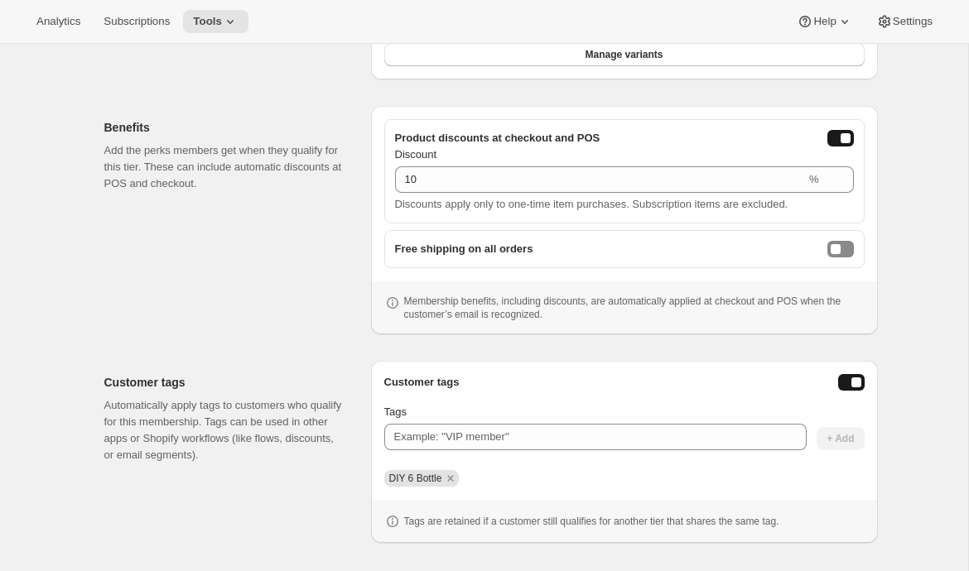
scroll to position [521, 0]
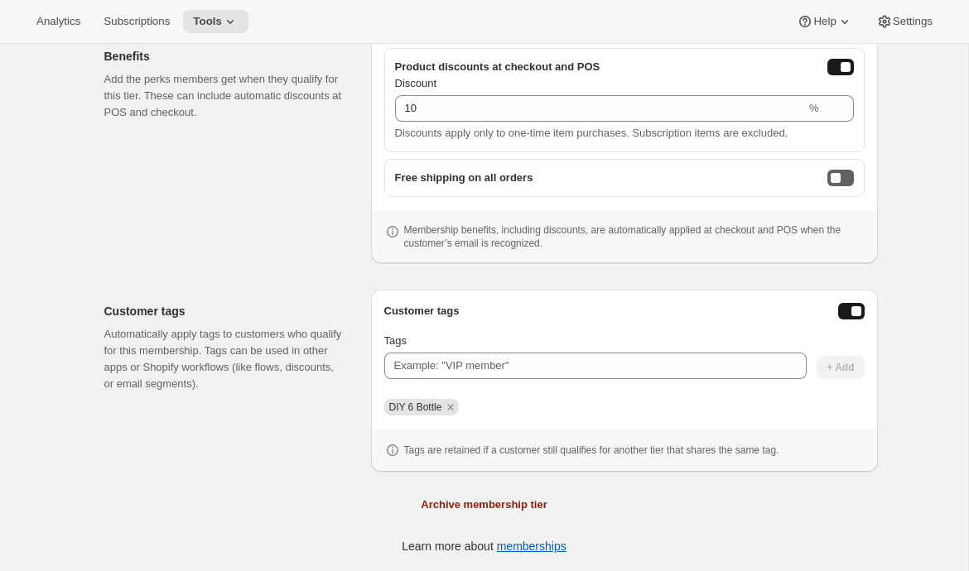
click at [843, 179] on button "freeShippingEnabled" at bounding box center [840, 178] width 26 height 17
click at [834, 181] on button "freeShippingEnabled" at bounding box center [840, 178] width 26 height 17
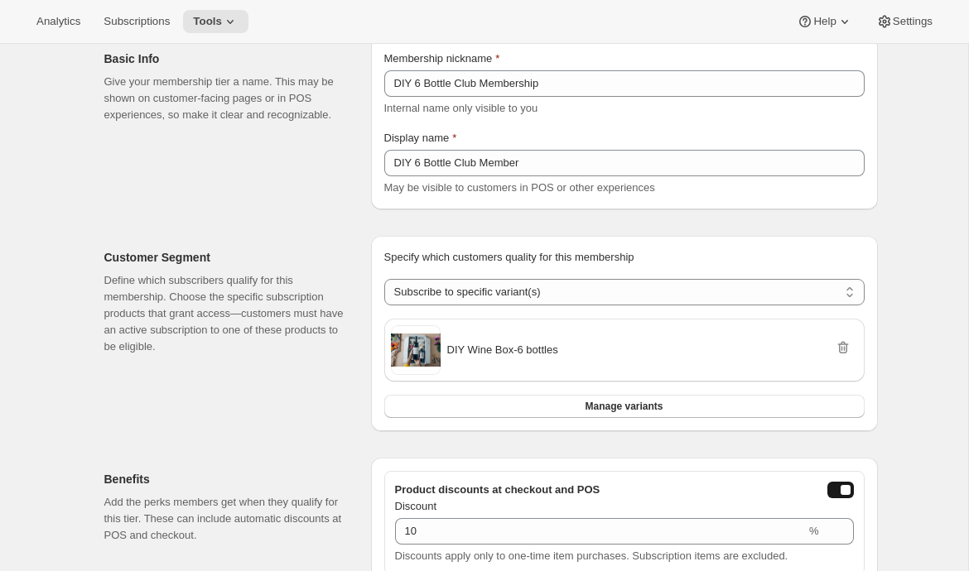
scroll to position [0, 0]
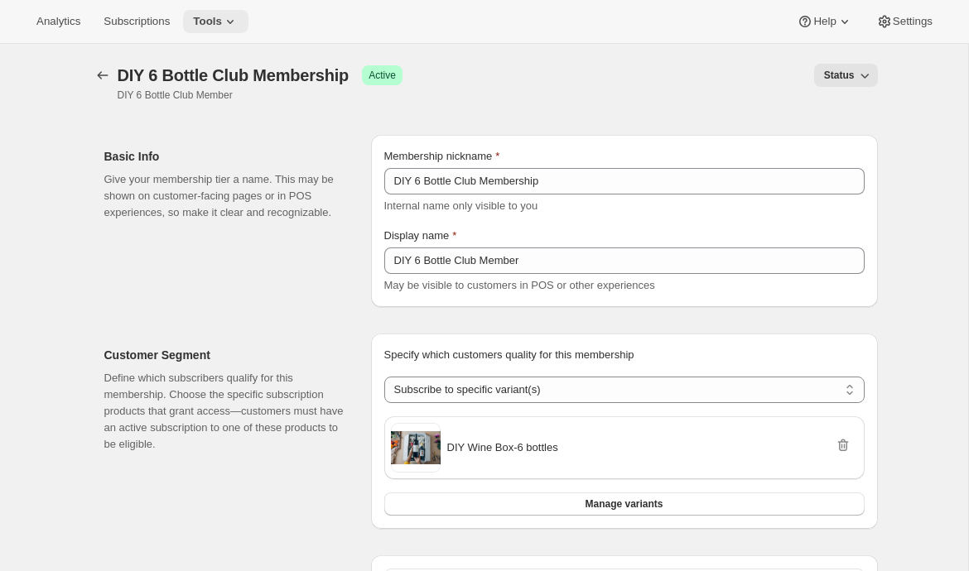
click at [206, 11] on button "Tools" at bounding box center [215, 21] width 65 height 23
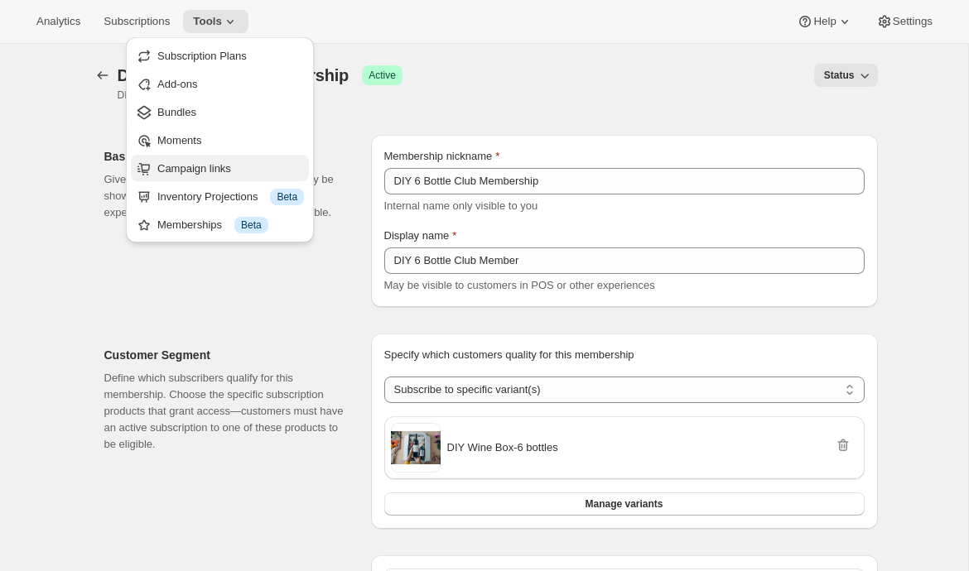
click at [193, 170] on span "Campaign links" at bounding box center [194, 168] width 74 height 12
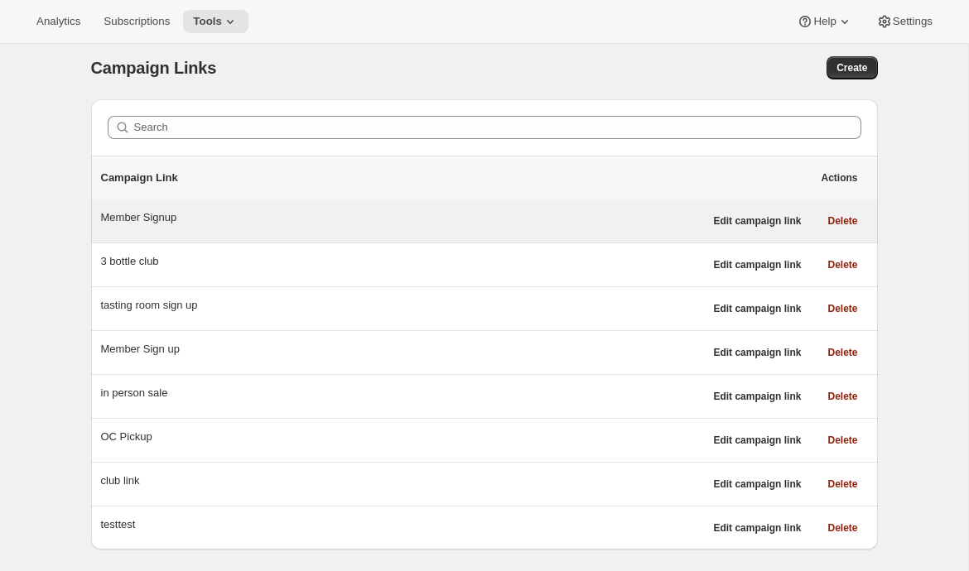
scroll to position [6, 0]
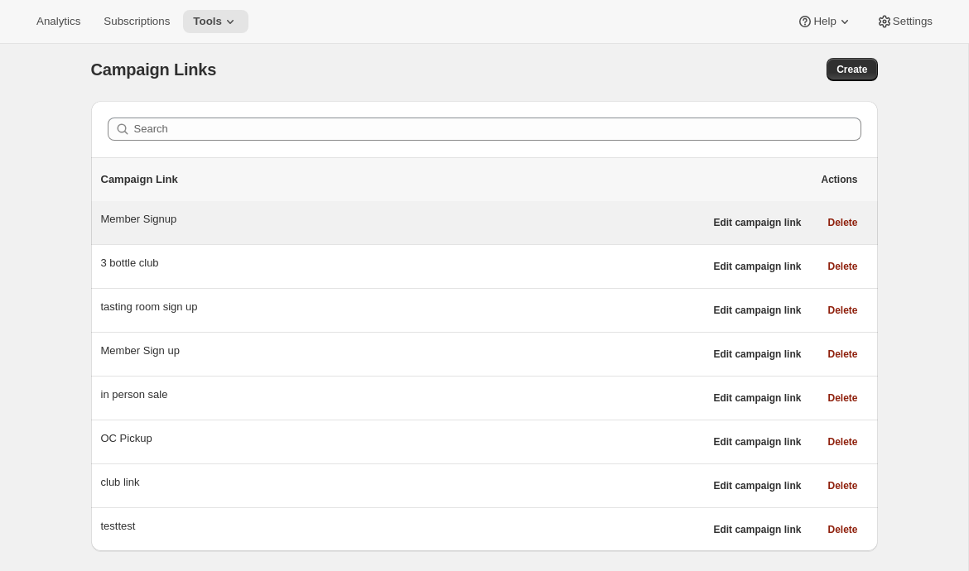
click at [158, 216] on div "Member Signup" at bounding box center [402, 219] width 603 height 17
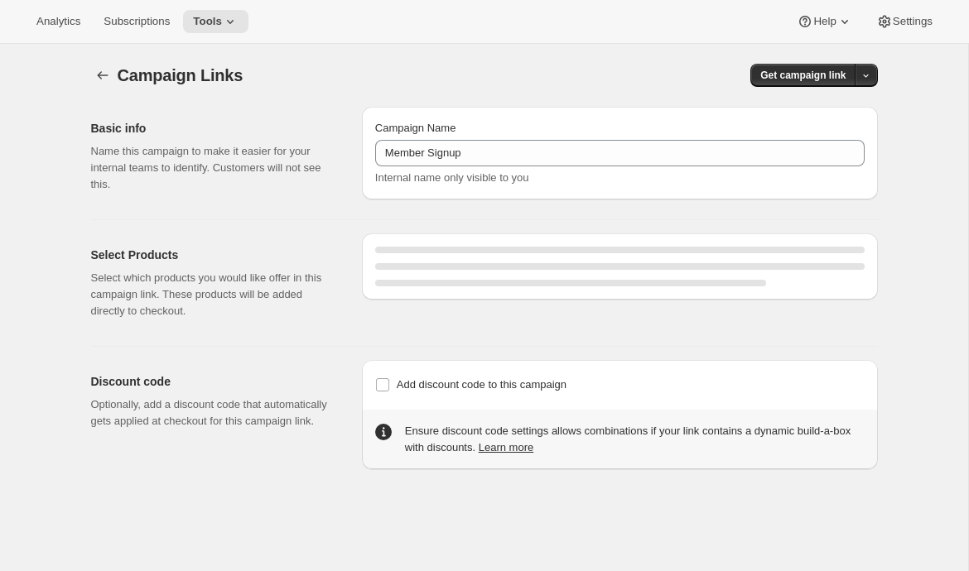
select select "gid://shopify/SellingPlan/7445479460"
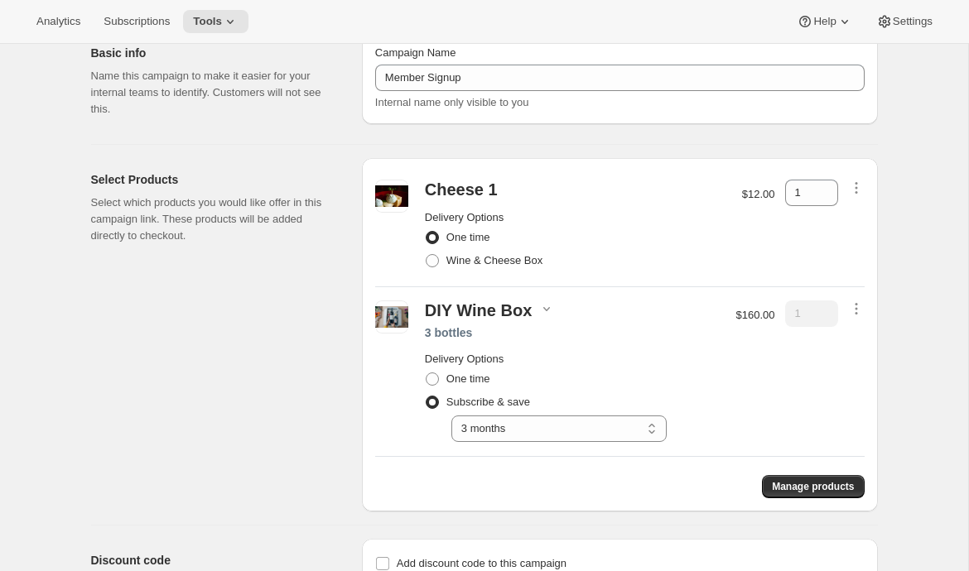
scroll to position [75, 0]
click at [542, 311] on icon "button" at bounding box center [546, 309] width 17 height 17
drag, startPoint x: 516, startPoint y: 344, endPoint x: 594, endPoint y: 379, distance: 85.6
click at [594, 379] on div "The Boss 1 Hipster 1 The Boss Rosé 1" at bounding box center [541, 360] width 106 height 76
click at [628, 335] on div "3 bottles" at bounding box center [572, 333] width 295 height 17
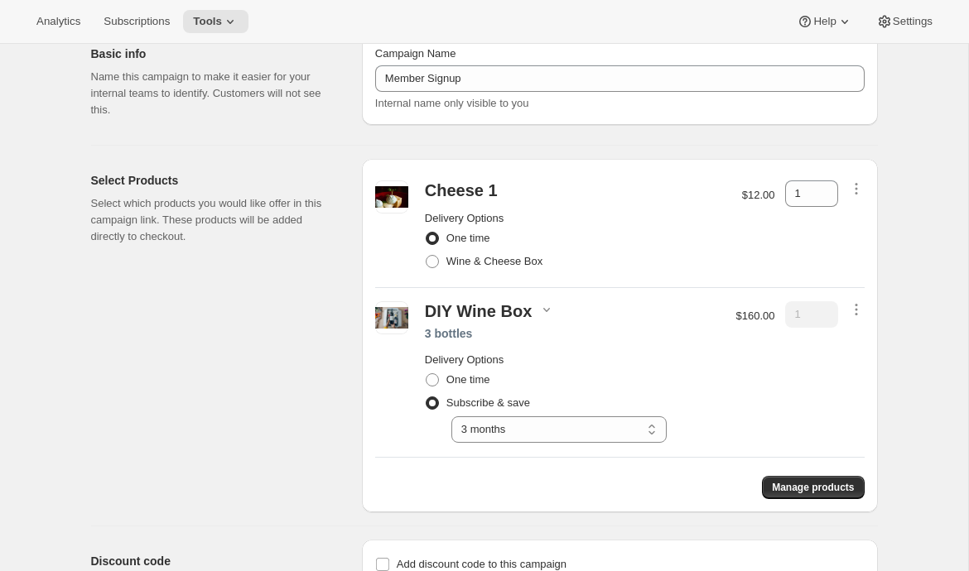
scroll to position [0, 0]
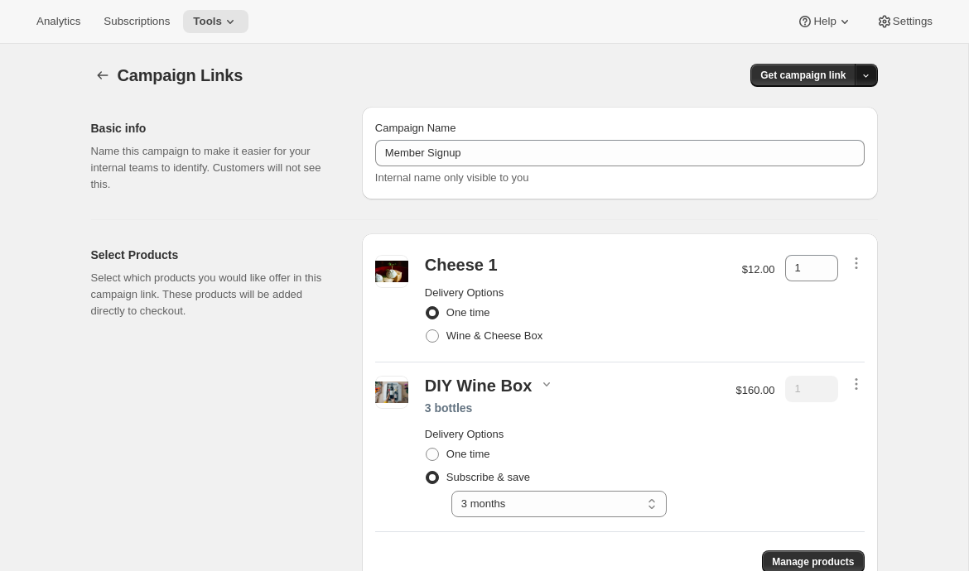
click at [866, 75] on icon "button" at bounding box center [865, 75] width 11 height 11
click at [836, 113] on span "Copy Link" at bounding box center [844, 109] width 48 height 12
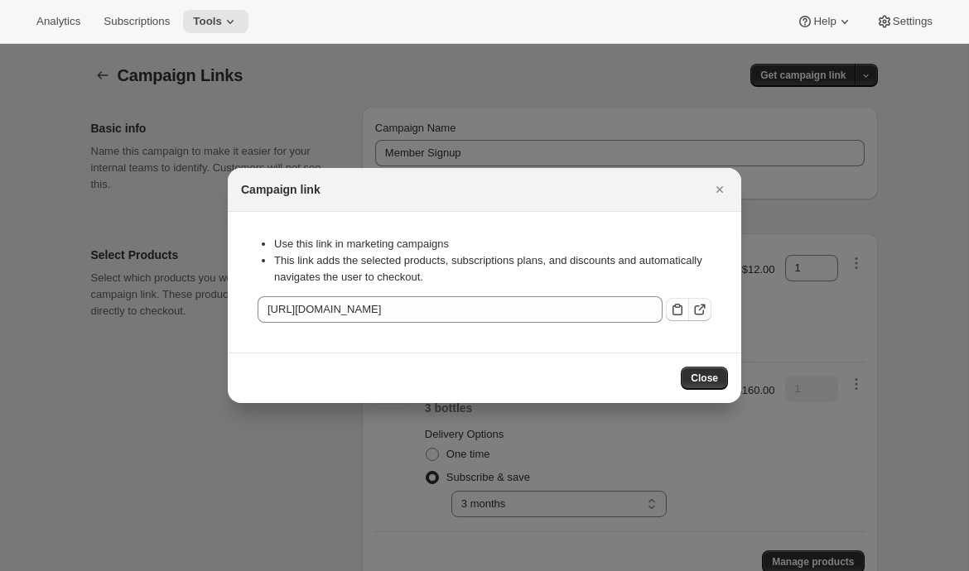
click at [703, 311] on icon ":r18h:" at bounding box center [700, 310] width 10 height 10
click at [719, 190] on icon "Close" at bounding box center [719, 189] width 7 height 7
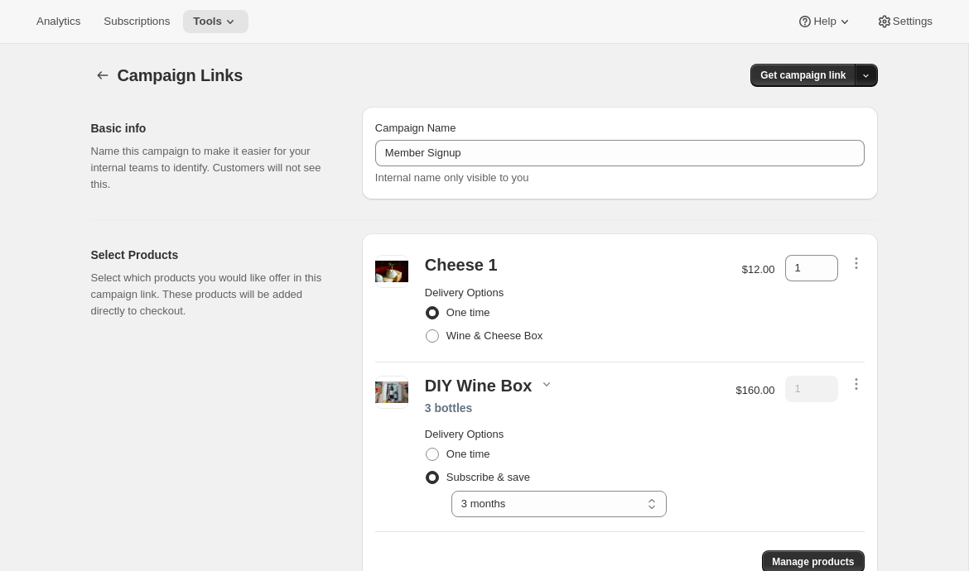
click at [860, 77] on icon "button" at bounding box center [865, 75] width 11 height 11
click at [802, 137] on icon "button" at bounding box center [806, 138] width 17 height 17
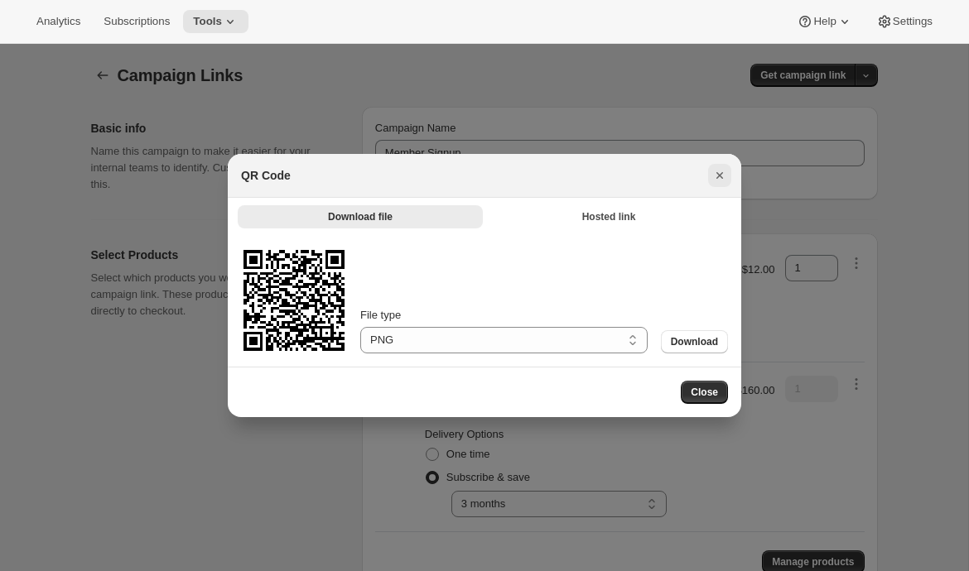
click at [719, 171] on icon "Close" at bounding box center [719, 175] width 17 height 17
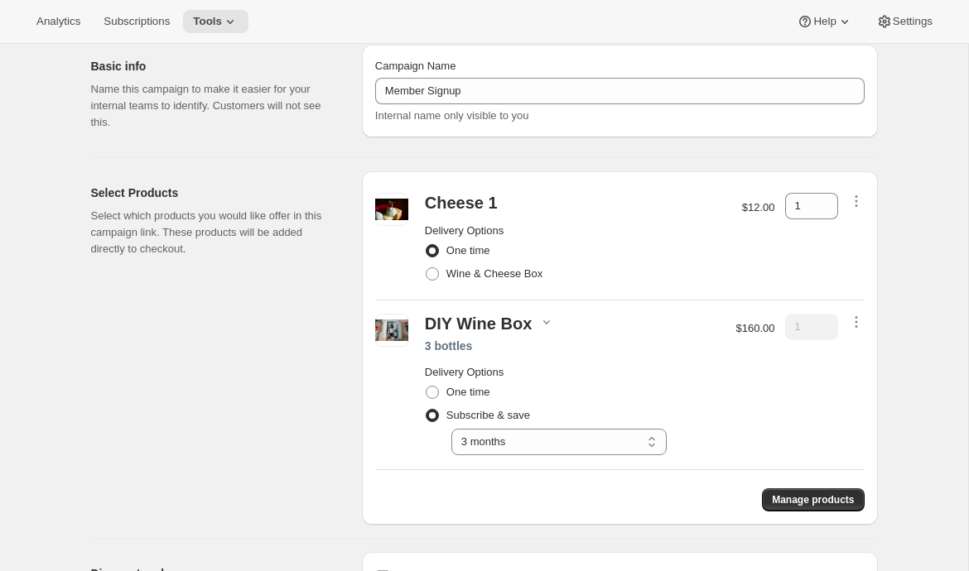
scroll to position [185, 0]
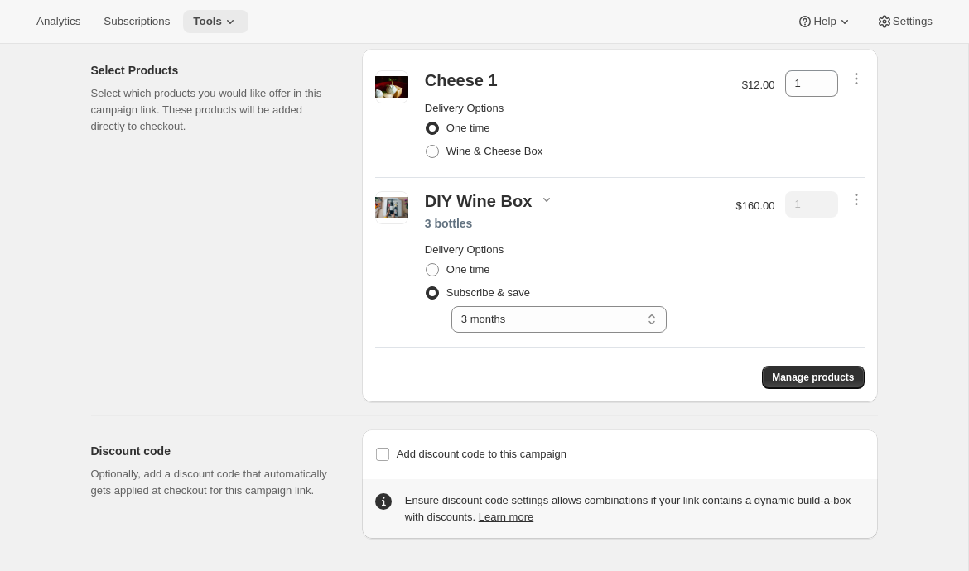
click at [217, 26] on span "Tools" at bounding box center [207, 21] width 29 height 13
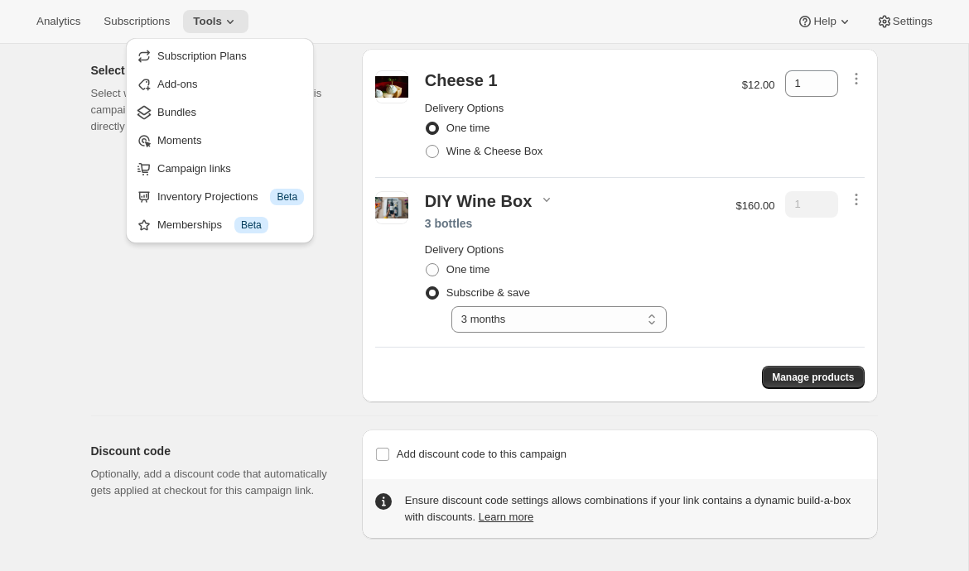
click at [328, 22] on div "Analytics Subscriptions Tools Help Settings" at bounding box center [484, 22] width 969 height 44
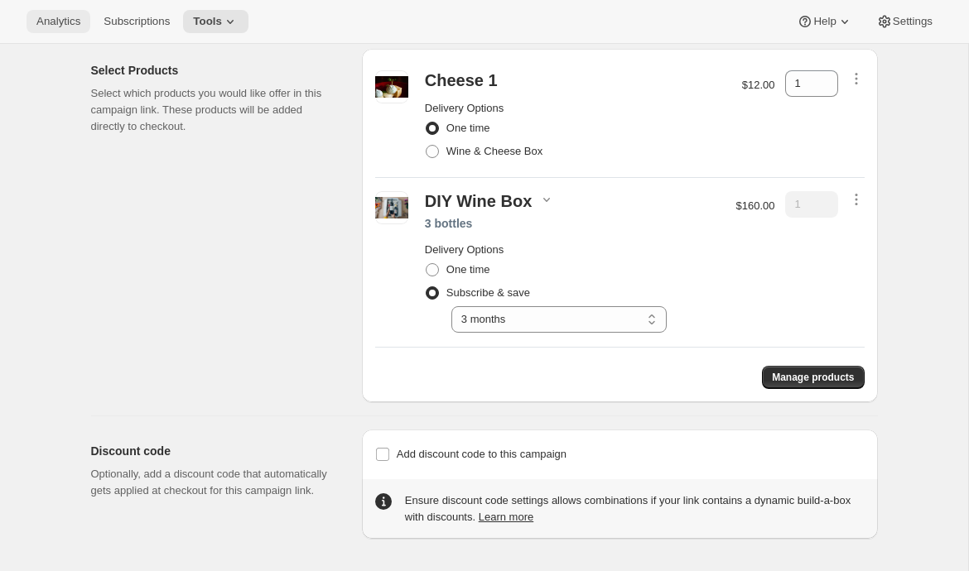
click at [46, 20] on span "Analytics" at bounding box center [58, 21] width 44 height 13
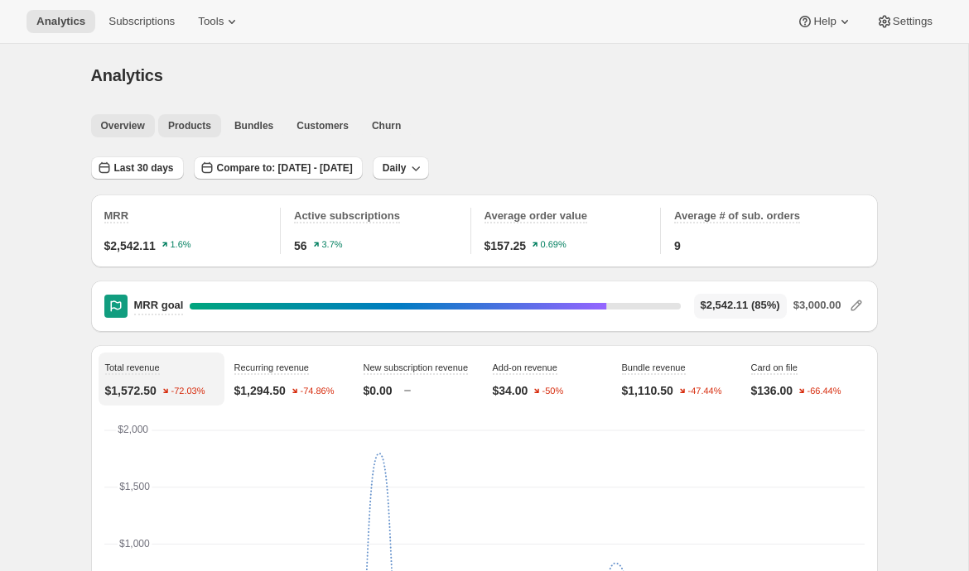
click at [185, 134] on button "Products" at bounding box center [189, 125] width 63 height 23
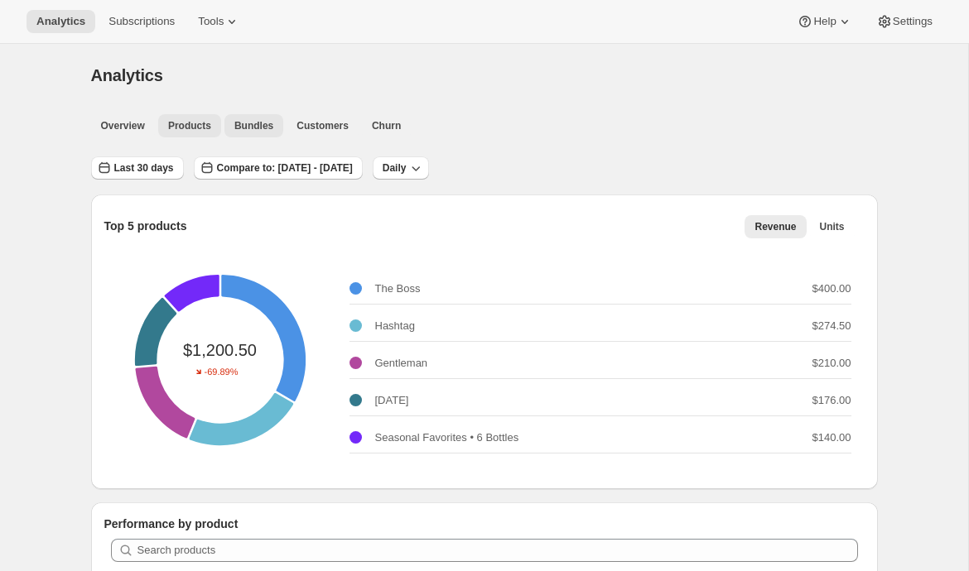
click at [259, 126] on span "Bundles" at bounding box center [253, 125] width 39 height 13
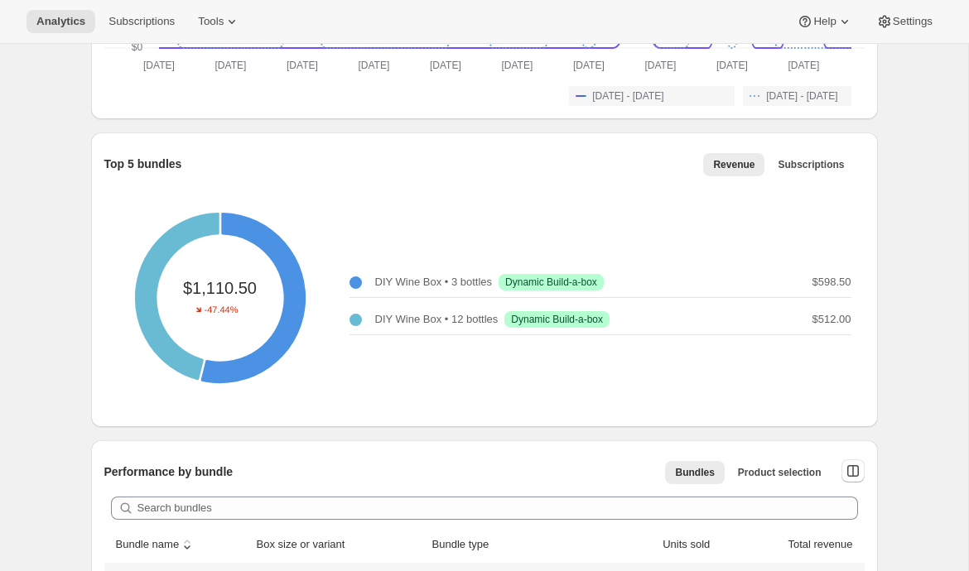
scroll to position [476, 0]
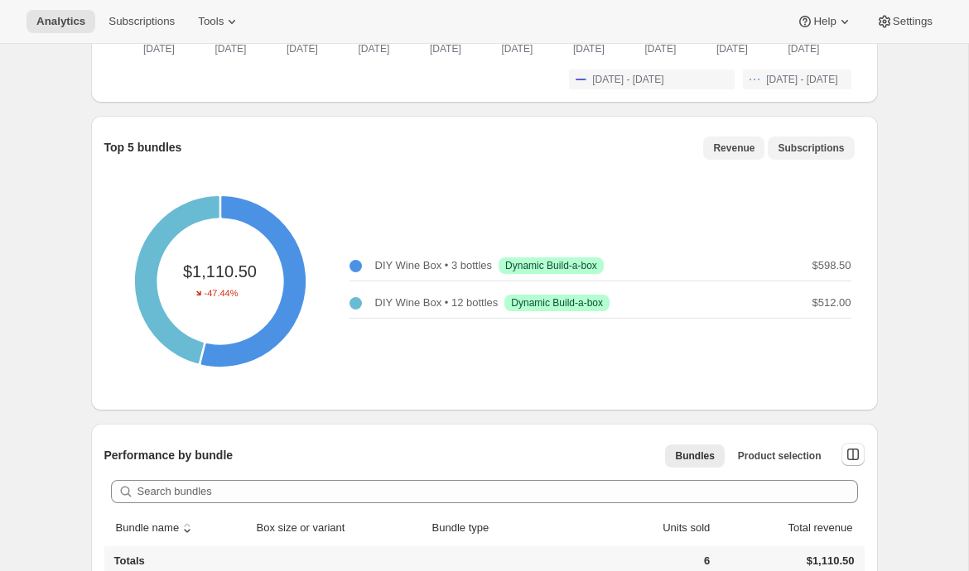
click at [815, 142] on span "Subscriptions" at bounding box center [810, 148] width 66 height 13
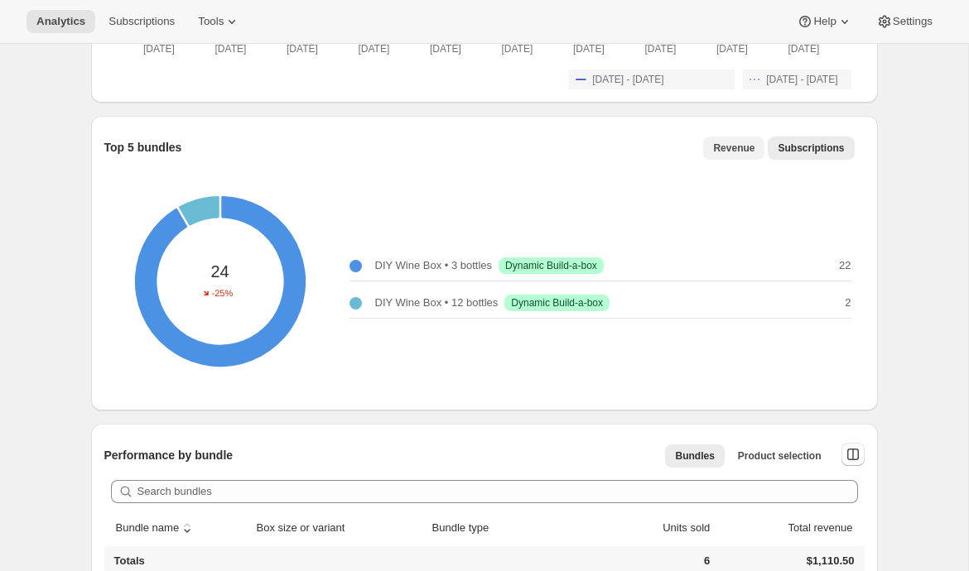
click at [734, 139] on button "Revenue" at bounding box center [733, 148] width 61 height 23
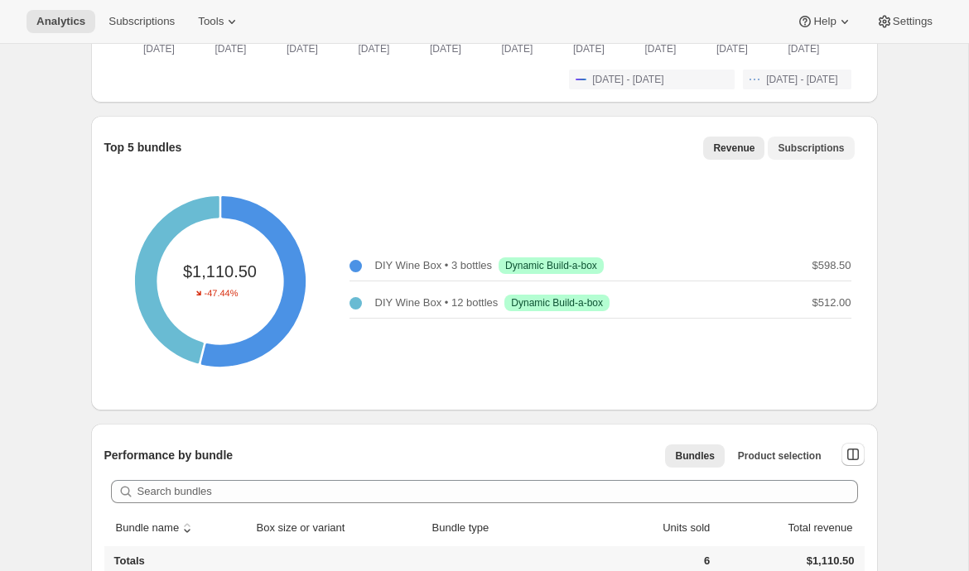
click at [819, 143] on span "Subscriptions" at bounding box center [810, 148] width 66 height 13
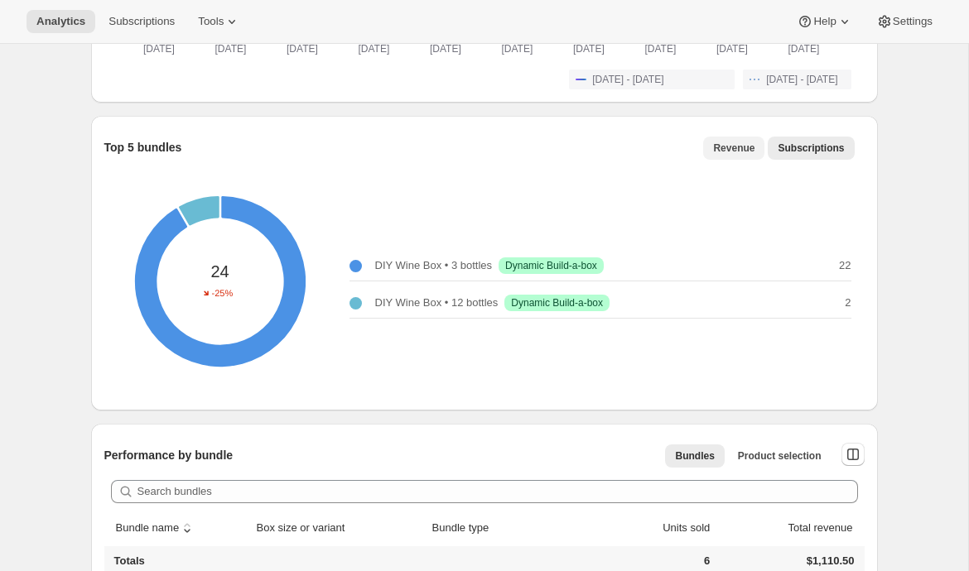
click at [737, 145] on span "Revenue" at bounding box center [733, 148] width 41 height 13
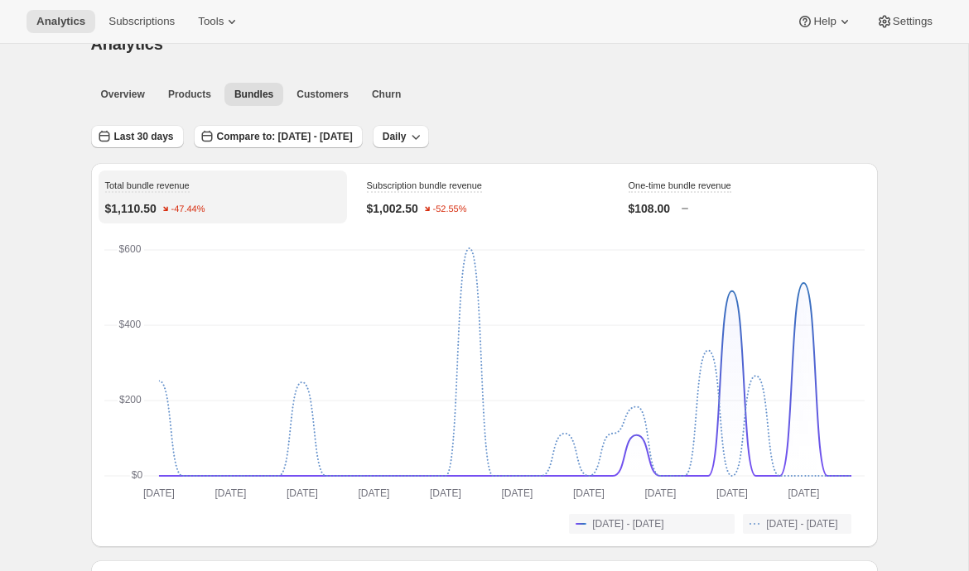
scroll to position [0, 0]
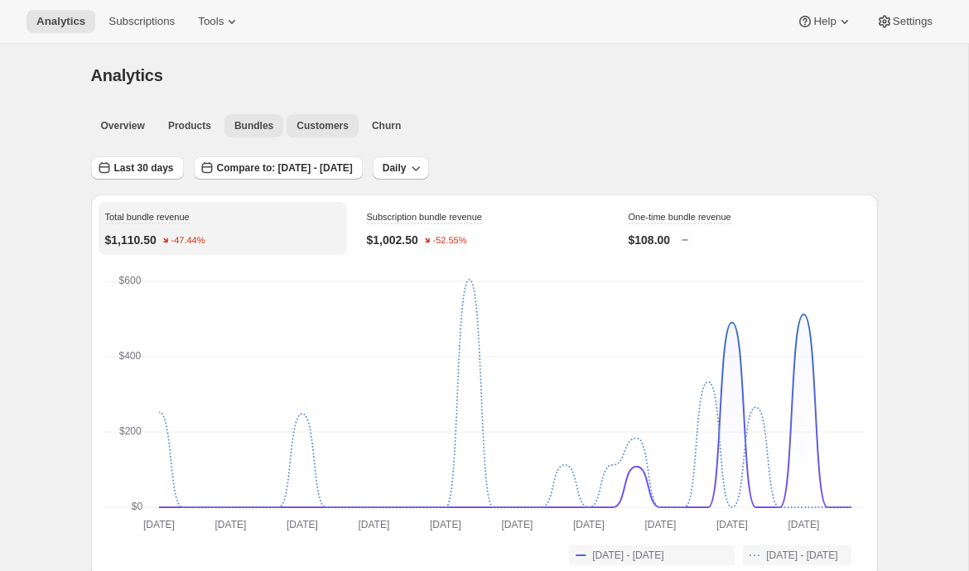
click at [325, 118] on button "Customers" at bounding box center [322, 125] width 72 height 23
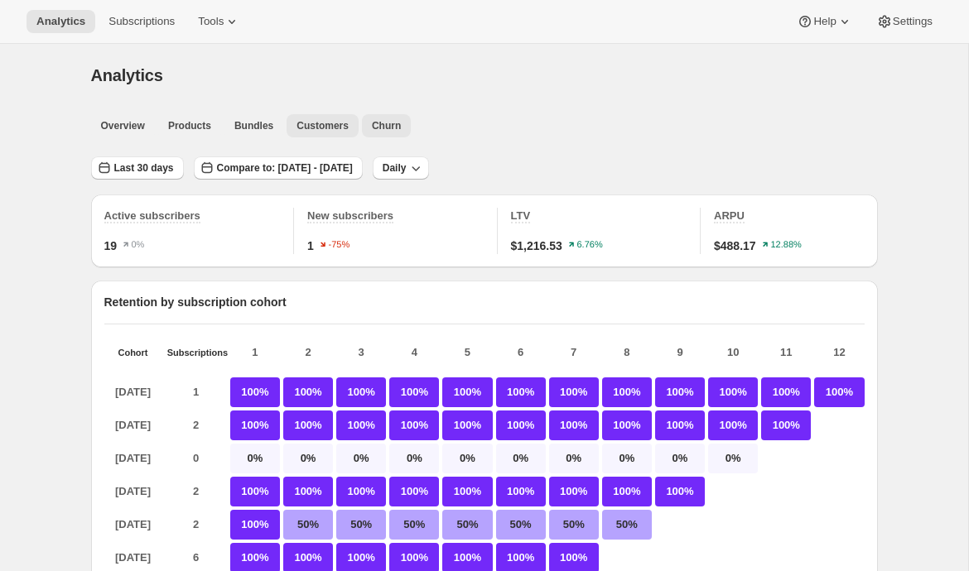
click at [386, 124] on span "Churn" at bounding box center [386, 125] width 29 height 13
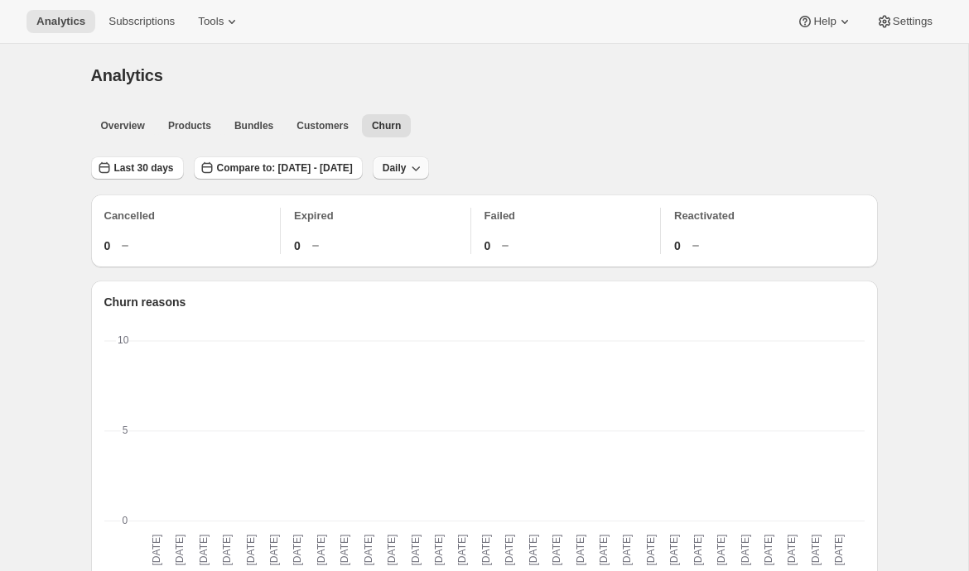
click at [406, 163] on span "Daily" at bounding box center [394, 167] width 24 height 13
click at [455, 258] on span "Monthly" at bounding box center [461, 258] width 38 height 12
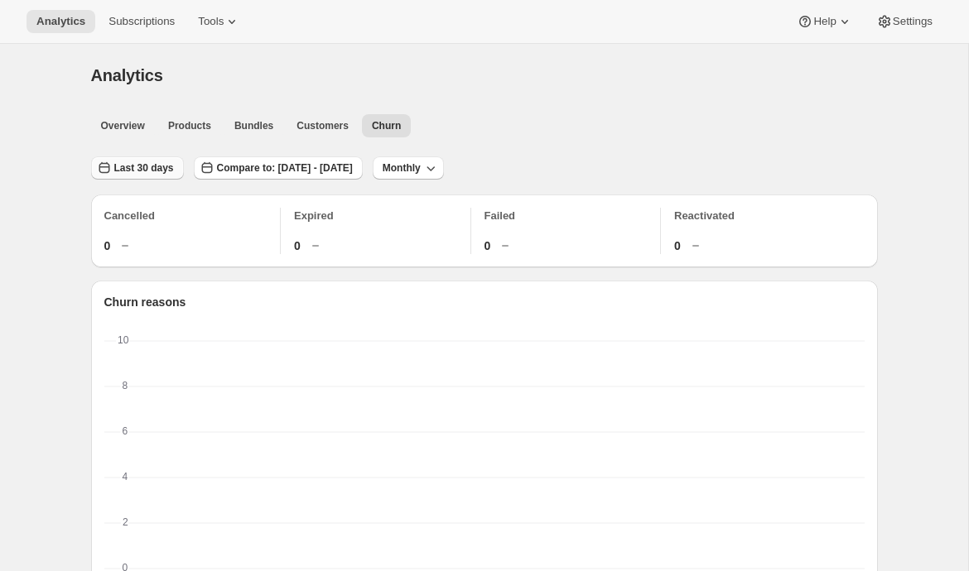
click at [153, 174] on span "Last 30 days" at bounding box center [144, 167] width 60 height 13
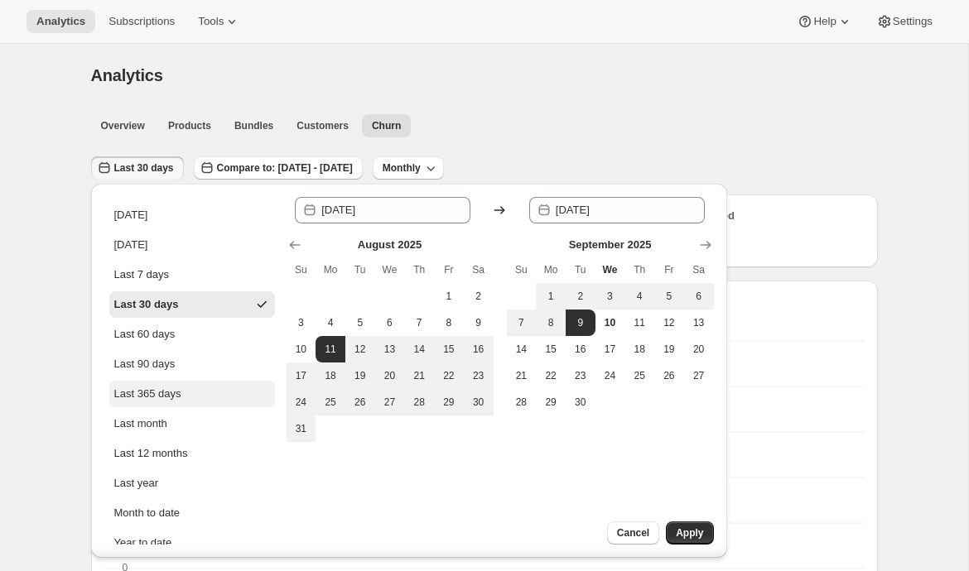
click at [142, 386] on div "Last 365 days" at bounding box center [147, 394] width 67 height 17
type input "[DATE]"
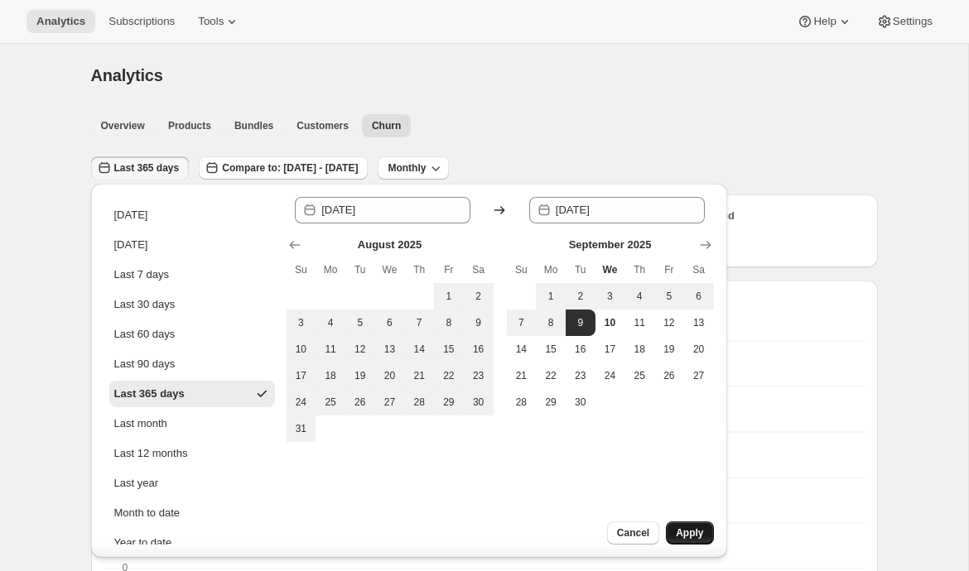
click at [704, 541] on button "Apply" at bounding box center [689, 533] width 47 height 23
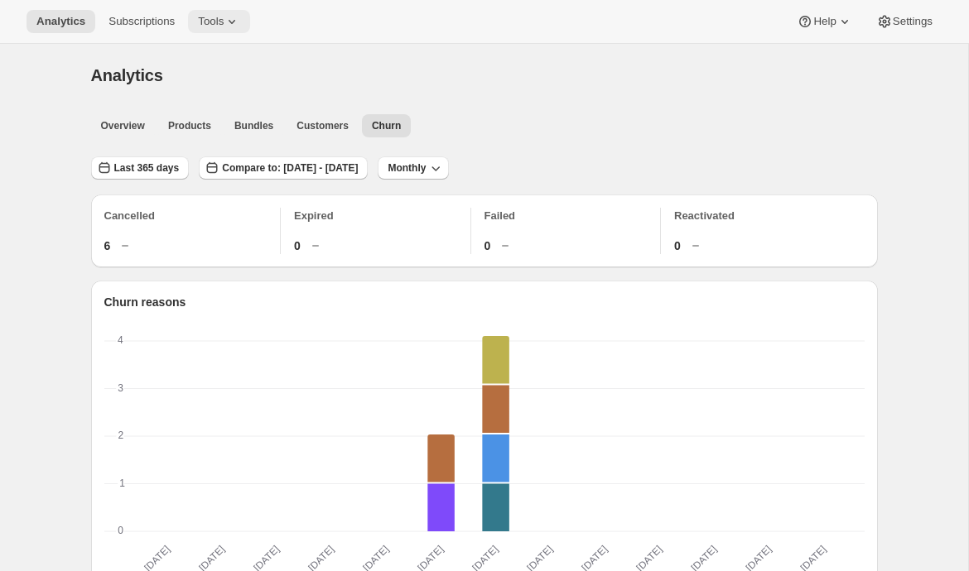
click at [224, 23] on span "Tools" at bounding box center [211, 21] width 26 height 13
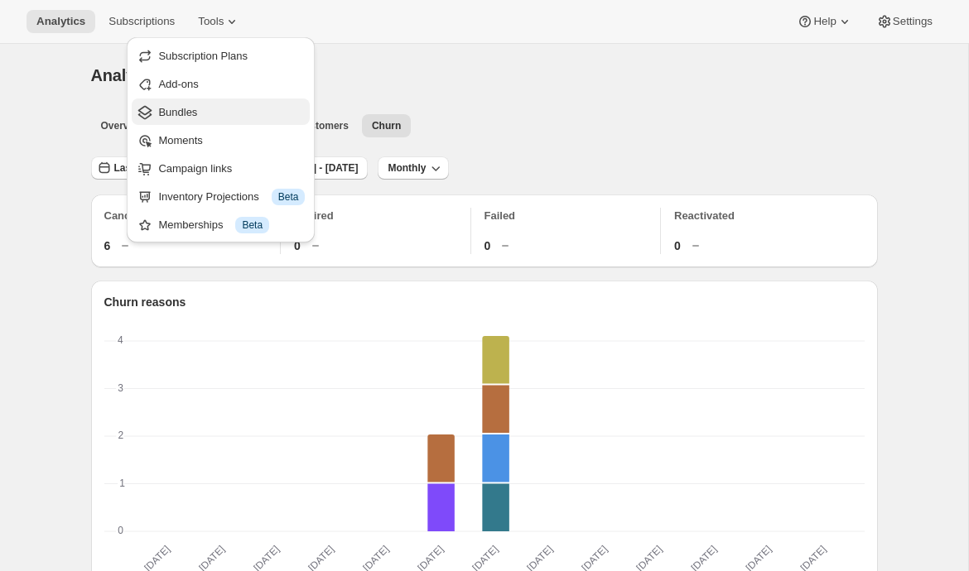
click at [198, 105] on span "Bundles" at bounding box center [231, 112] width 147 height 17
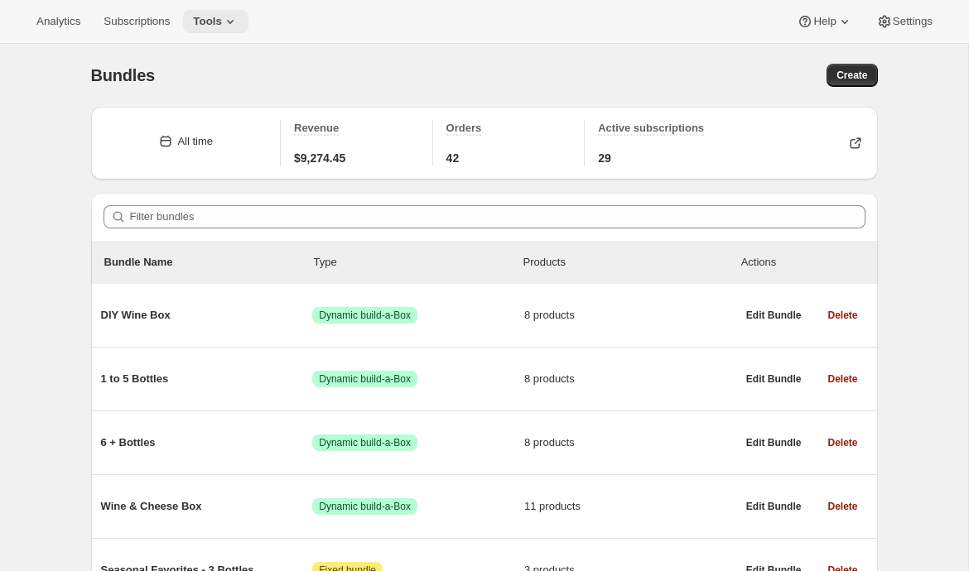
click at [219, 24] on span "Tools" at bounding box center [207, 21] width 29 height 13
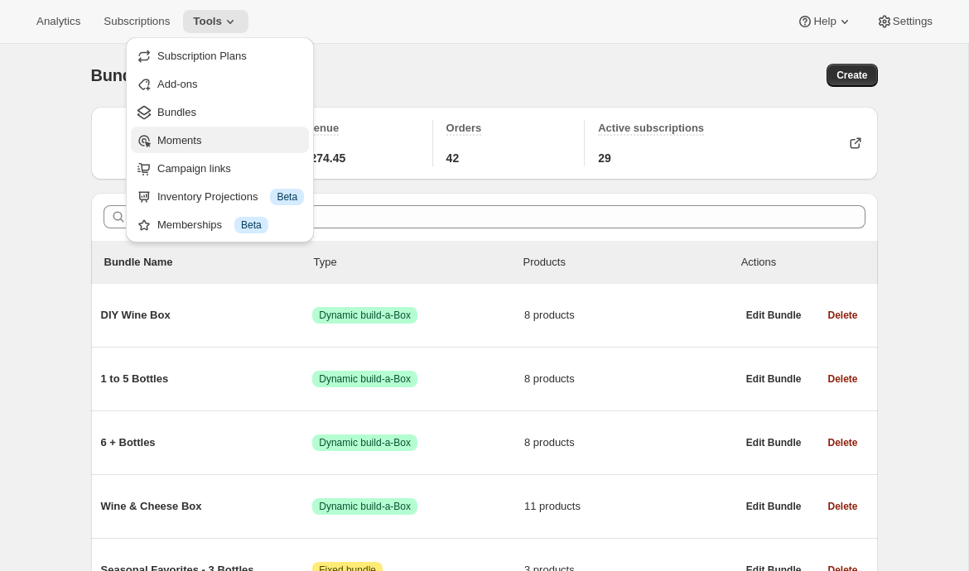
click at [197, 138] on span "Moments" at bounding box center [179, 140] width 44 height 12
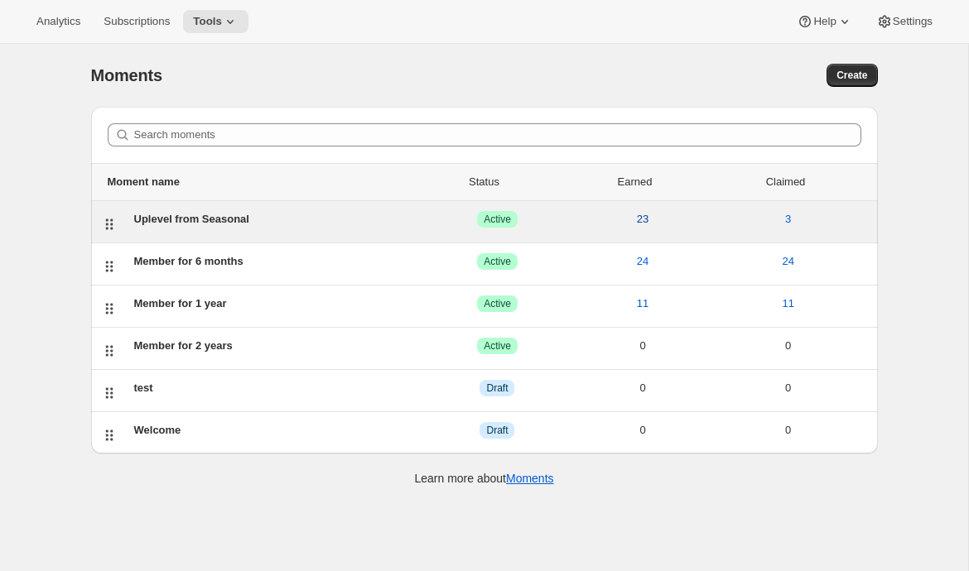
click at [642, 228] on button "23" at bounding box center [642, 219] width 31 height 26
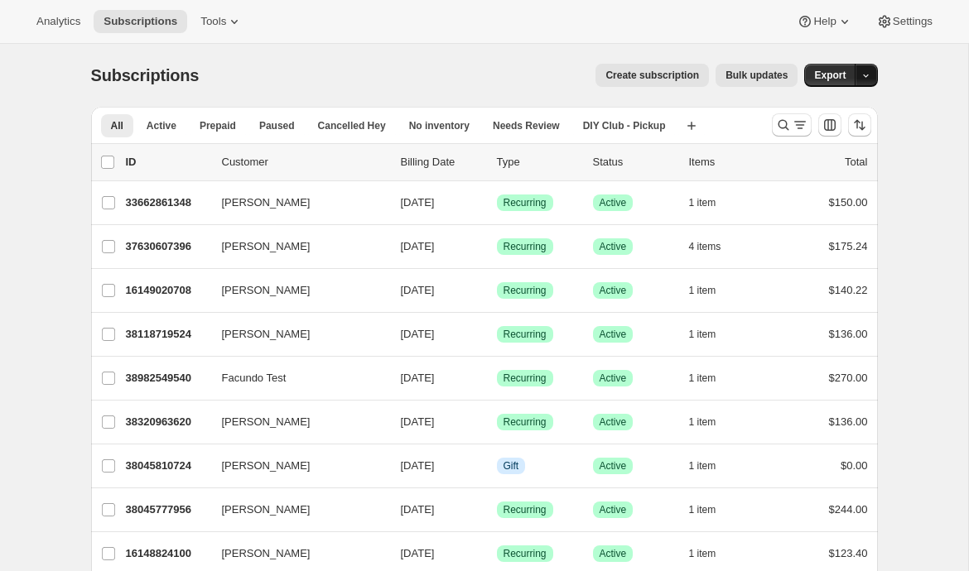
click at [867, 75] on icon "button" at bounding box center [865, 75] width 11 height 11
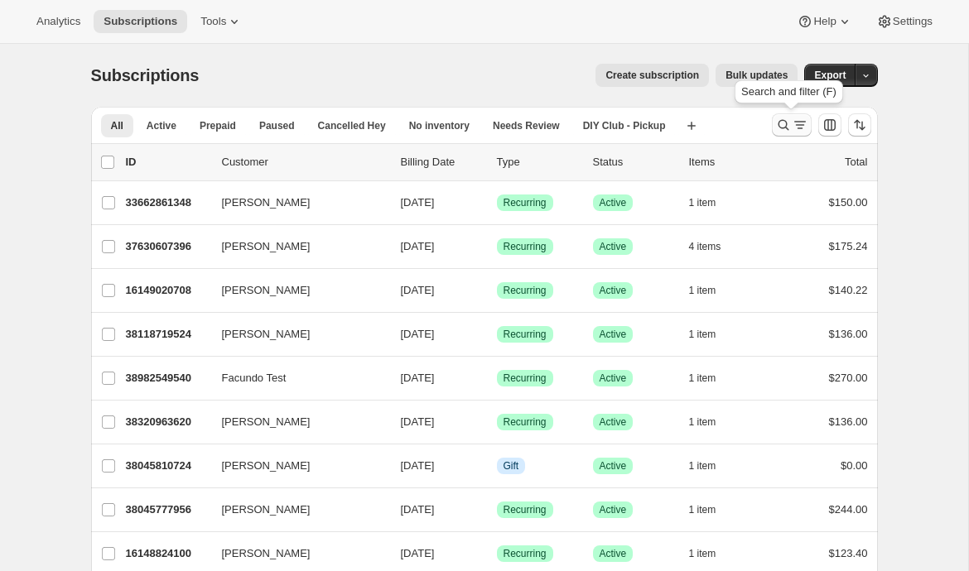
click at [785, 123] on icon "Search and filter results" at bounding box center [783, 125] width 17 height 17
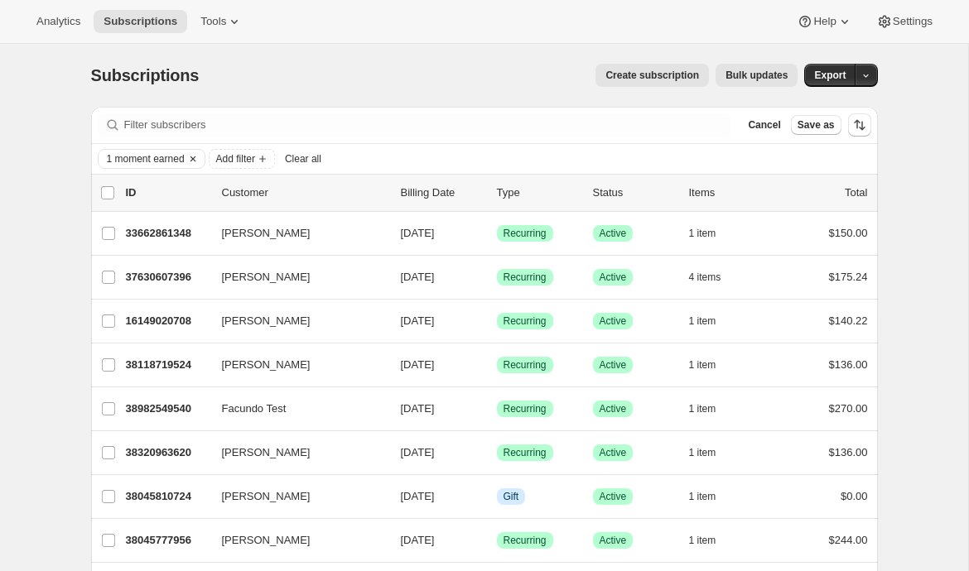
click at [191, 163] on icon "Clear" at bounding box center [192, 158] width 13 height 13
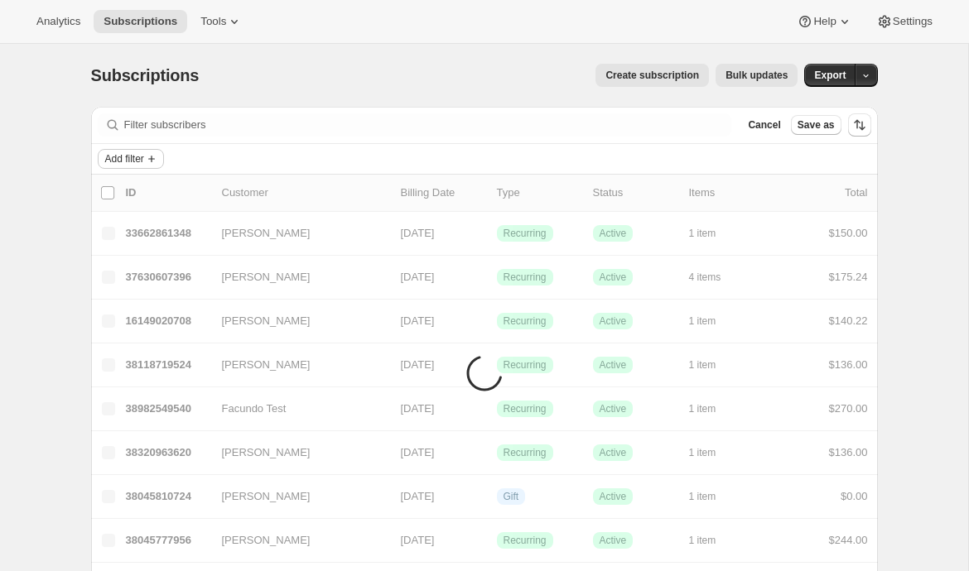
click at [129, 163] on span "Add filter" at bounding box center [124, 158] width 39 height 13
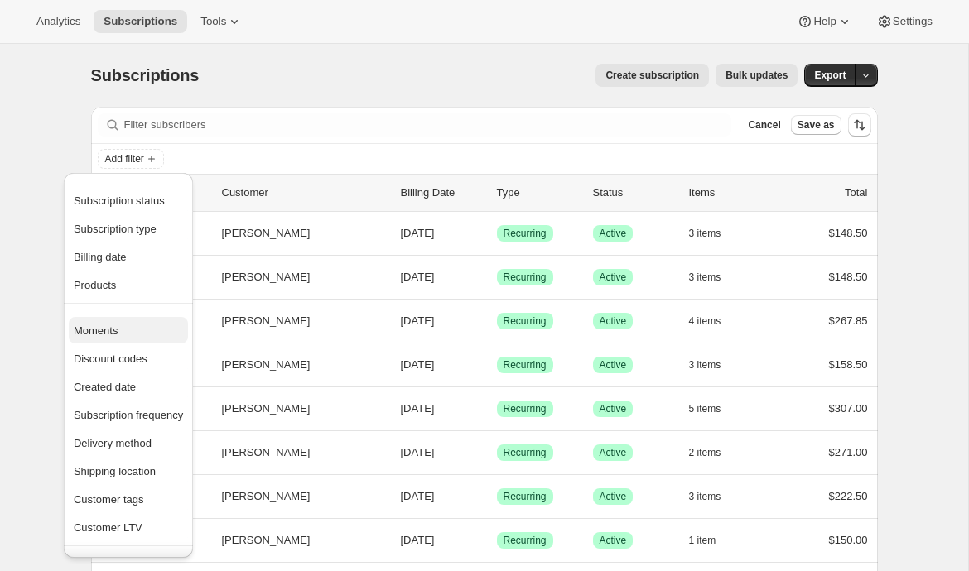
scroll to position [9, 0]
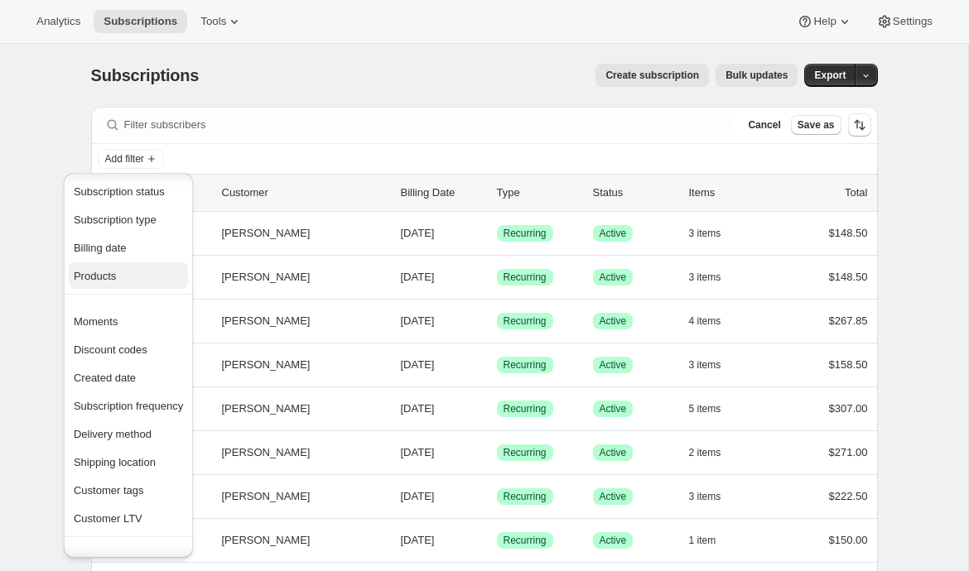
click at [116, 276] on span "Products" at bounding box center [95, 276] width 42 height 12
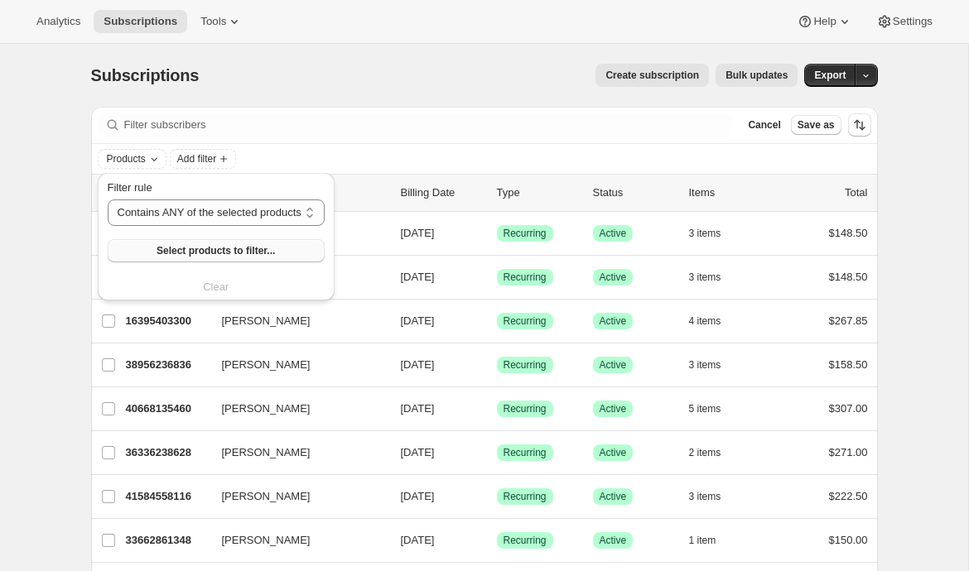
click at [225, 246] on span "Select products to filter..." at bounding box center [215, 250] width 118 height 13
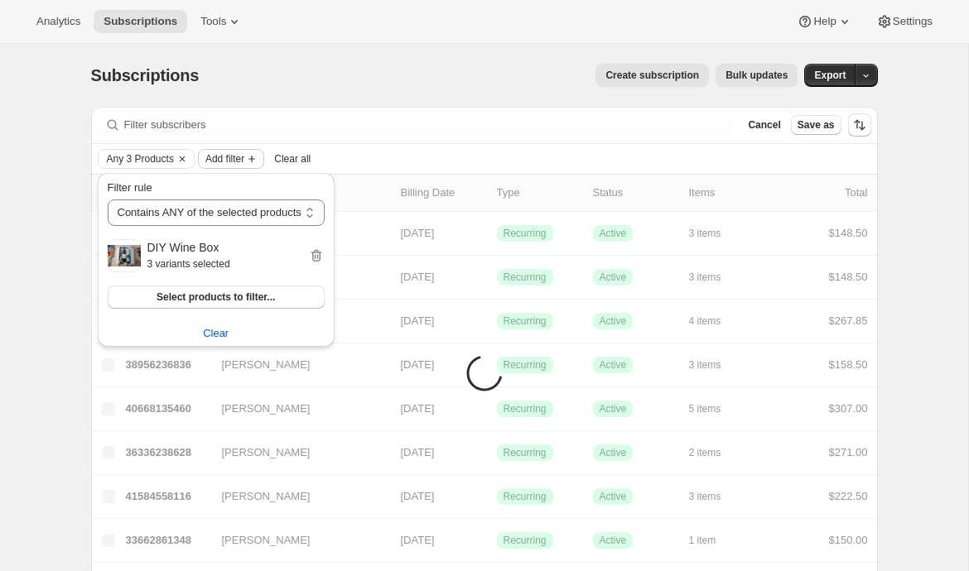
click at [237, 162] on span "Add filter" at bounding box center [224, 158] width 39 height 13
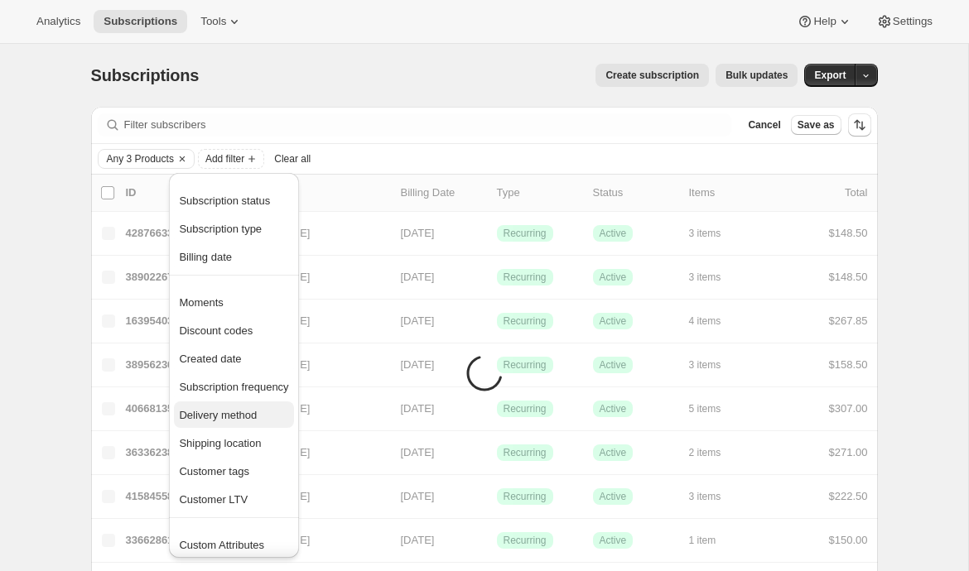
click at [243, 412] on span "Delivery method" at bounding box center [218, 415] width 78 height 12
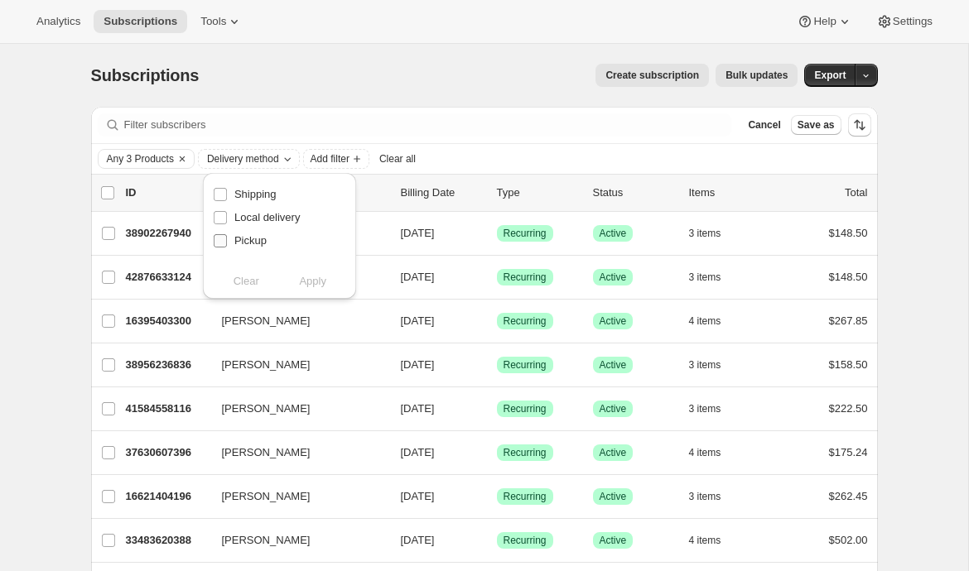
click at [248, 239] on span "Pickup" at bounding box center [250, 240] width 32 height 12
click at [227, 239] on input "Pickup" at bounding box center [220, 240] width 13 height 13
checkbox input "true"
click at [312, 277] on span "Apply" at bounding box center [312, 281] width 27 height 17
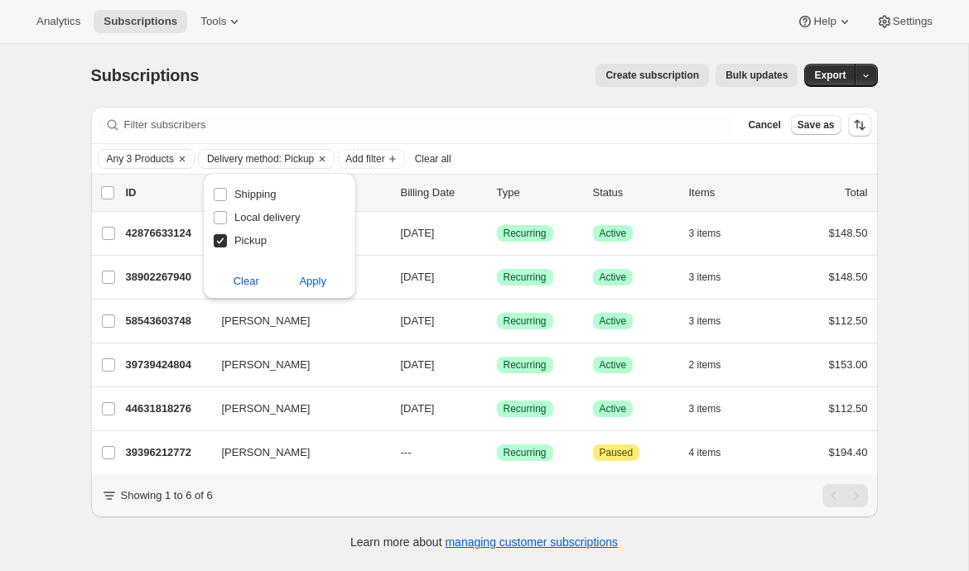
click at [761, 73] on span "Bulk updates" at bounding box center [756, 75] width 62 height 13
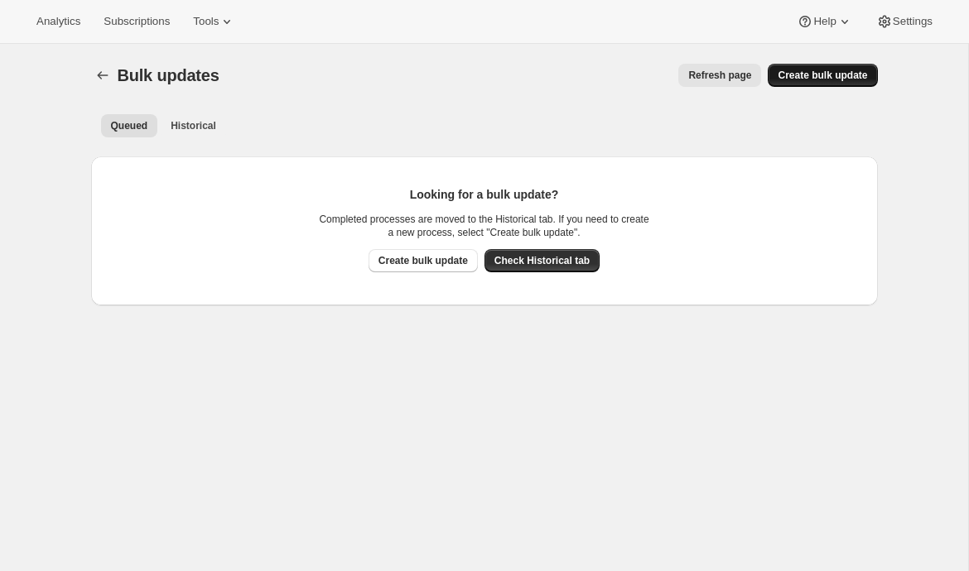
click at [814, 75] on span "Create bulk update" at bounding box center [821, 75] width 89 height 13
select select "11"
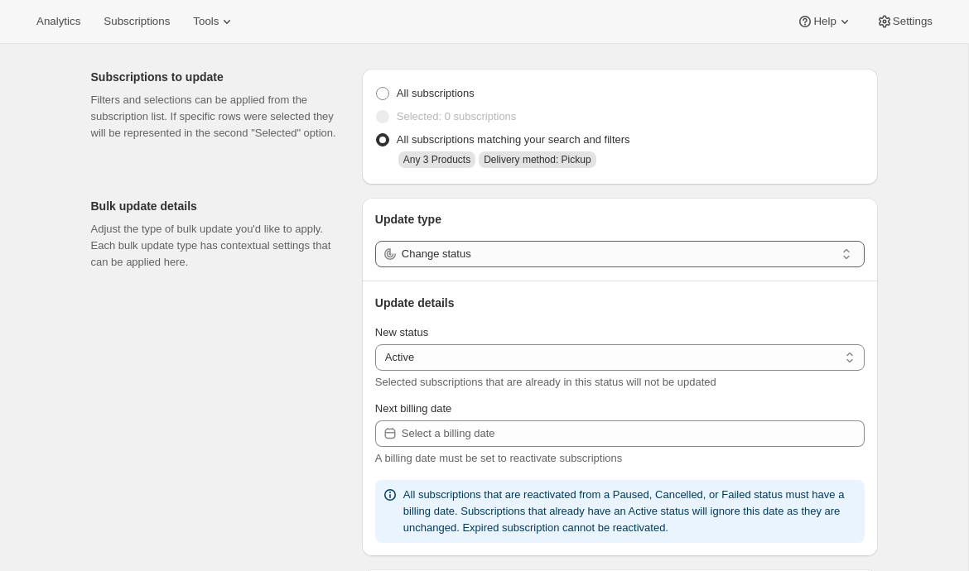
scroll to position [50, 0]
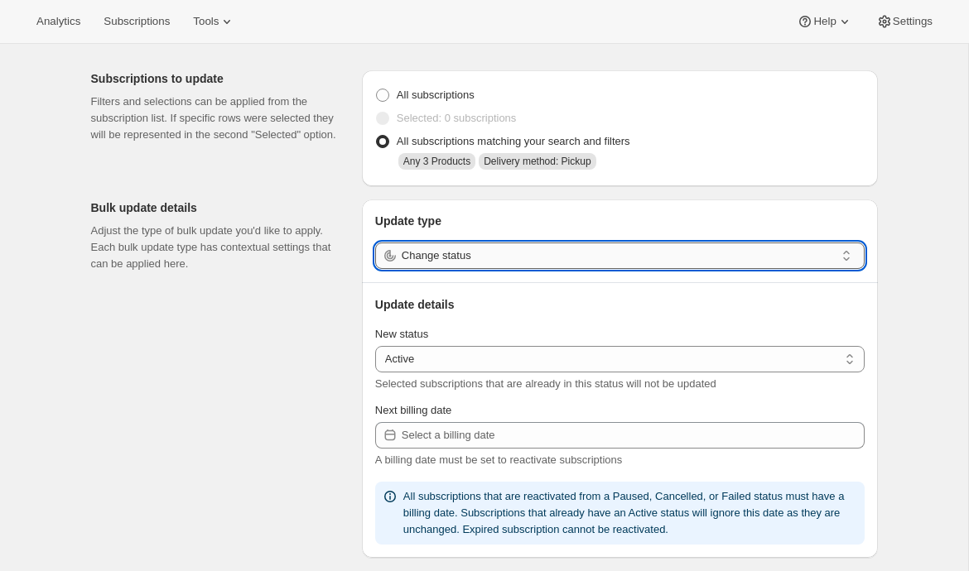
click at [596, 261] on input "Change status" at bounding box center [618, 256] width 433 height 26
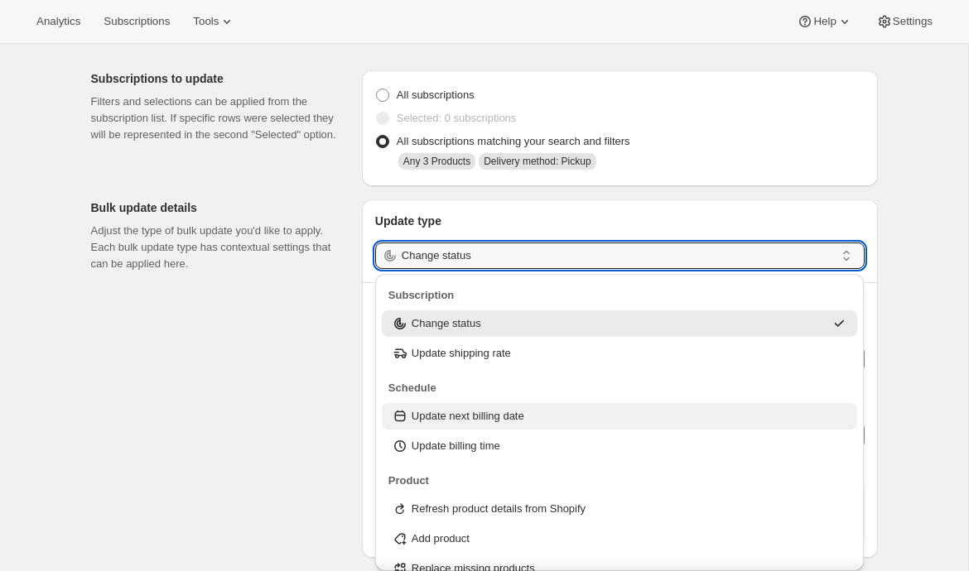
click at [498, 423] on p "Update next billing date" at bounding box center [467, 416] width 113 height 17
type input "Update next billing date"
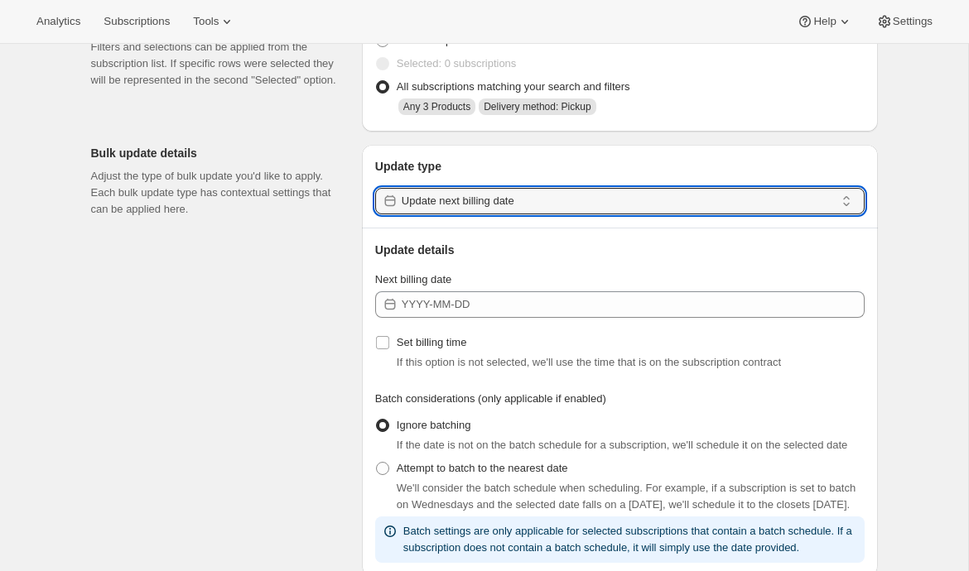
scroll to position [108, 0]
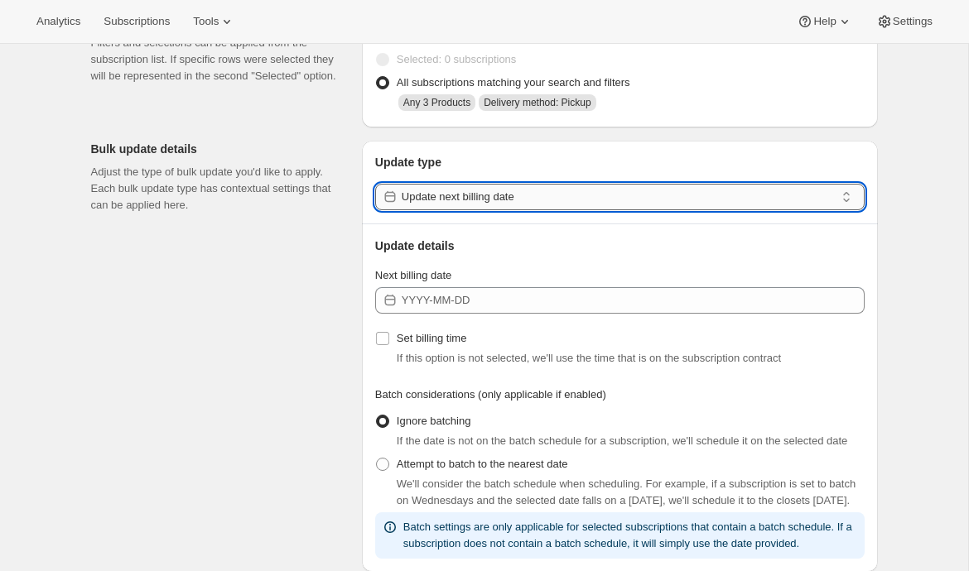
click at [656, 198] on input "Update next billing date" at bounding box center [618, 197] width 433 height 26
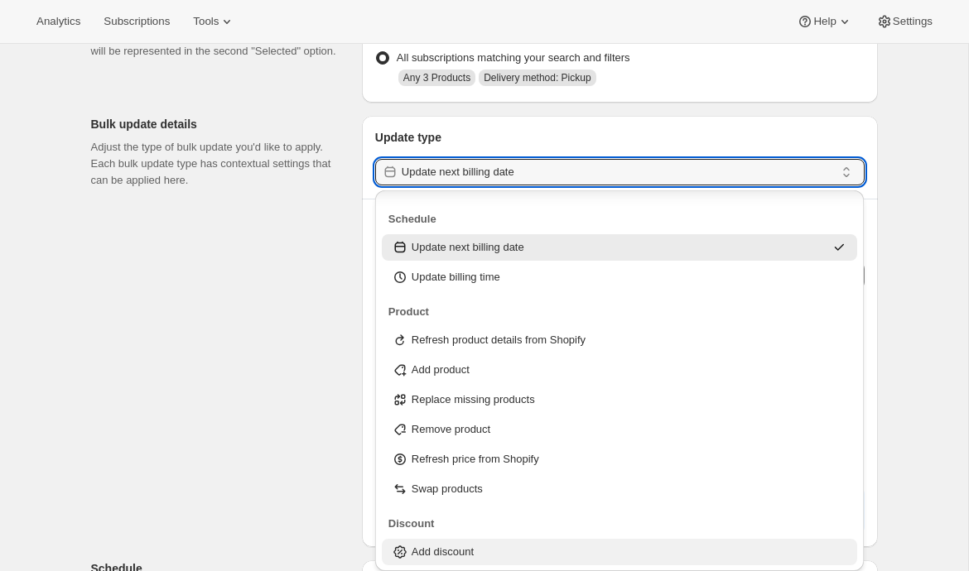
scroll to position [85, 0]
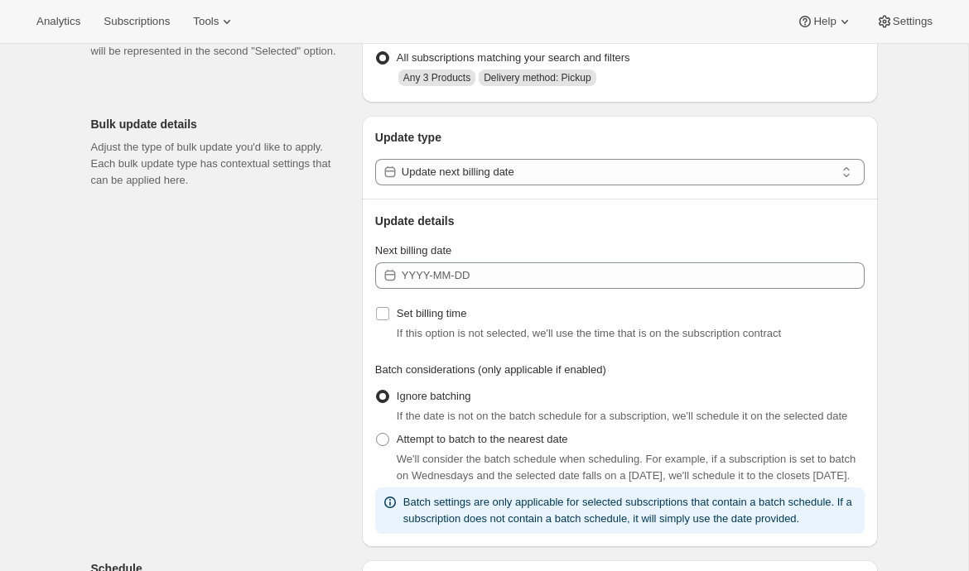
click at [279, 316] on div "Subscriptions to update Filters and selections can be applied from the subscrip…" at bounding box center [478, 526] width 800 height 1104
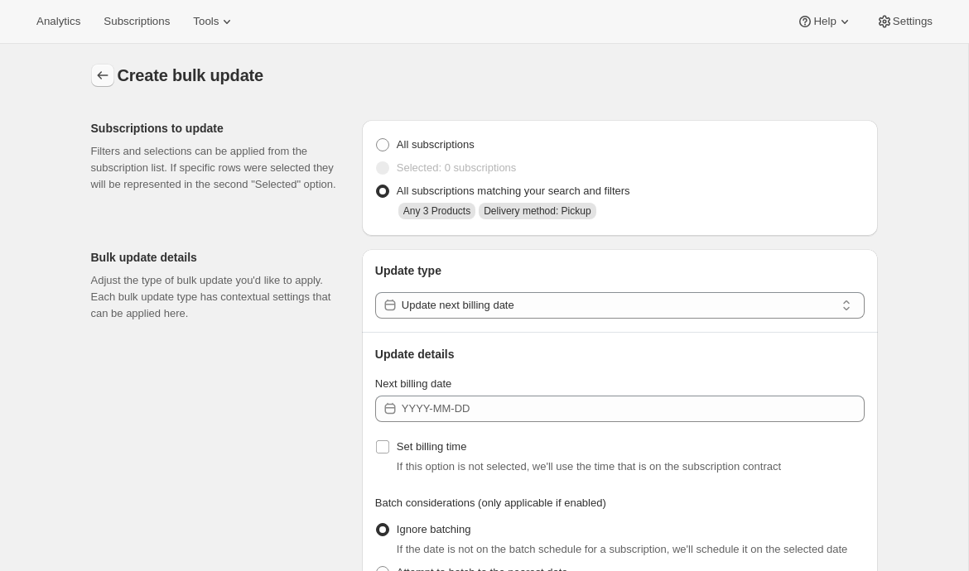
click at [107, 75] on icon "button" at bounding box center [102, 75] width 17 height 17
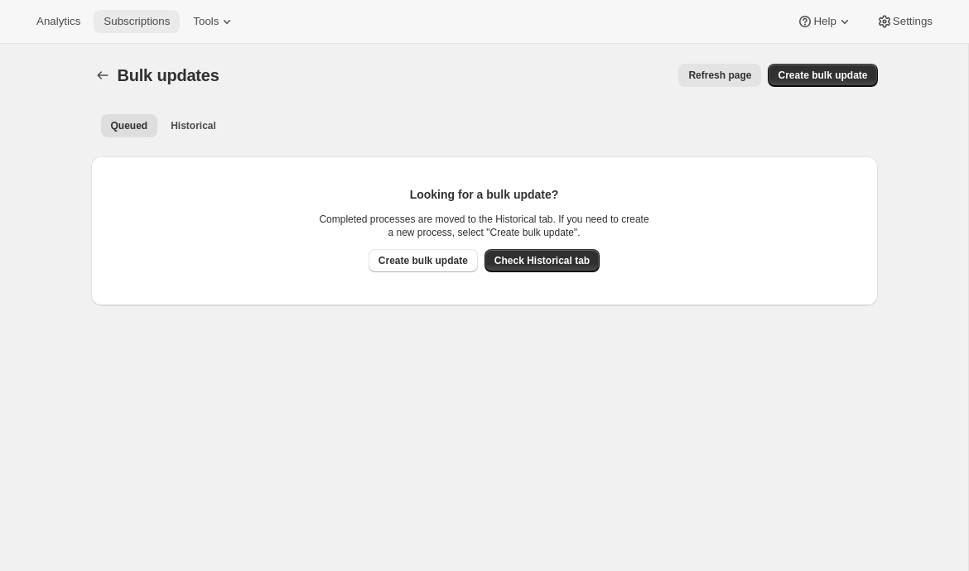
click at [135, 31] on button "Subscriptions" at bounding box center [137, 21] width 86 height 23
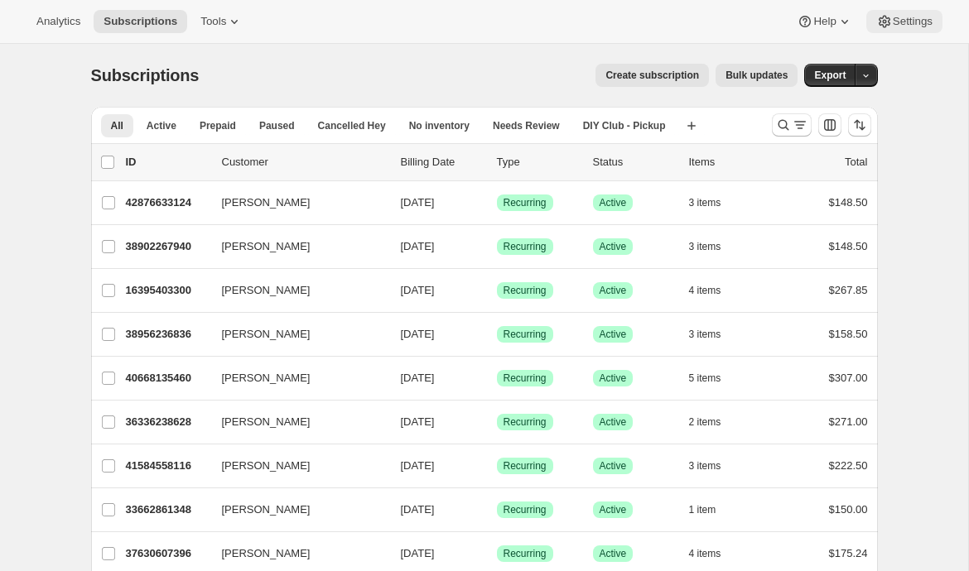
click at [887, 27] on icon at bounding box center [884, 21] width 17 height 17
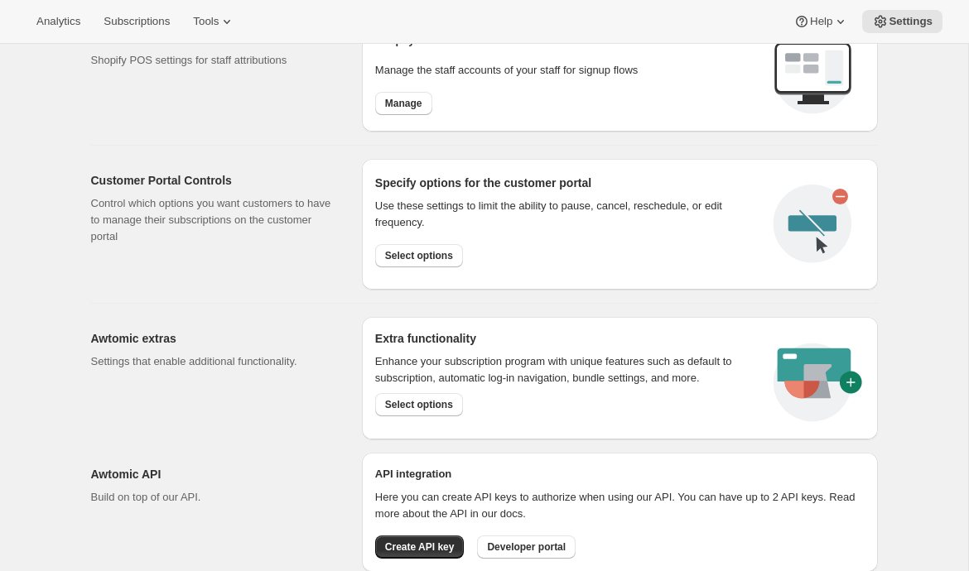
scroll to position [480, 0]
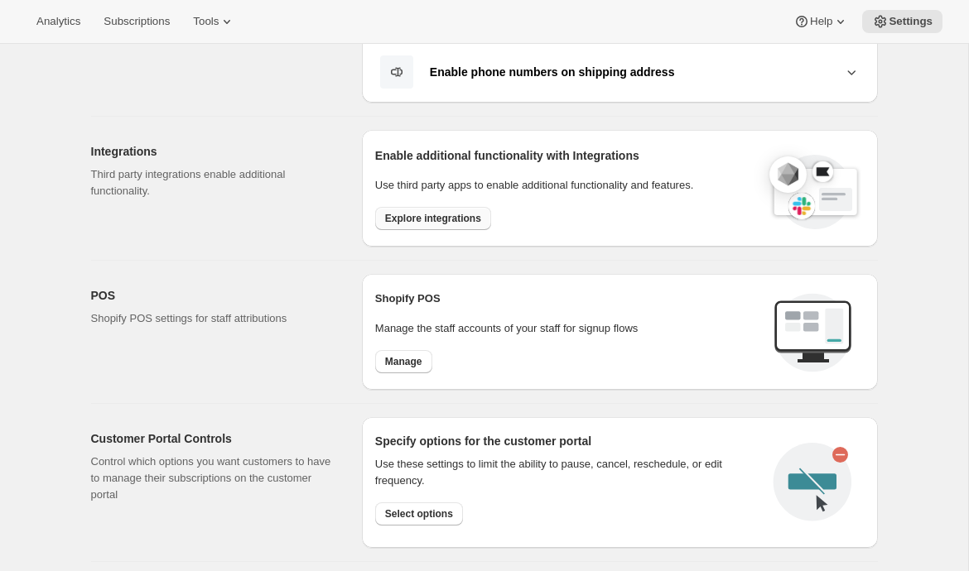
click at [410, 226] on button "Explore integrations" at bounding box center [433, 218] width 116 height 23
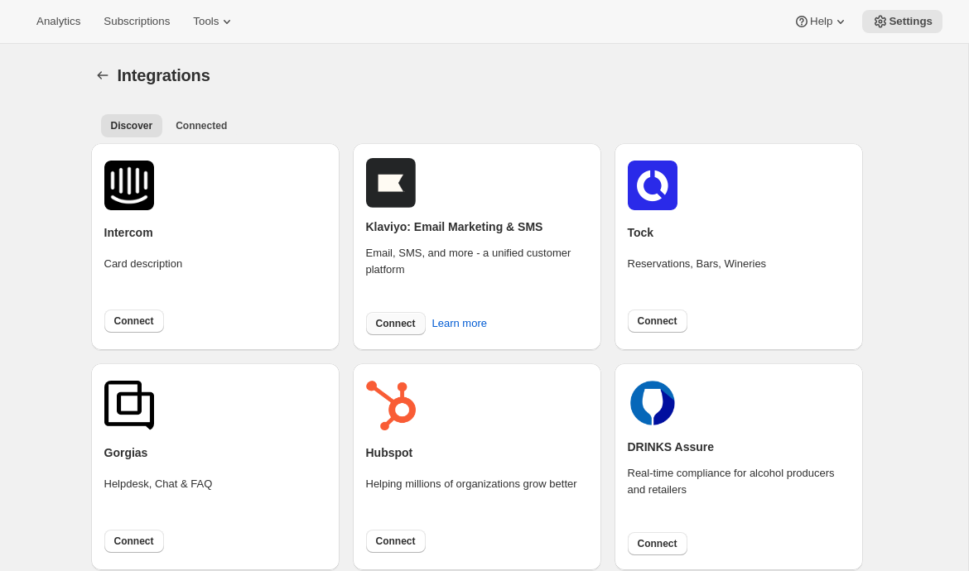
click at [390, 327] on span "Connect" at bounding box center [396, 323] width 40 height 13
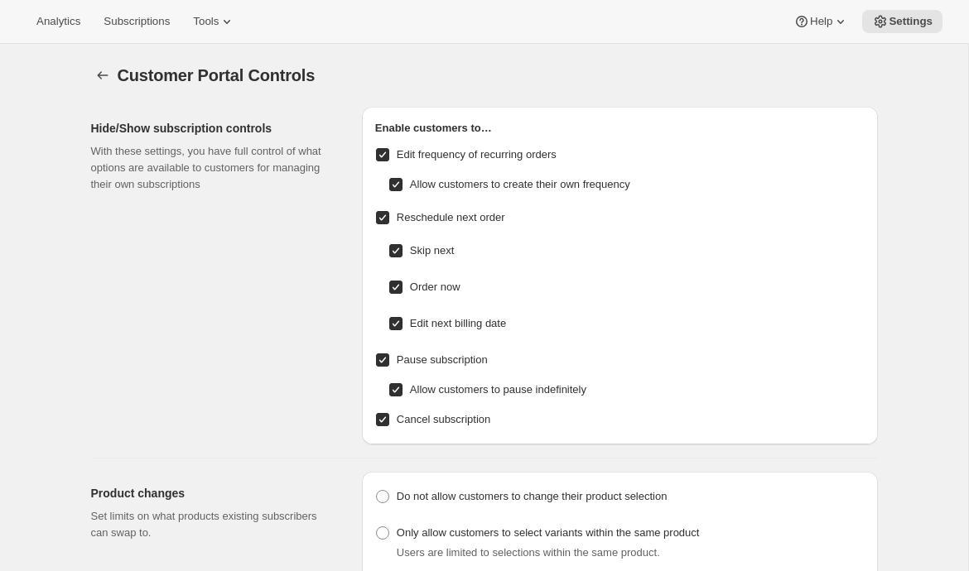
scroll to position [1042, 0]
